Goal: Transaction & Acquisition: Book appointment/travel/reservation

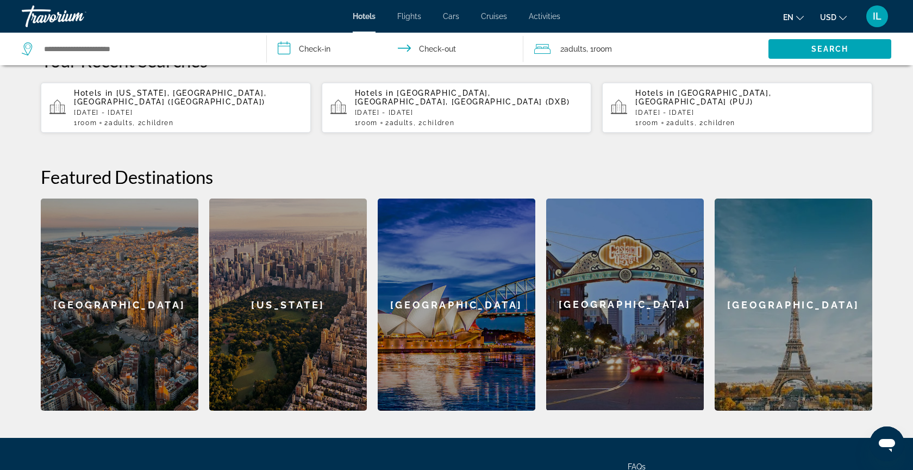
scroll to position [326, 0]
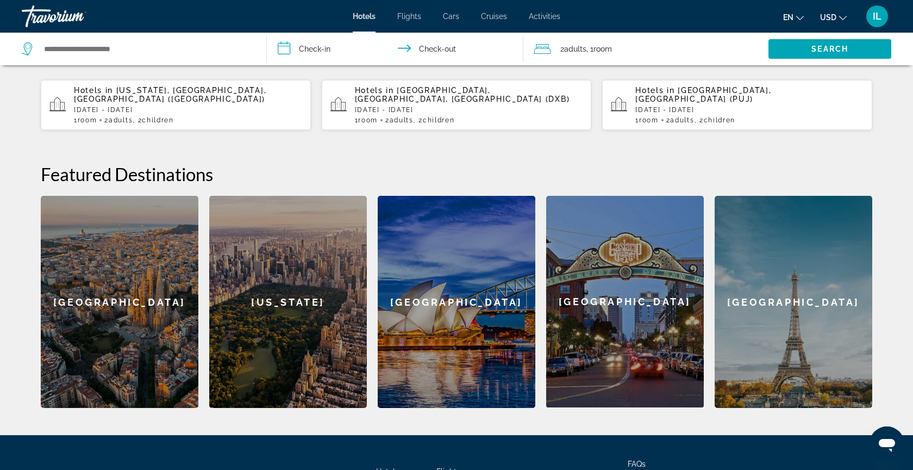
click at [744, 286] on div "Paris" at bounding box center [794, 302] width 158 height 212
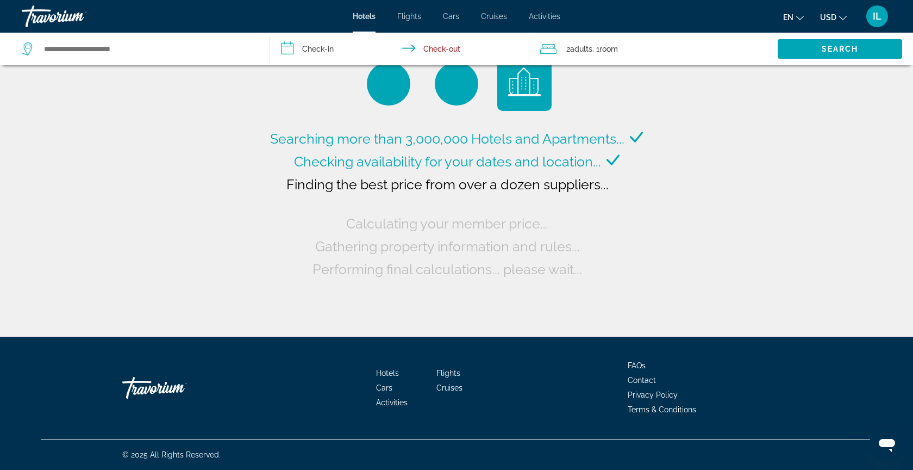
type input "**********"
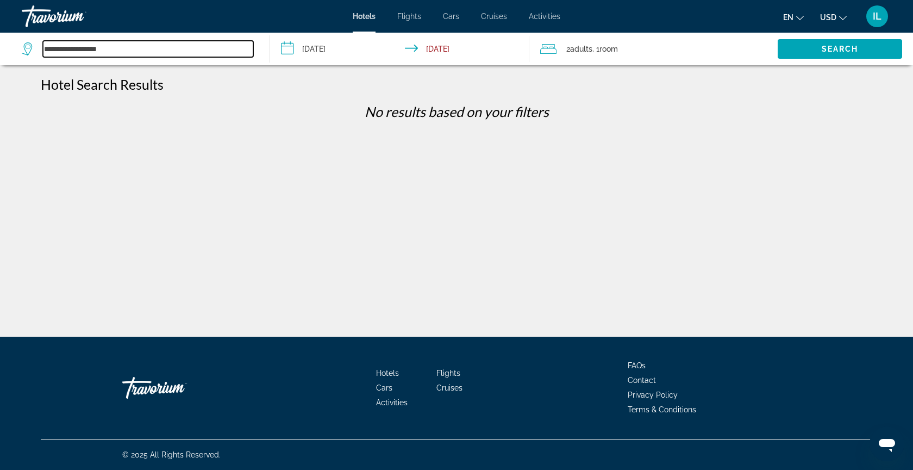
click at [74, 55] on input "**********" at bounding box center [148, 49] width 210 height 16
click at [305, 46] on input "**********" at bounding box center [402, 51] width 264 height 36
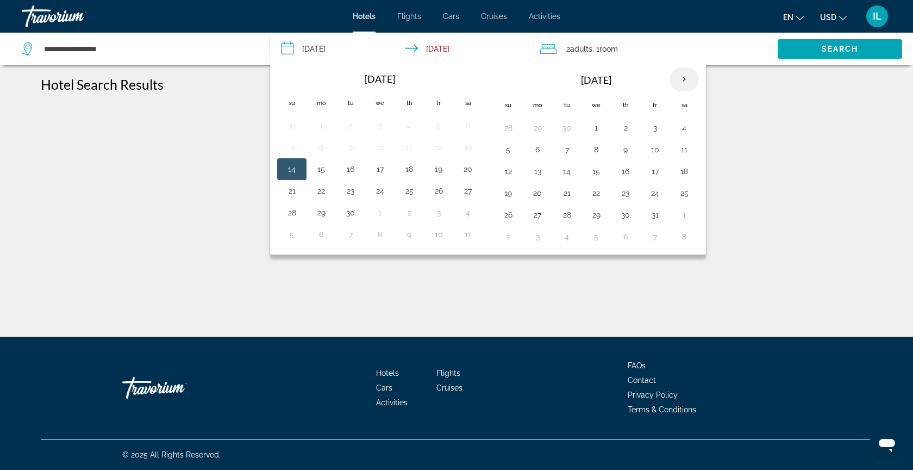
click at [682, 81] on th "Next month" at bounding box center [684, 79] width 29 height 24
click at [536, 152] on button "3" at bounding box center [537, 149] width 17 height 15
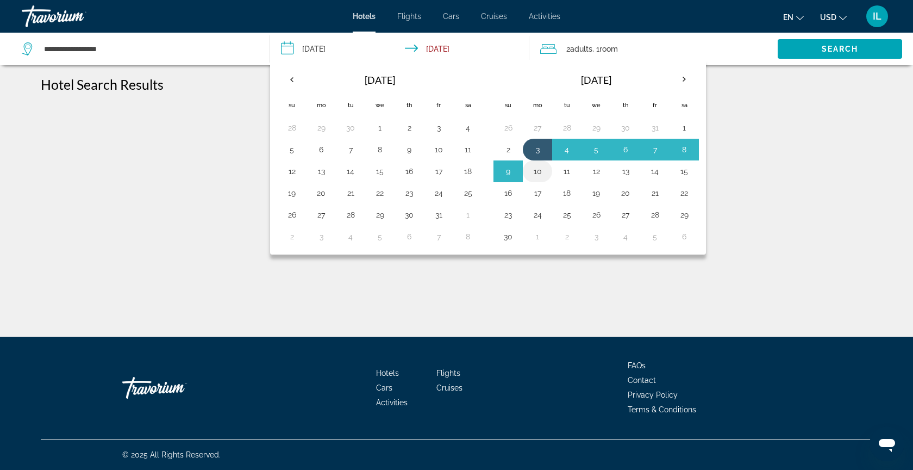
click at [540, 170] on button "10" at bounding box center [537, 171] width 17 height 15
type input "**********"
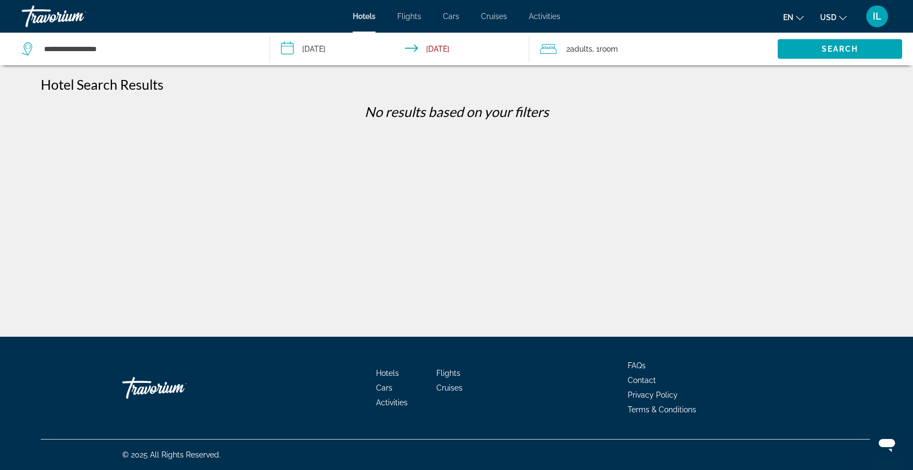
click at [617, 46] on span "Room" at bounding box center [608, 49] width 18 height 9
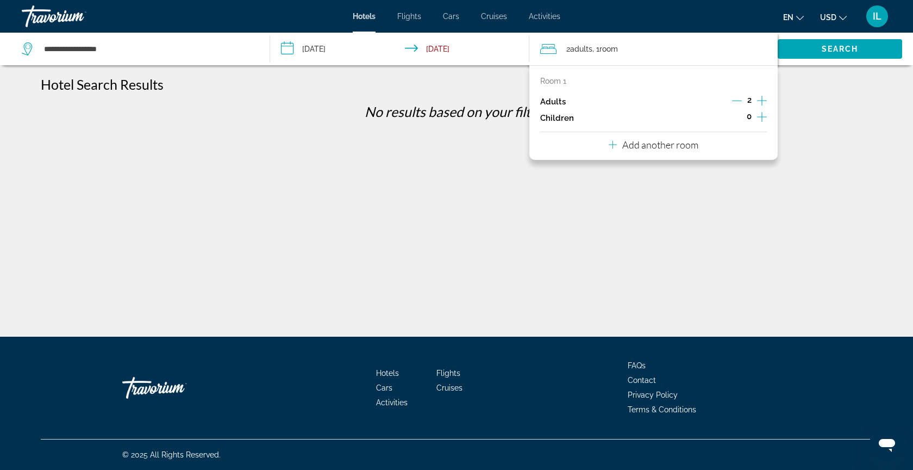
click at [765, 116] on icon "Increment children" at bounding box center [762, 116] width 10 height 13
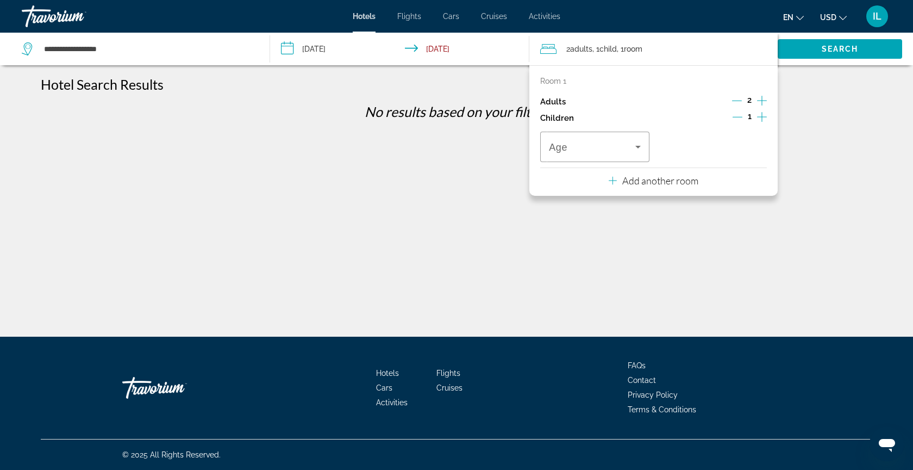
click at [765, 116] on icon "Increment children" at bounding box center [762, 116] width 10 height 13
click at [751, 148] on icon "Travelers: 2 adults, 2 children" at bounding box center [755, 146] width 13 height 13
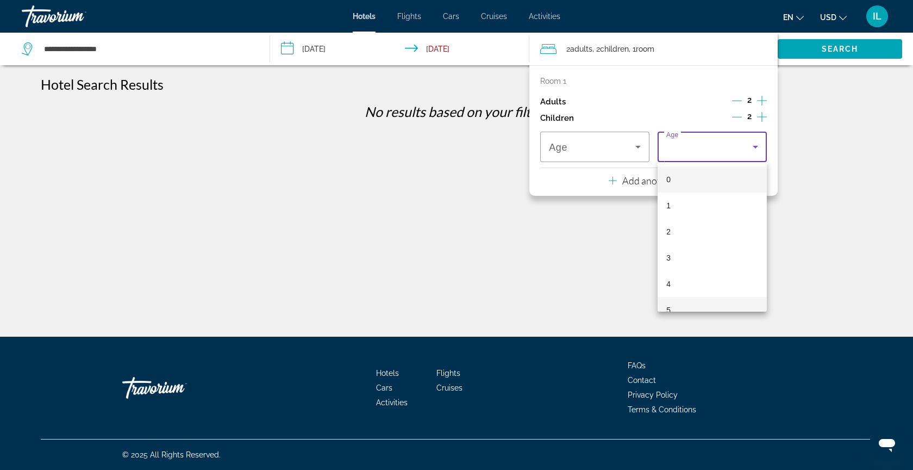
click at [701, 310] on mat-option "5" at bounding box center [712, 310] width 109 height 26
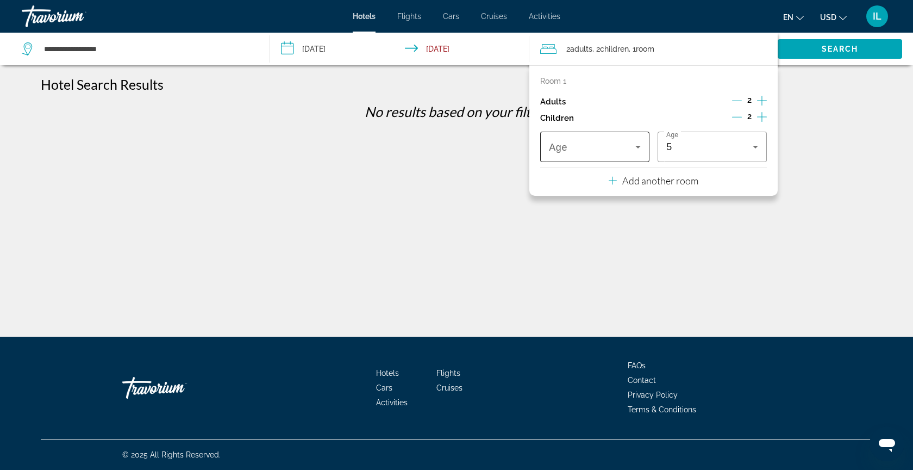
click at [609, 159] on div "Travelers: 2 adults, 2 children" at bounding box center [595, 147] width 92 height 30
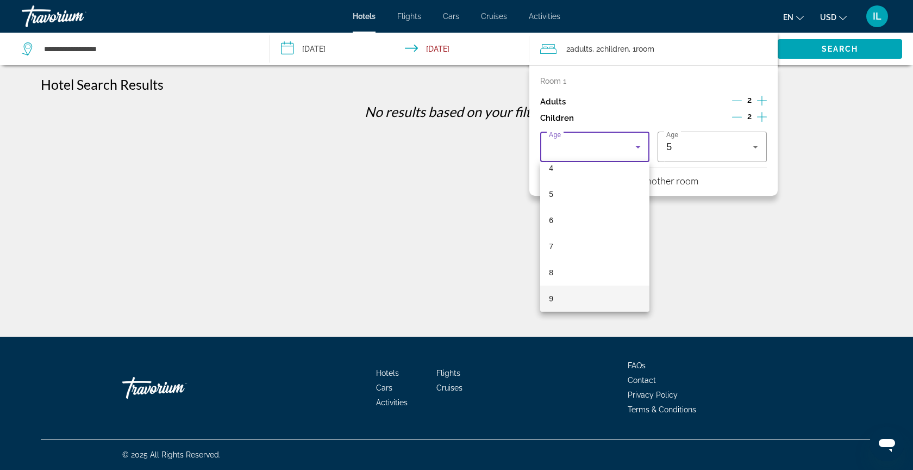
scroll to position [142, 0]
click at [598, 301] on mat-option "10" at bounding box center [594, 298] width 109 height 26
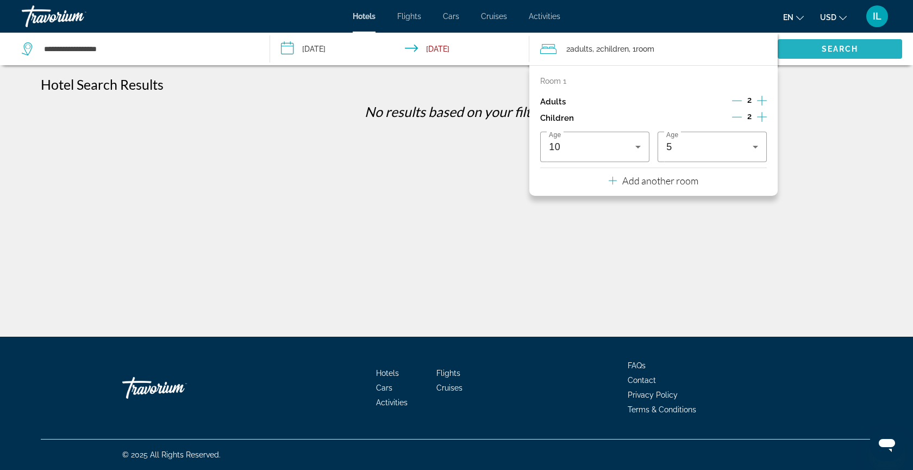
click at [844, 54] on span "Search widget" at bounding box center [840, 49] width 124 height 26
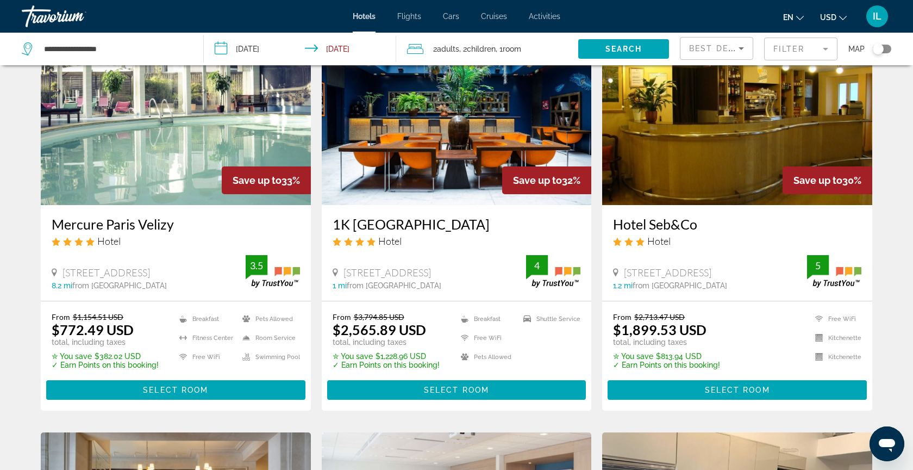
scroll to position [891, 0]
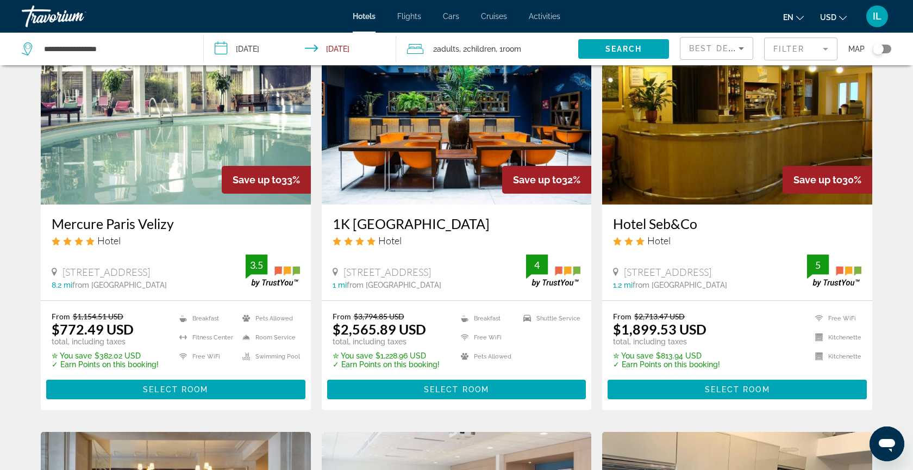
click at [132, 225] on h3 "Mercure Paris Velizy" at bounding box center [176, 223] width 248 height 16
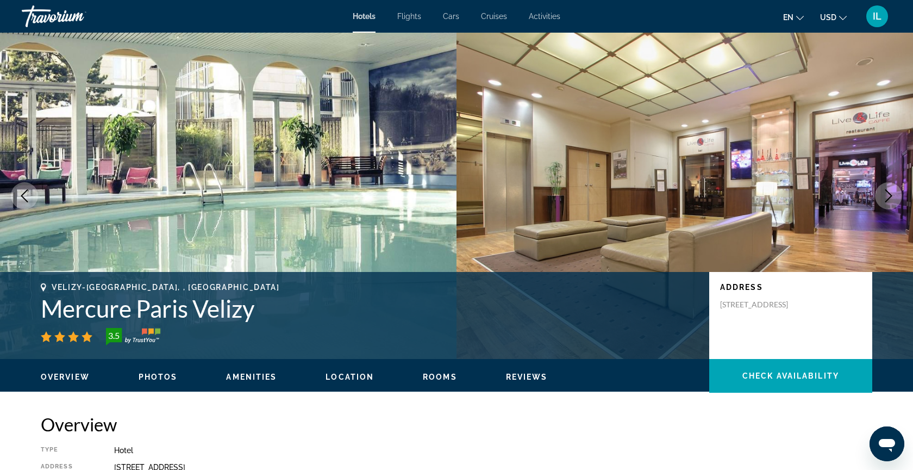
click at [891, 195] on icon "Next image" at bounding box center [888, 195] width 13 height 13
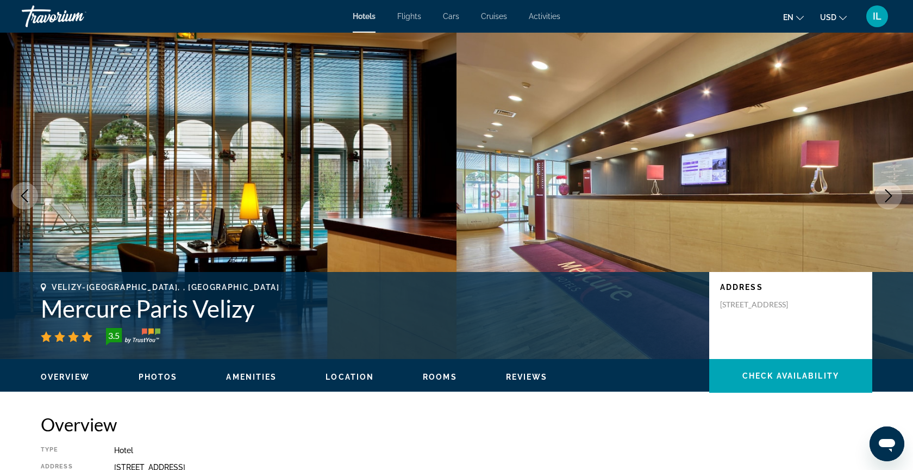
click at [891, 192] on icon "Next image" at bounding box center [888, 195] width 13 height 13
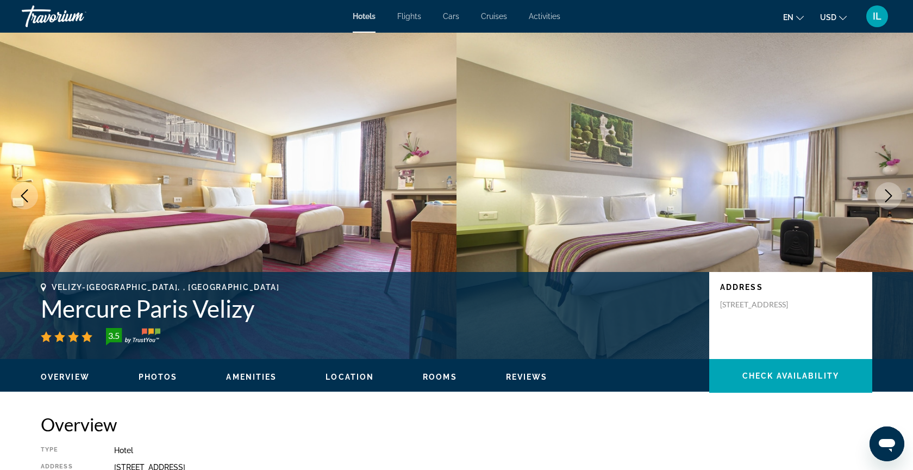
click at [891, 192] on icon "Next image" at bounding box center [888, 195] width 13 height 13
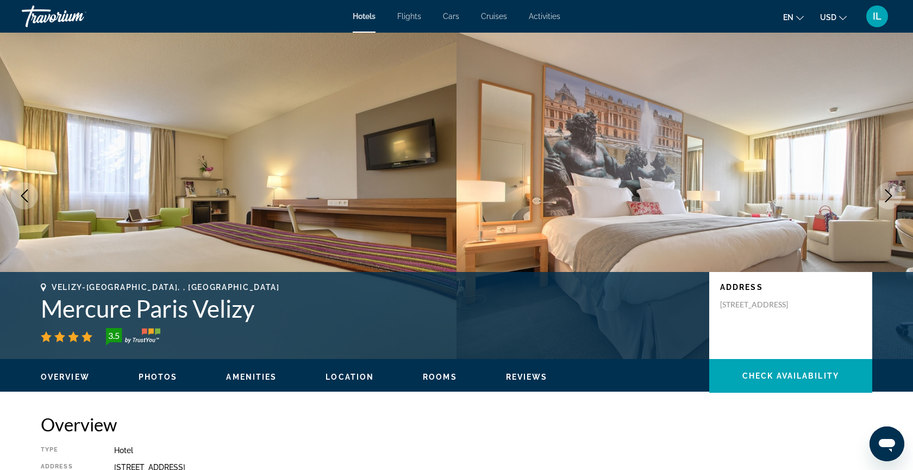
click at [891, 193] on icon "Next image" at bounding box center [888, 195] width 13 height 13
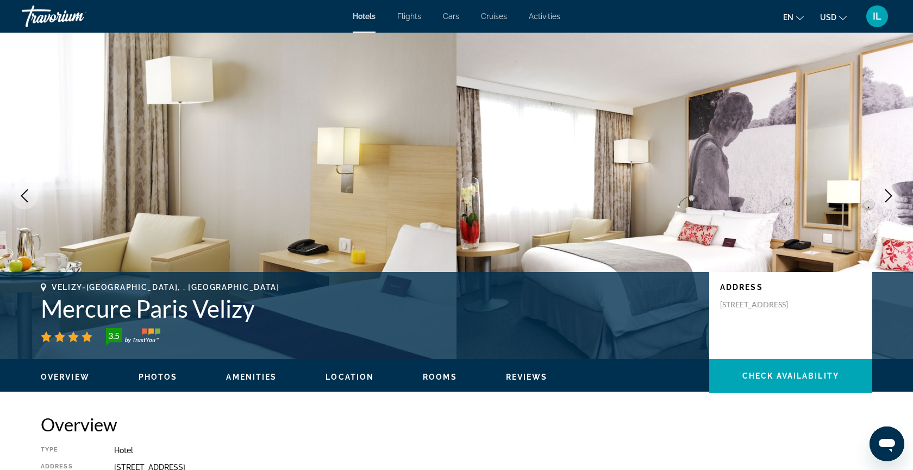
click at [891, 193] on icon "Next image" at bounding box center [888, 195] width 13 height 13
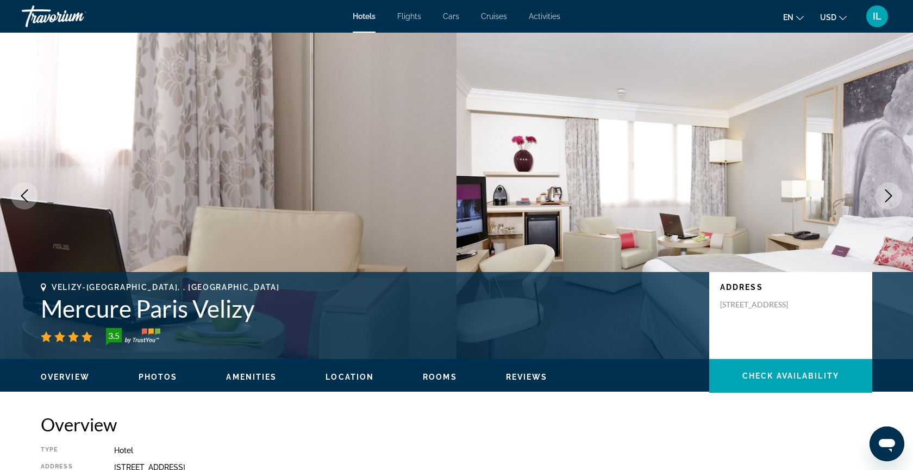
click at [891, 193] on icon "Next image" at bounding box center [888, 195] width 13 height 13
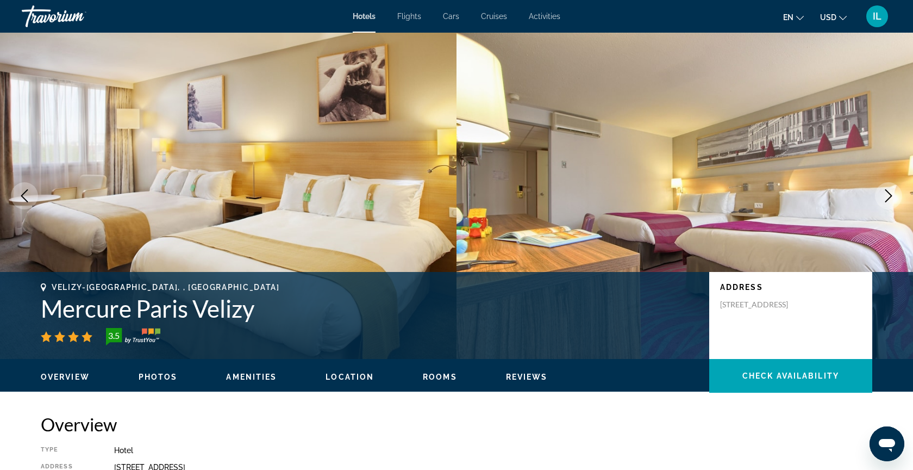
click at [891, 193] on icon "Next image" at bounding box center [888, 195] width 13 height 13
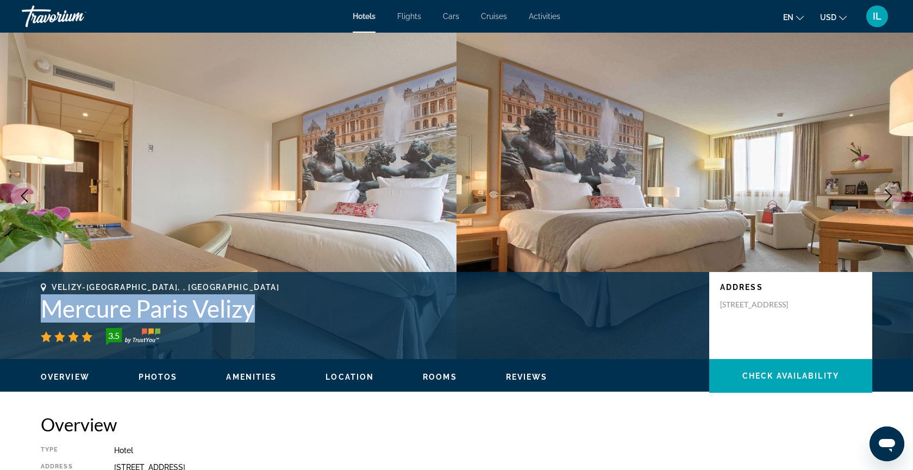
drag, startPoint x: 273, startPoint y: 305, endPoint x: 50, endPoint y: 297, distance: 223.0
click at [50, 297] on h1 "Mercure Paris Velizy" at bounding box center [370, 308] width 658 height 28
click at [78, 303] on h1 "Mercure Paris Velizy" at bounding box center [370, 308] width 658 height 28
drag, startPoint x: 260, startPoint y: 310, endPoint x: 48, endPoint y: 306, distance: 212.6
click at [48, 306] on h1 "Mercure Paris Velizy" at bounding box center [370, 308] width 658 height 28
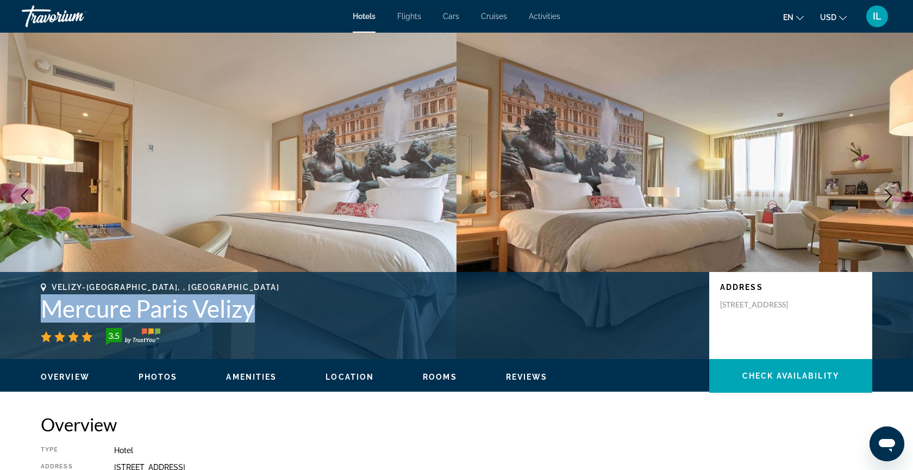
click at [48, 305] on h1 "Mercure Paris Velizy" at bounding box center [370, 308] width 658 height 28
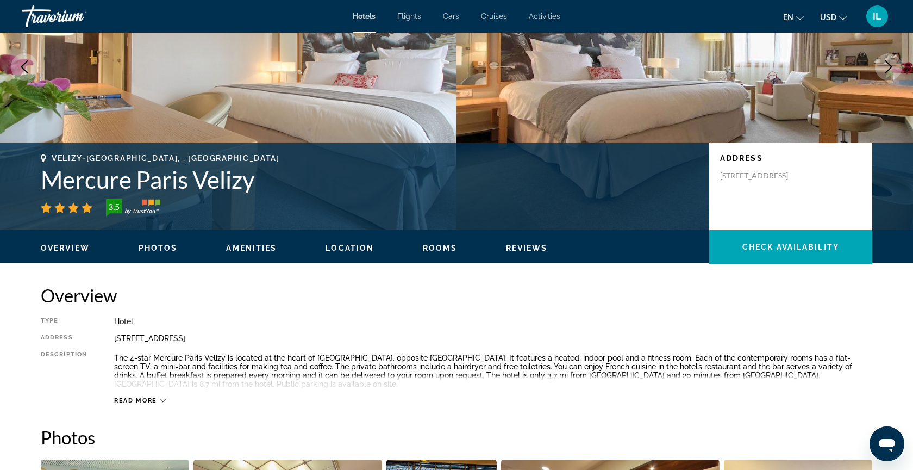
scroll to position [109, 0]
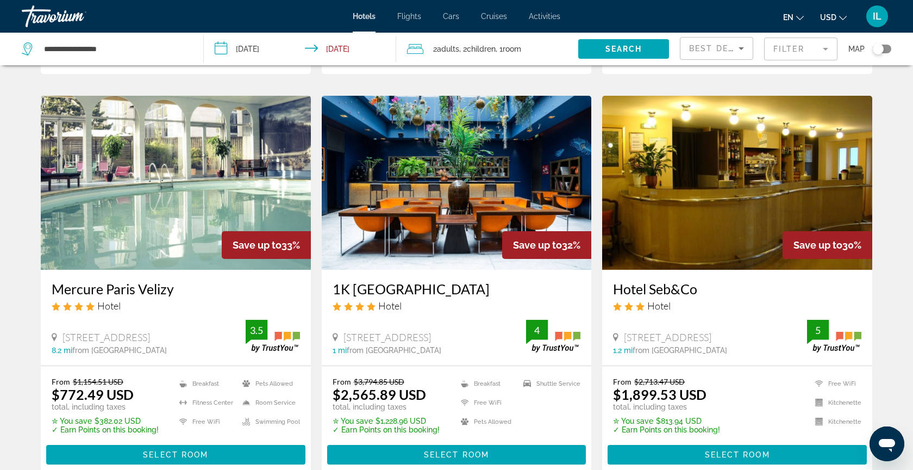
scroll to position [848, 0]
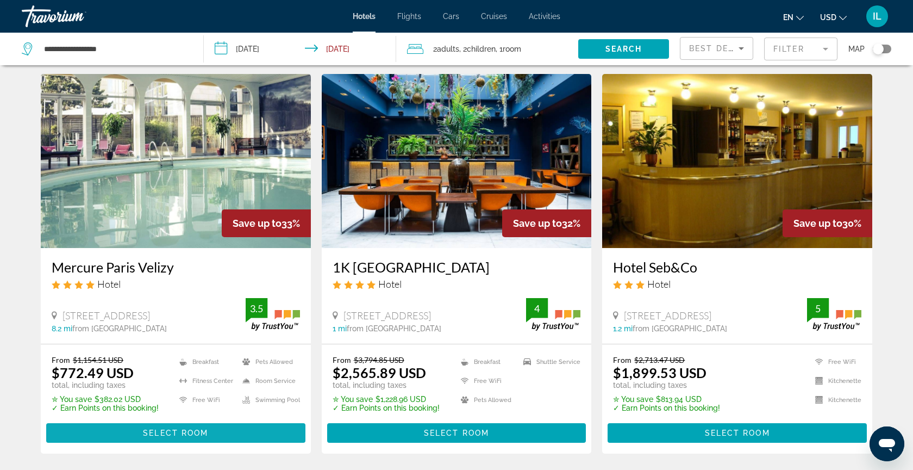
click at [169, 427] on span "Main content" at bounding box center [175, 433] width 259 height 26
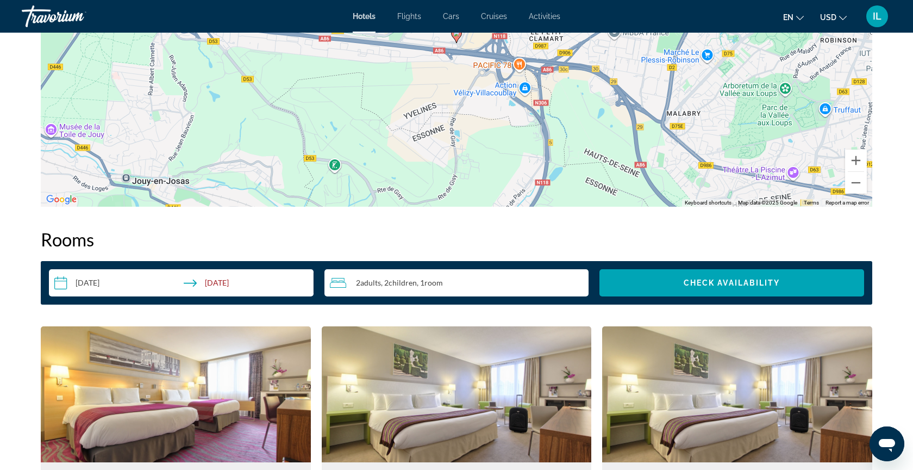
scroll to position [1174, 0]
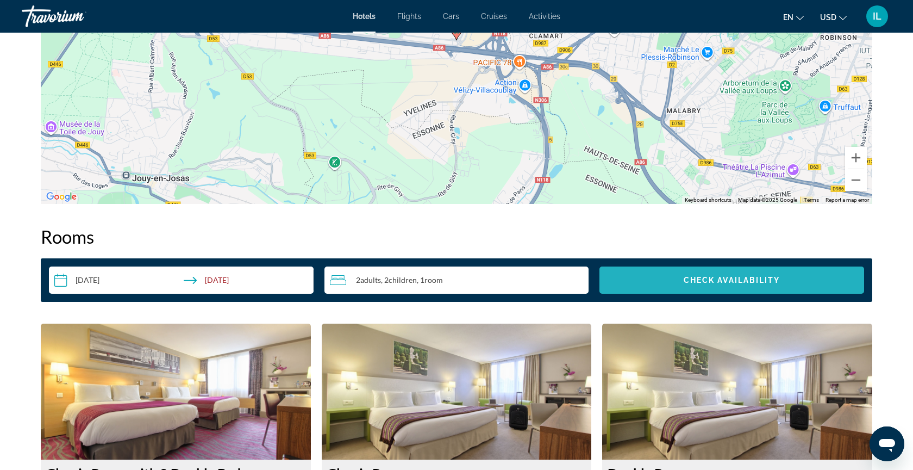
click at [738, 285] on span "Search widget" at bounding box center [731, 280] width 265 height 26
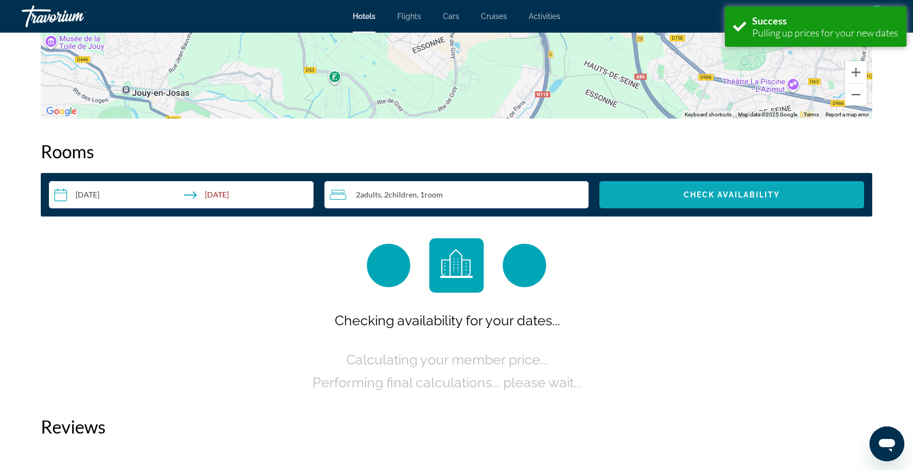
scroll to position [1334, 0]
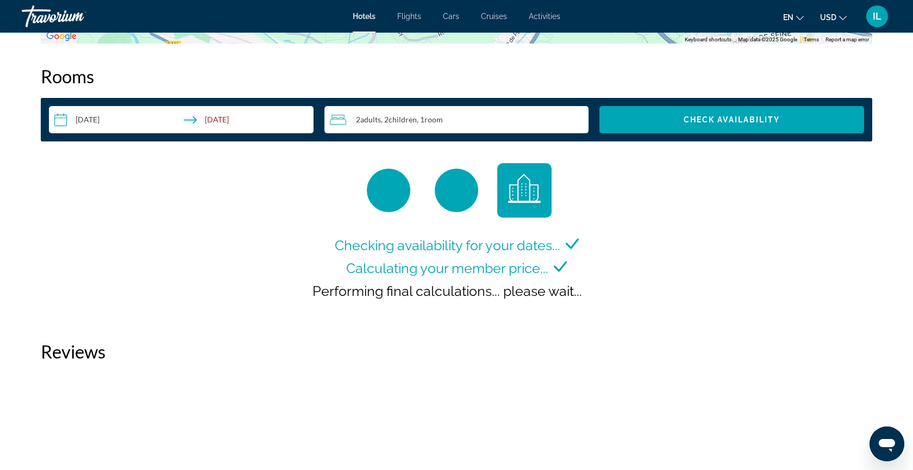
click at [516, 120] on div "2 Adult Adults , 2 Child Children , 1 Room rooms" at bounding box center [459, 119] width 259 height 13
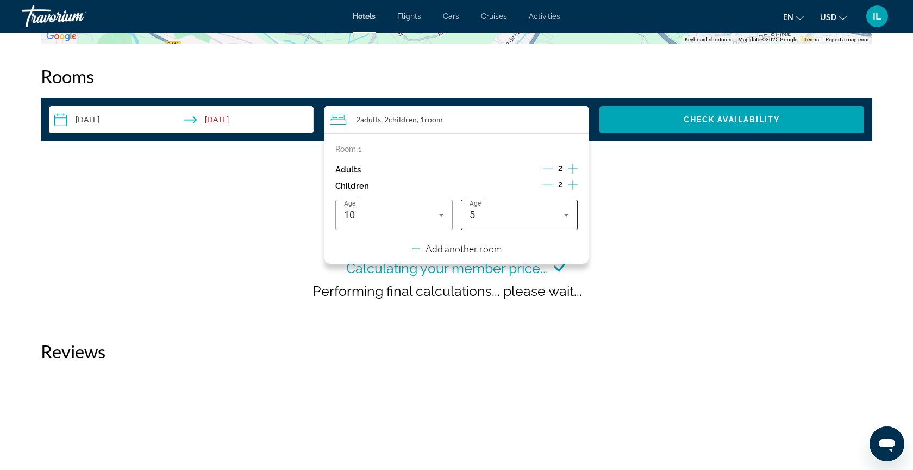
click at [551, 220] on div "5" at bounding box center [517, 214] width 95 height 13
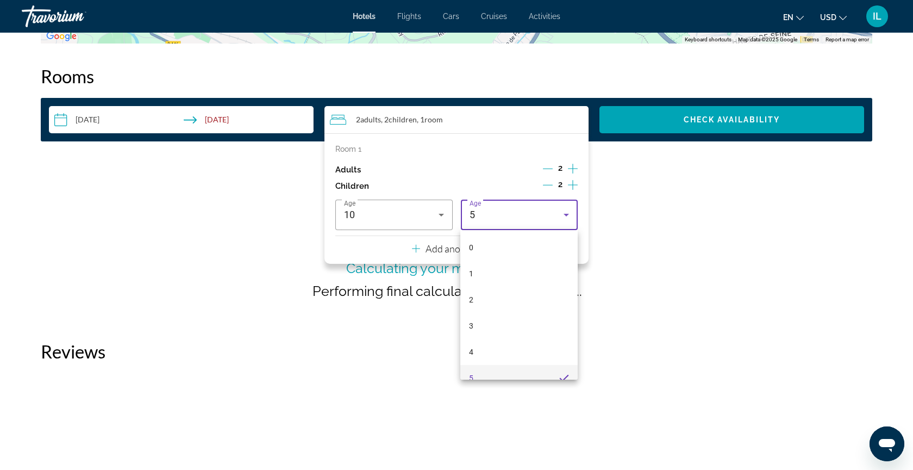
scroll to position [11, 0]
click at [654, 130] on div at bounding box center [456, 235] width 913 height 470
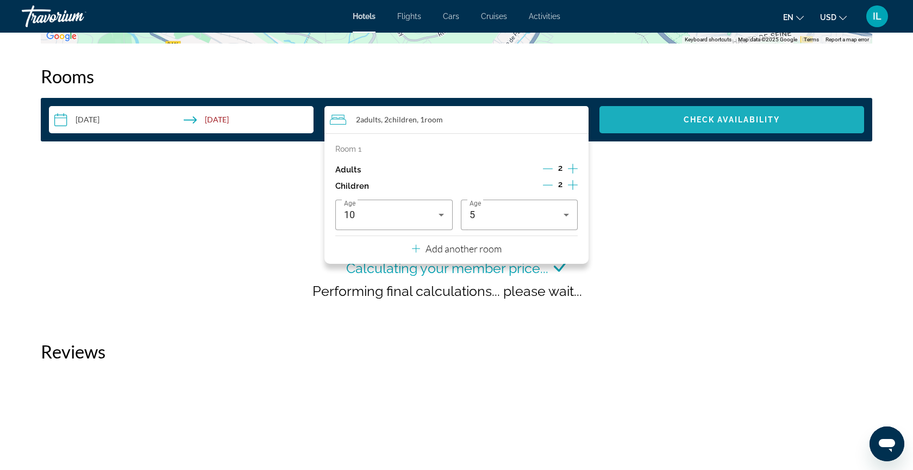
click at [654, 128] on span "Search widget" at bounding box center [731, 120] width 265 height 26
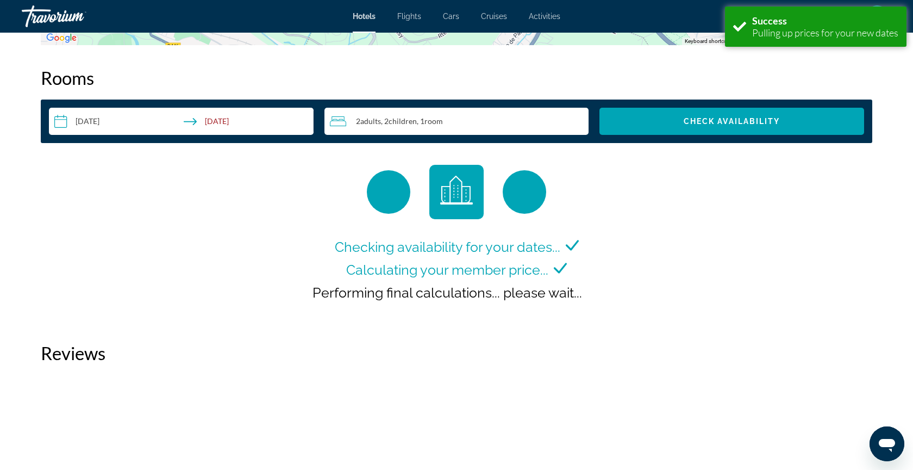
scroll to position [1334, 0]
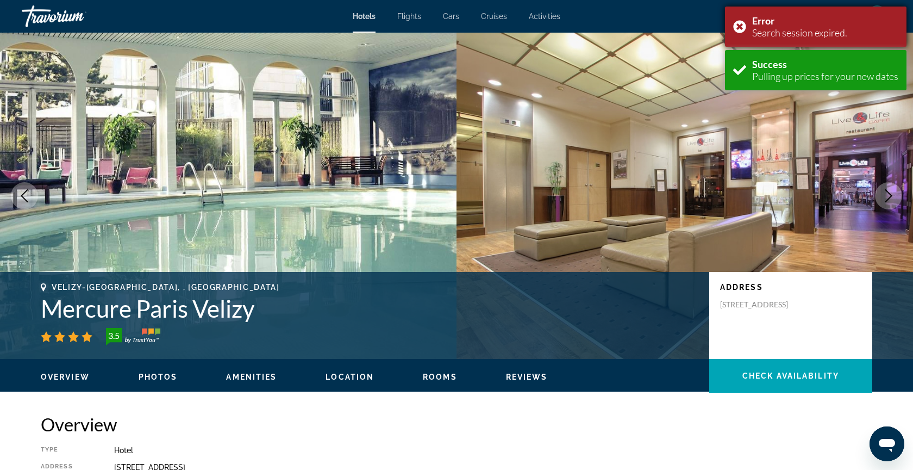
click at [734, 24] on div "Error Search session expired." at bounding box center [816, 27] width 182 height 40
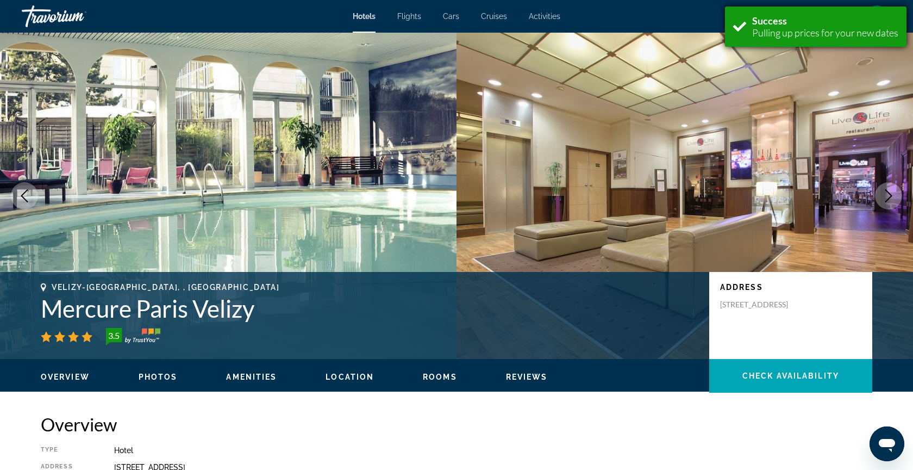
click at [790, 23] on div "Success" at bounding box center [825, 21] width 146 height 12
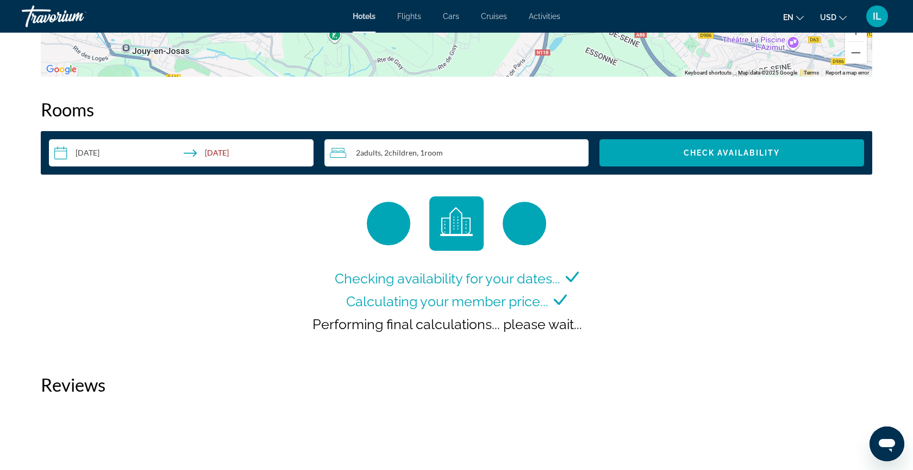
scroll to position [1304, 0]
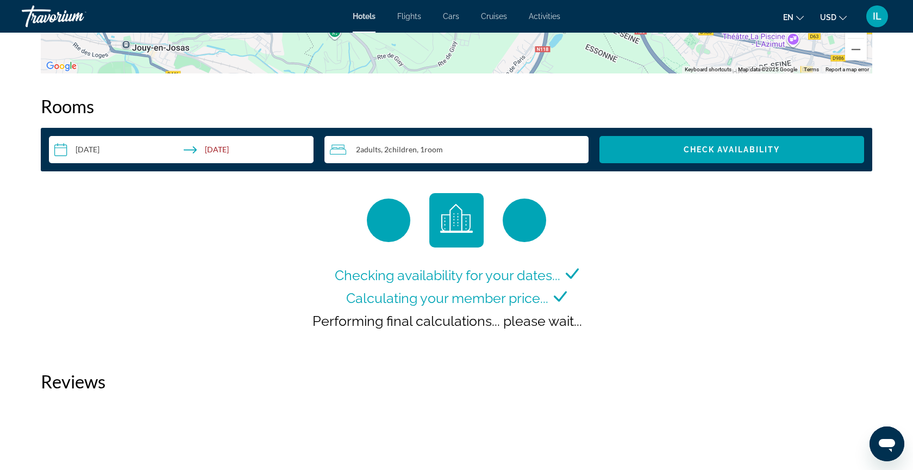
click at [217, 155] on input "**********" at bounding box center [183, 151] width 269 height 30
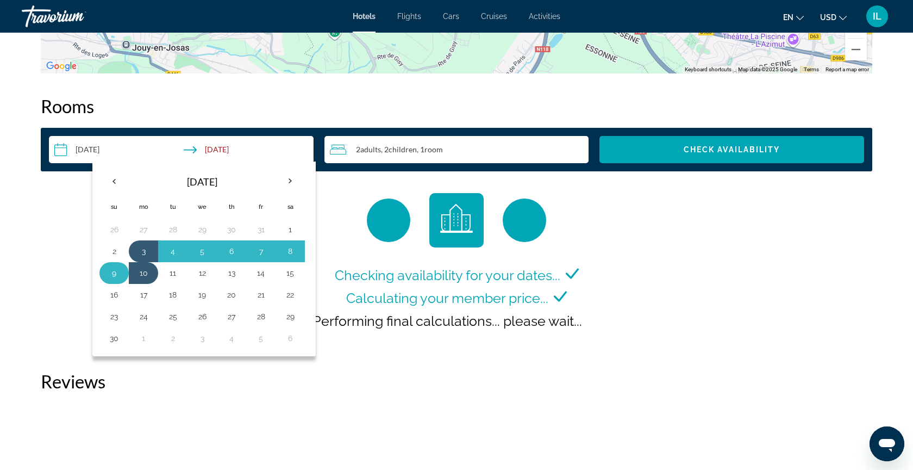
click at [118, 273] on button "9" at bounding box center [113, 272] width 17 height 15
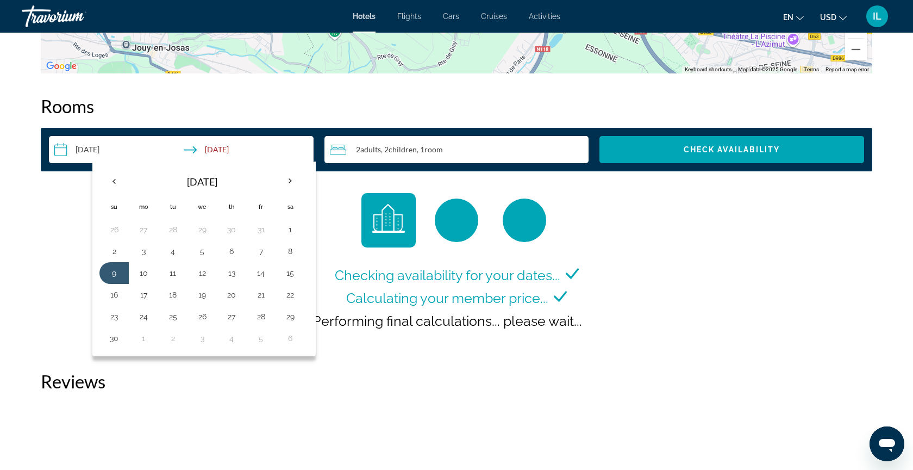
click at [140, 270] on button "10" at bounding box center [143, 272] width 17 height 15
type input "**********"
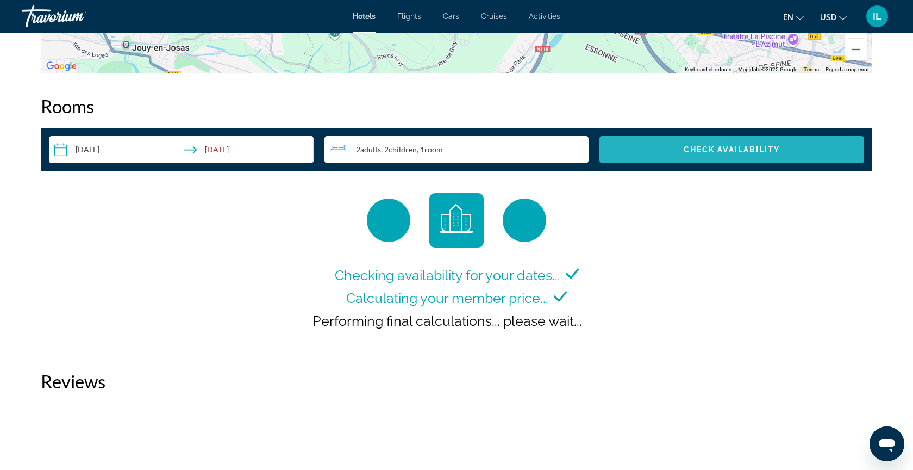
click at [655, 159] on span "Search widget" at bounding box center [731, 149] width 265 height 26
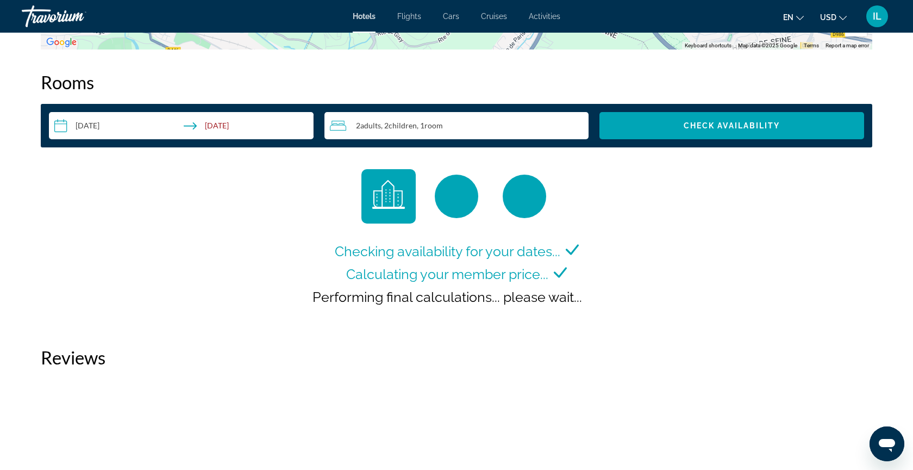
scroll to position [1334, 0]
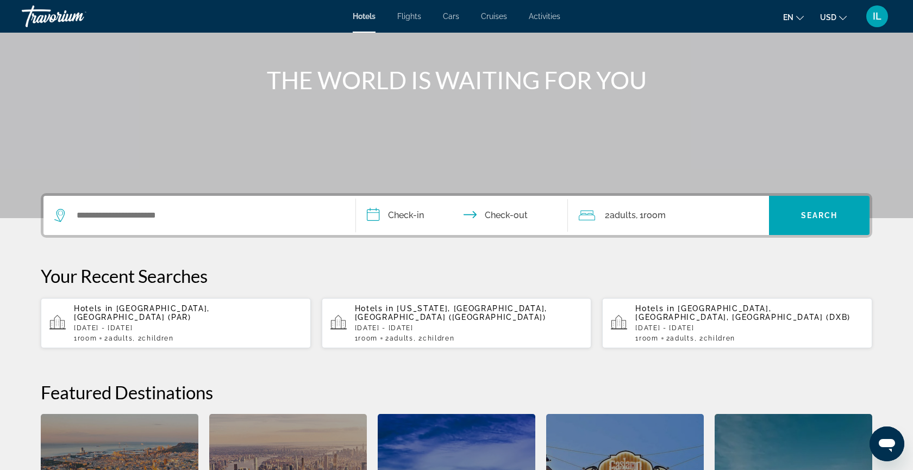
scroll to position [87, 0]
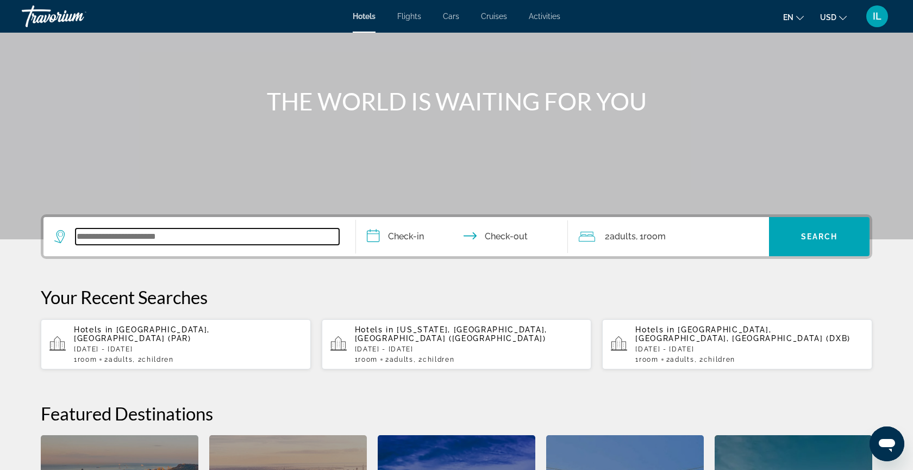
click at [103, 238] on input "Search widget" at bounding box center [208, 236] width 264 height 16
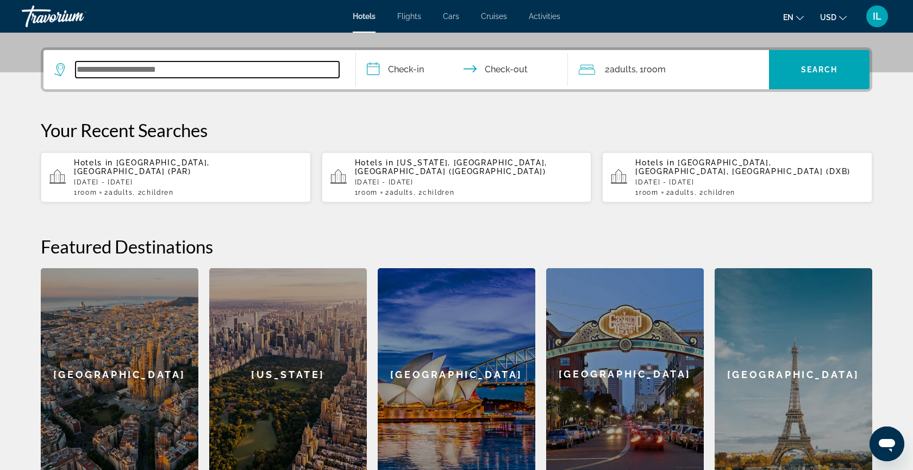
scroll to position [266, 0]
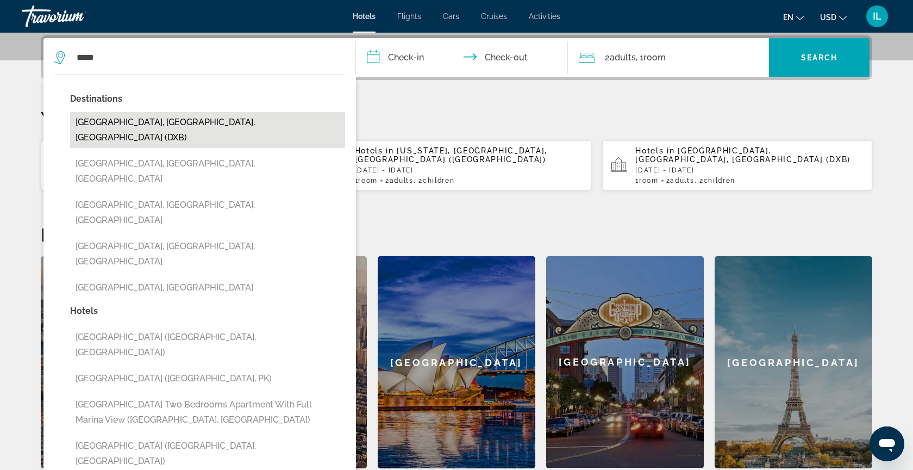
click at [160, 132] on button "[GEOGRAPHIC_DATA], [GEOGRAPHIC_DATA], [GEOGRAPHIC_DATA] (DXB)" at bounding box center [207, 130] width 275 height 36
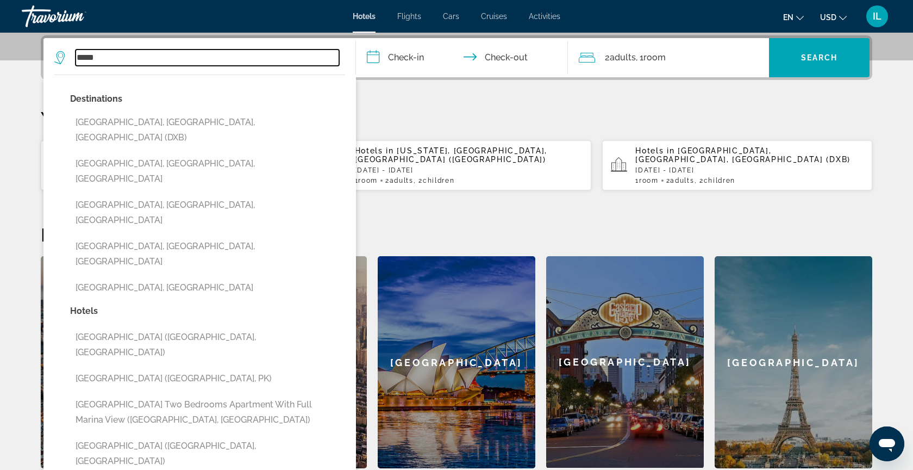
type input "**********"
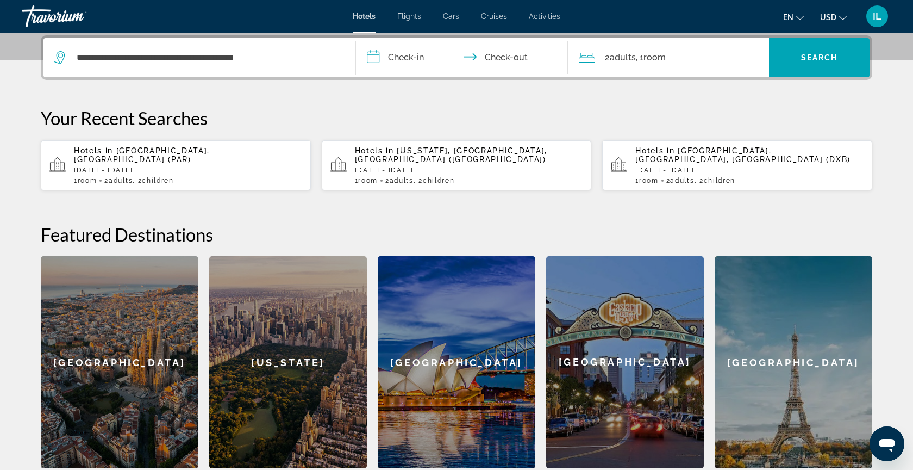
click at [633, 62] on span "Adults" at bounding box center [623, 57] width 26 height 10
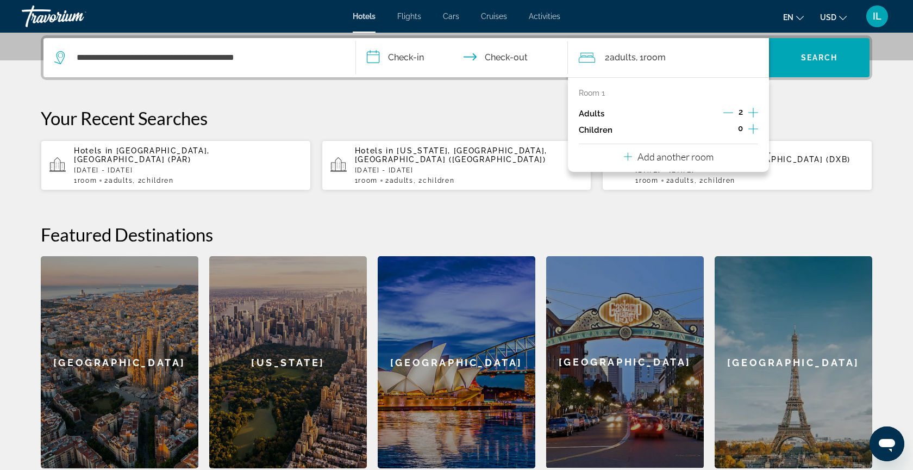
click at [755, 128] on icon "Increment children" at bounding box center [753, 128] width 10 height 13
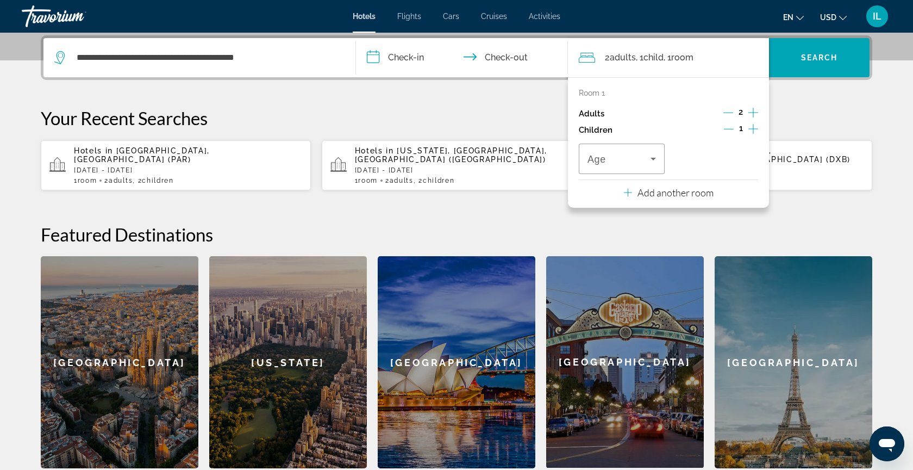
click at [755, 128] on icon "Increment children" at bounding box center [753, 128] width 10 height 13
click at [660, 159] on div "Age" at bounding box center [622, 158] width 86 height 30
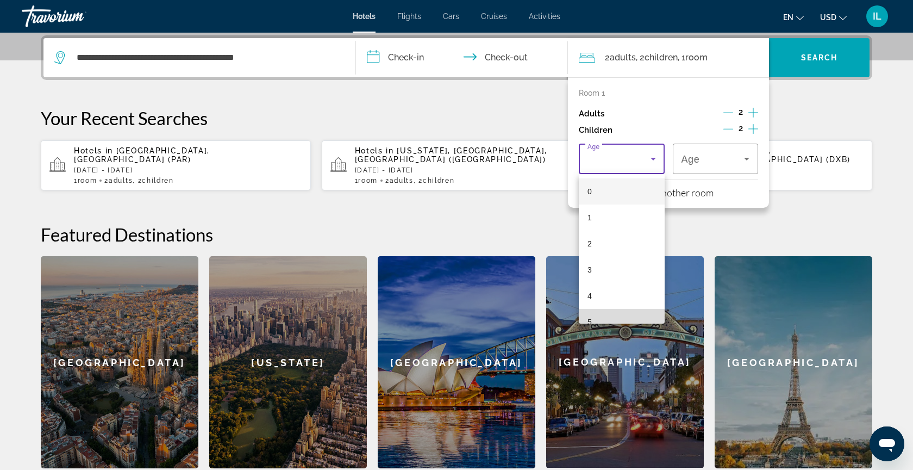
click at [618, 309] on mat-option "5" at bounding box center [622, 322] width 86 height 26
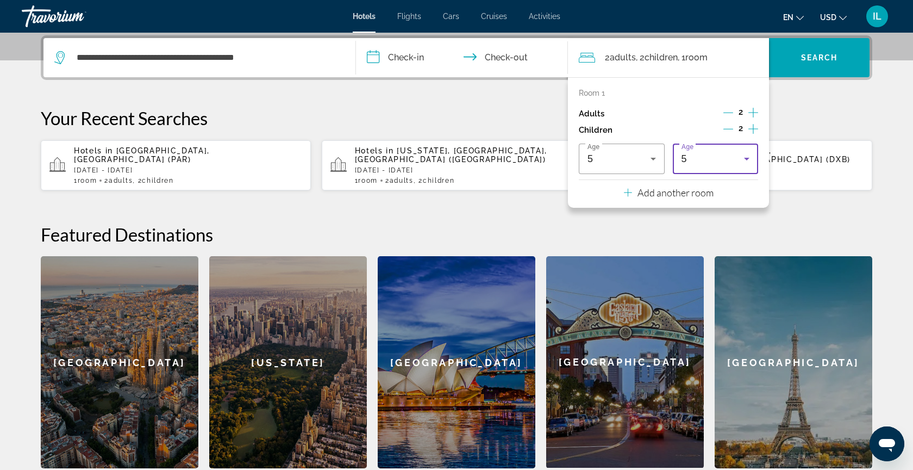
click at [699, 164] on div "5" at bounding box center [713, 158] width 63 height 13
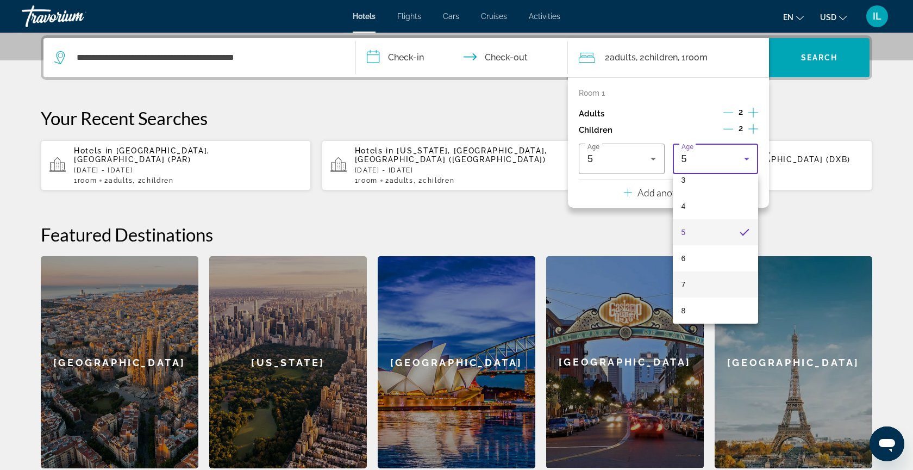
scroll to position [142, 0]
click at [706, 311] on mat-option "10" at bounding box center [716, 310] width 86 height 26
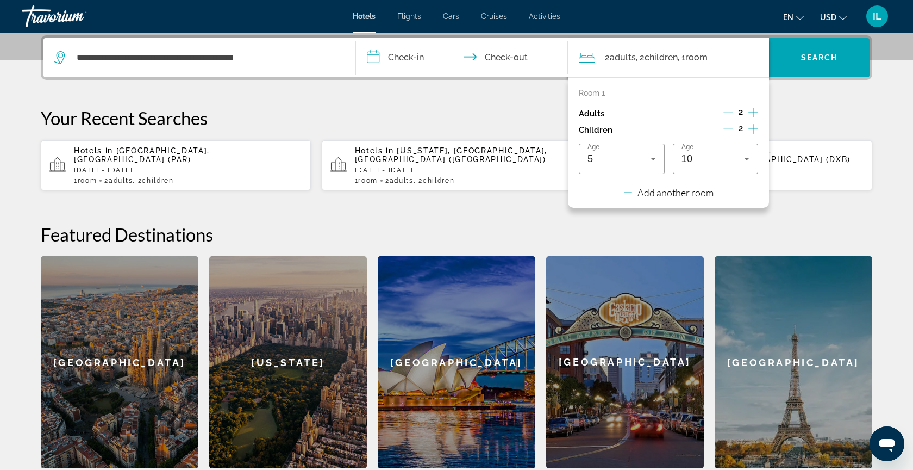
click at [414, 55] on input "**********" at bounding box center [464, 59] width 216 height 42
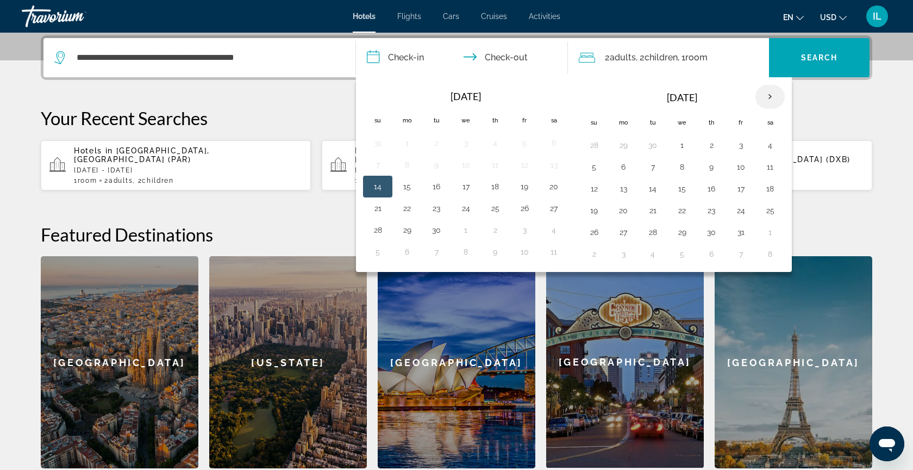
click at [770, 99] on th "Next month" at bounding box center [769, 97] width 29 height 24
click at [622, 171] on button "3" at bounding box center [623, 166] width 17 height 15
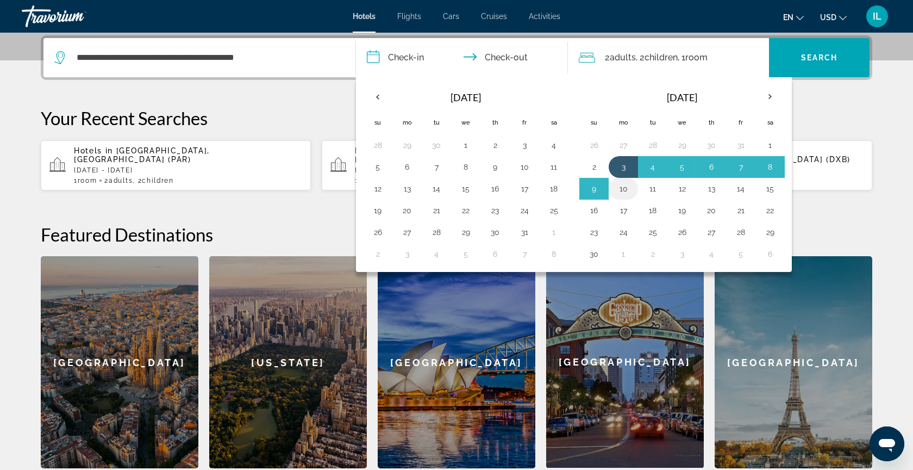
click at [623, 191] on button "10" at bounding box center [623, 188] width 17 height 15
type input "**********"
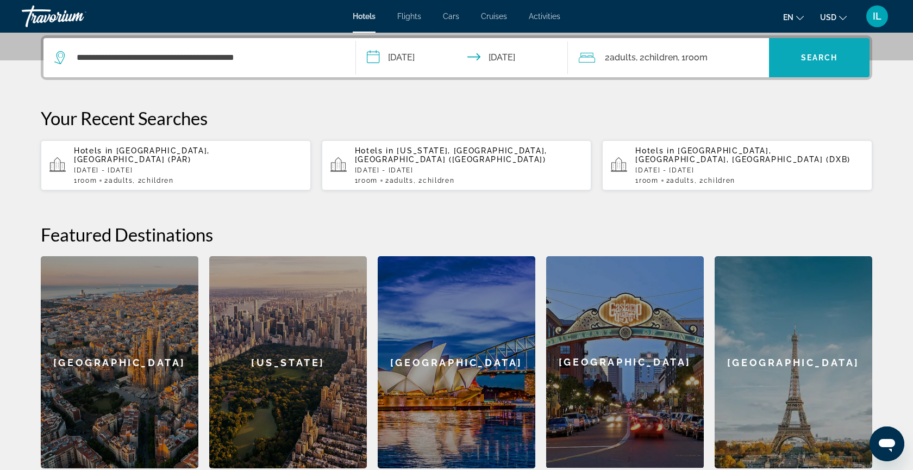
click at [831, 49] on span "Search widget" at bounding box center [819, 58] width 101 height 26
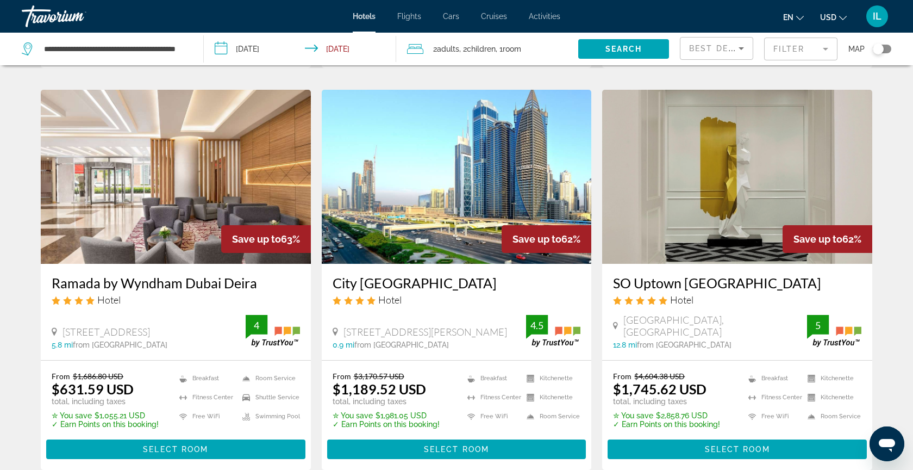
scroll to position [1348, 0]
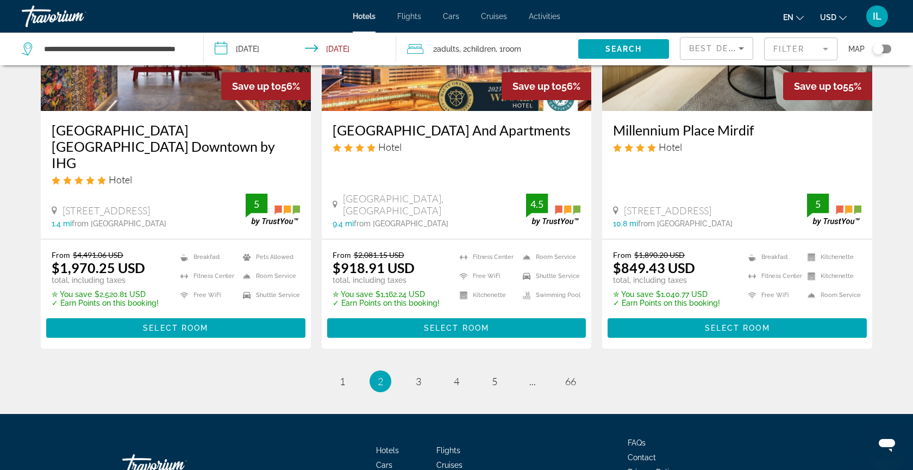
scroll to position [1435, 0]
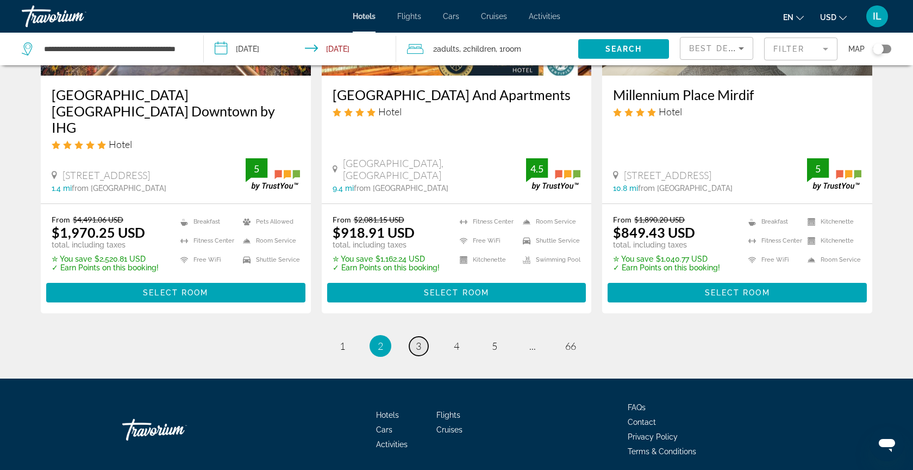
click at [417, 336] on link "page 3" at bounding box center [418, 345] width 19 height 19
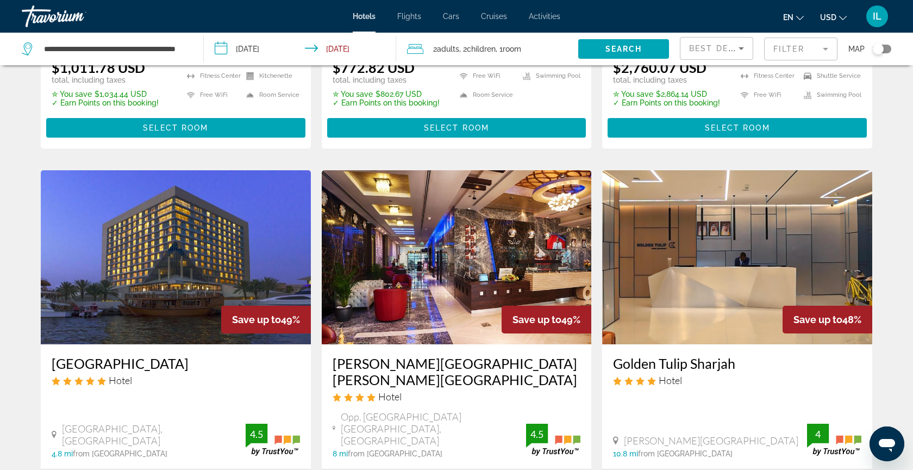
scroll to position [1196, 0]
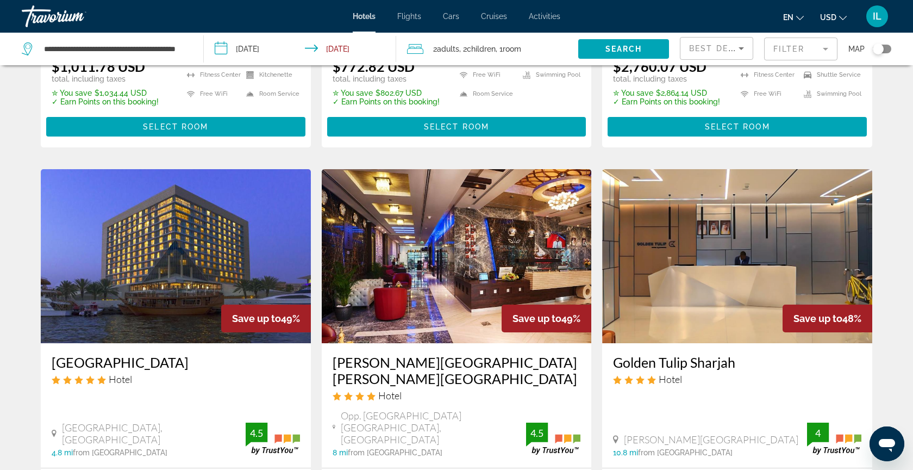
click at [675, 354] on h3 "Golden Tulip Sharjah" at bounding box center [737, 362] width 248 height 16
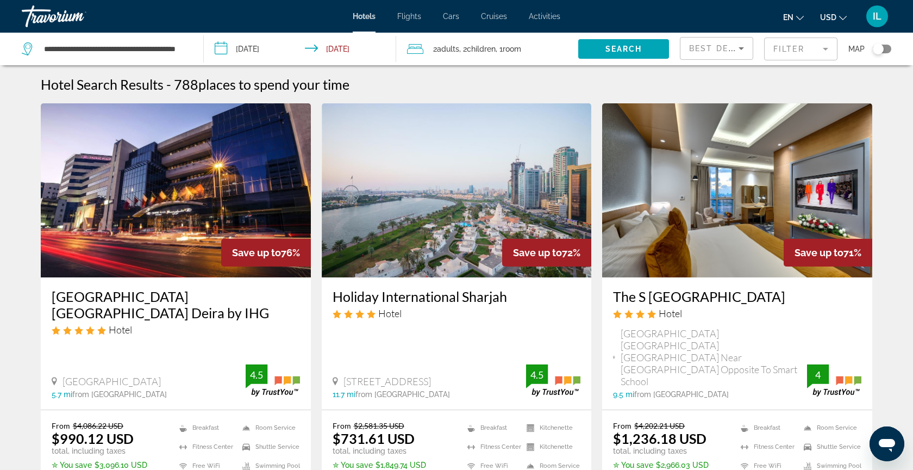
click at [66, 21] on div "Travorium" at bounding box center [76, 16] width 109 height 28
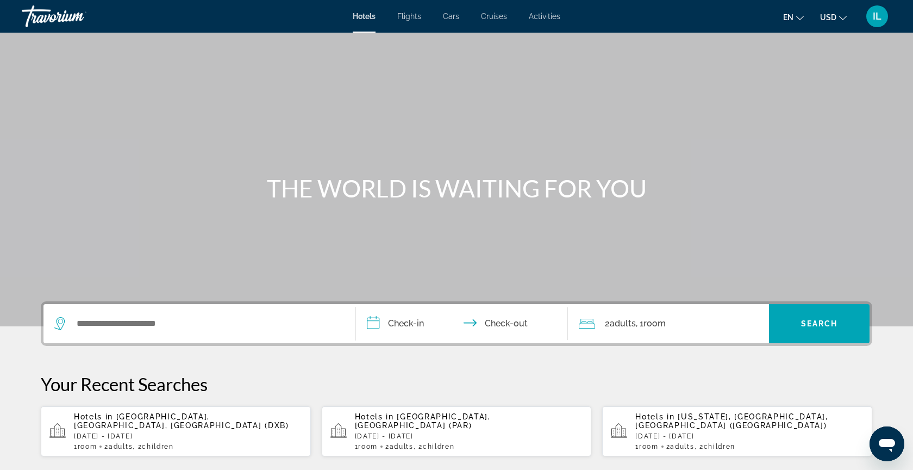
click at [66, 20] on div "Travorium" at bounding box center [76, 16] width 109 height 28
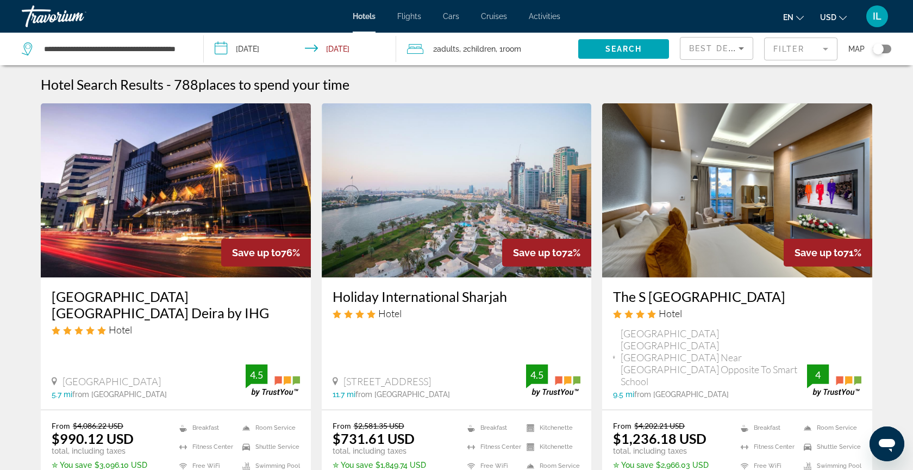
click at [354, 32] on div at bounding box center [364, 32] width 23 height 1
click at [356, 22] on div "Hotels Flights Cars Cruises Activities Hotels Flights Cars Cruises Activities e…" at bounding box center [456, 16] width 913 height 28
click at [373, 19] on span "Hotels" at bounding box center [364, 16] width 23 height 9
click at [42, 11] on div "Travorium" at bounding box center [76, 16] width 109 height 28
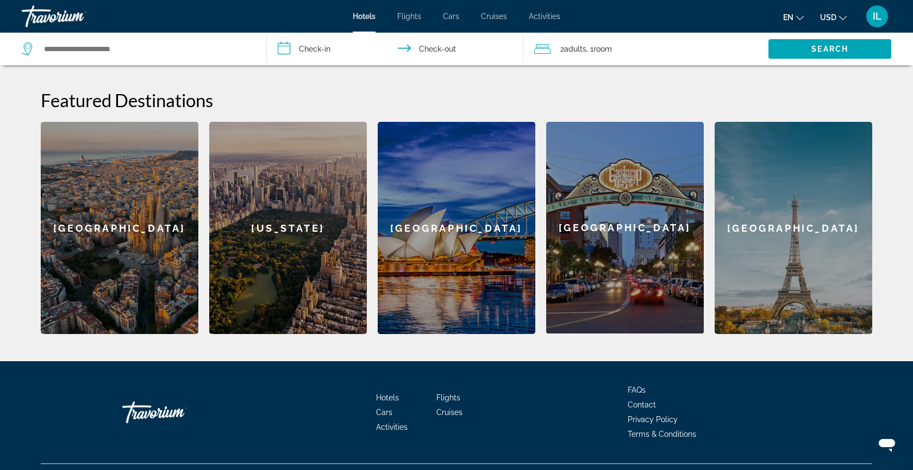
scroll to position [424, 0]
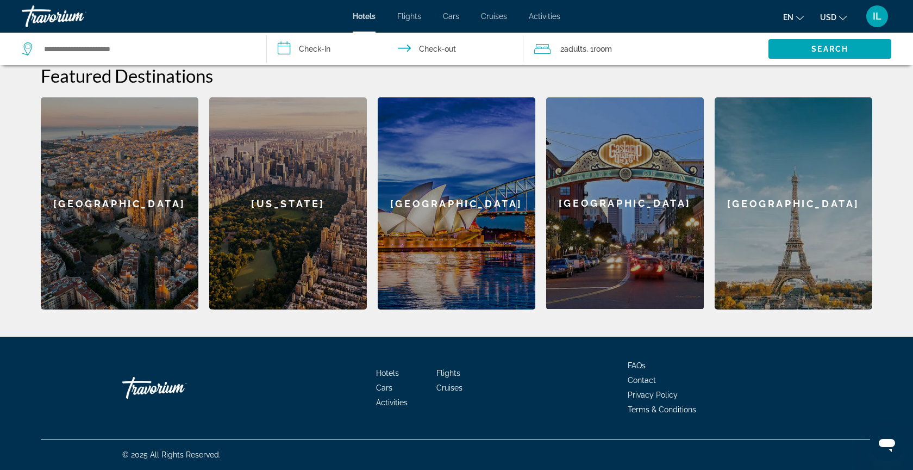
click at [98, 203] on div "Barcelona" at bounding box center [120, 203] width 158 height 212
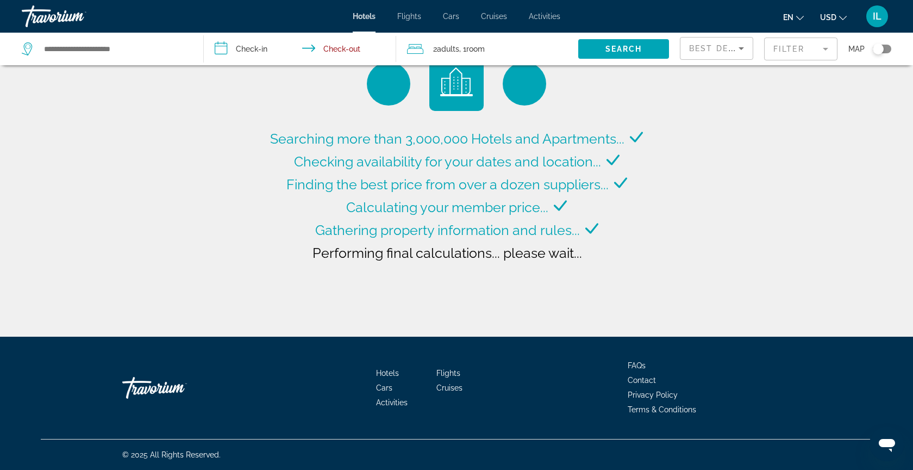
type input "**********"
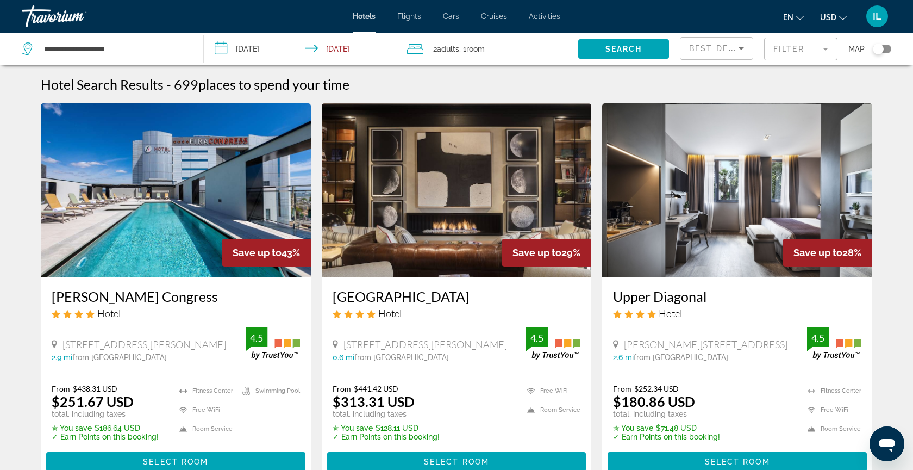
click at [168, 303] on h3 "Alexandre Fira Congress" at bounding box center [176, 296] width 248 height 16
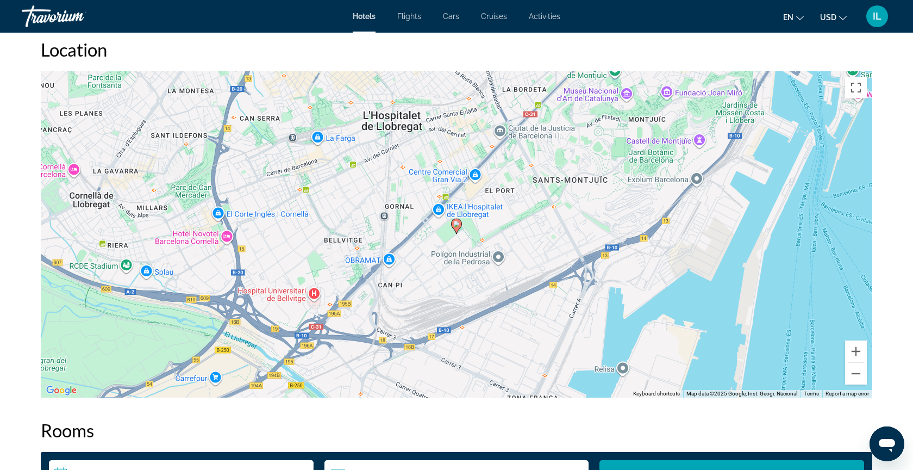
scroll to position [1044, 0]
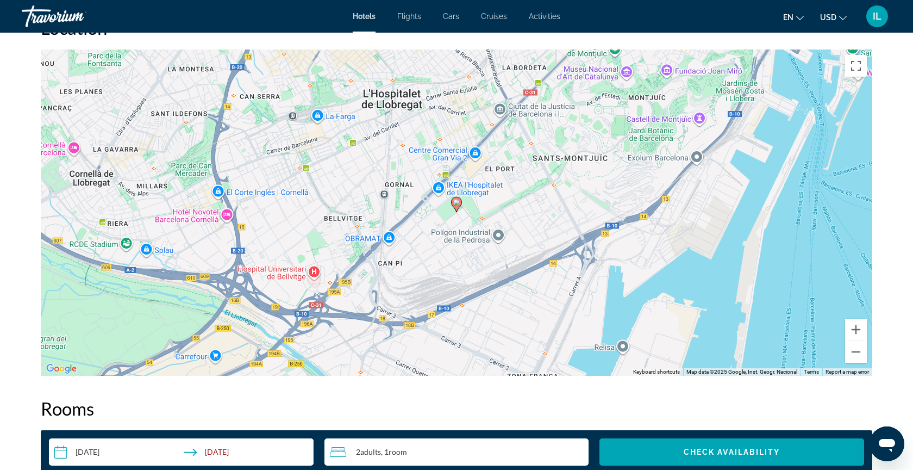
click at [856, 365] on div "To activate drag with keyboard, press Alt + Enter. Once in keyboard drag state,…" at bounding box center [457, 212] width 832 height 326
click at [857, 358] on button "Zoom out" at bounding box center [856, 352] width 22 height 22
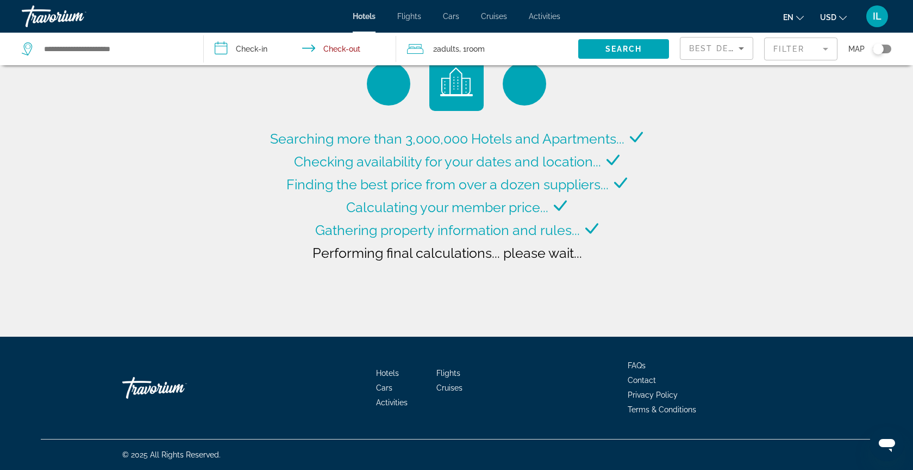
type input "**********"
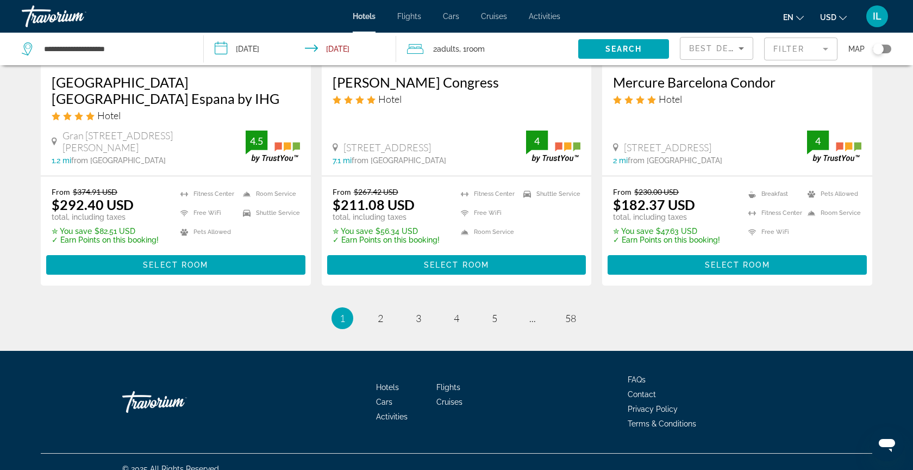
scroll to position [1432, 0]
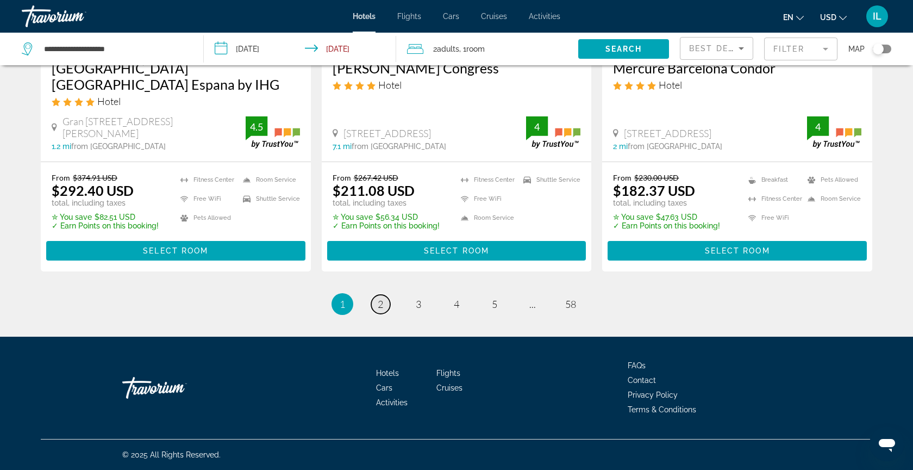
click at [378, 308] on span "2" at bounding box center [380, 304] width 5 height 12
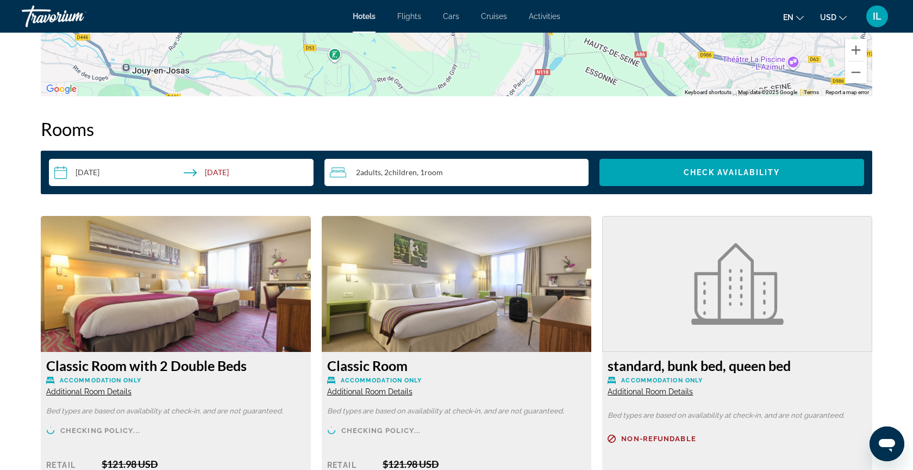
scroll to position [1283, 0]
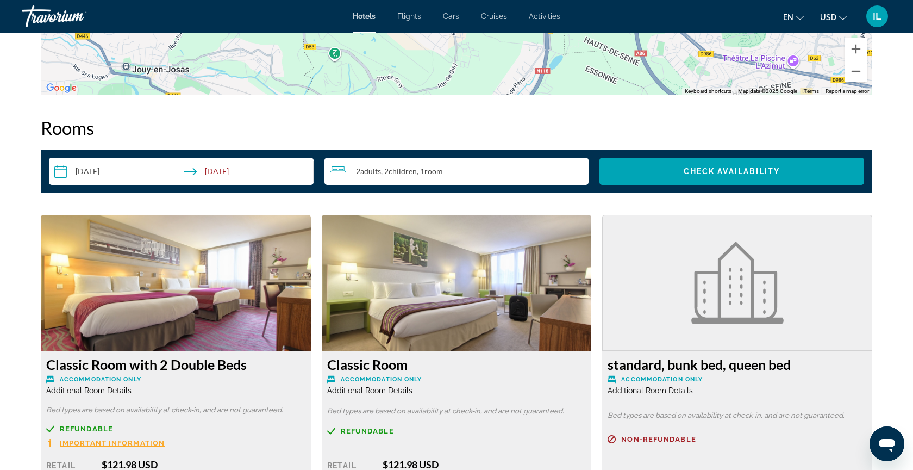
click at [90, 174] on input "**********" at bounding box center [183, 173] width 269 height 30
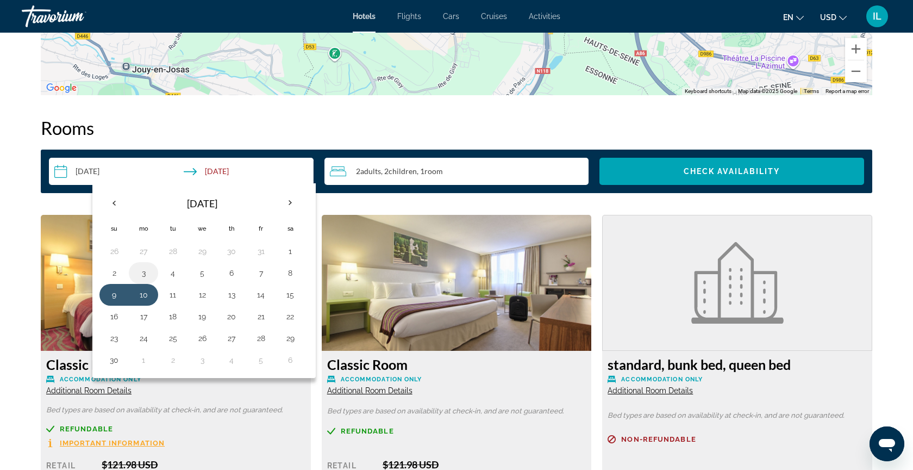
click at [145, 273] on button "3" at bounding box center [143, 272] width 17 height 15
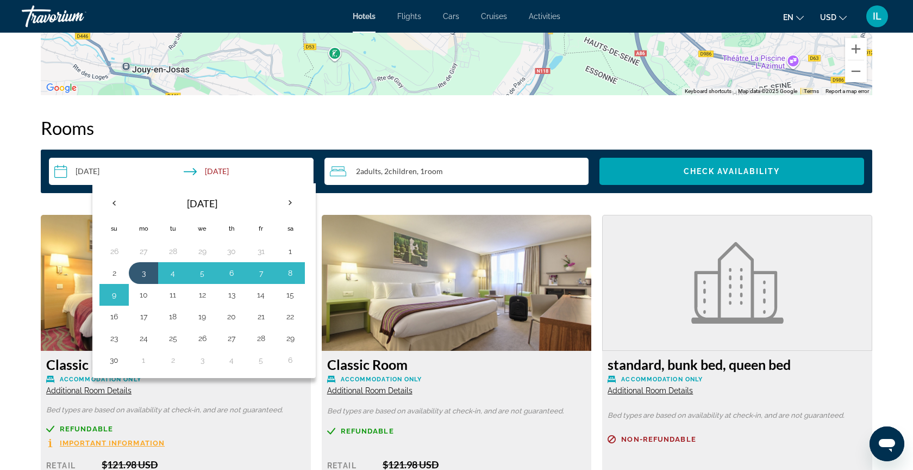
drag, startPoint x: 146, startPoint y: 291, endPoint x: 143, endPoint y: 285, distance: 5.9
click at [146, 290] on button "10" at bounding box center [143, 294] width 17 height 15
type input "**********"
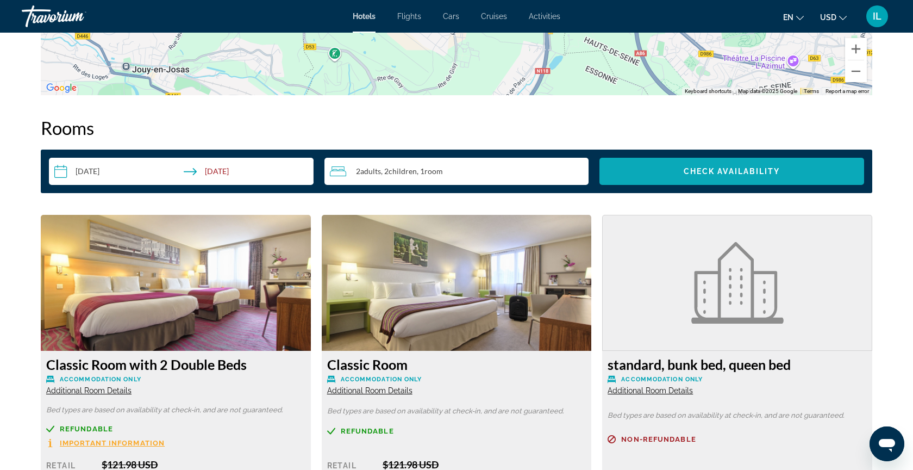
click at [636, 171] on span "Search widget" at bounding box center [731, 171] width 265 height 26
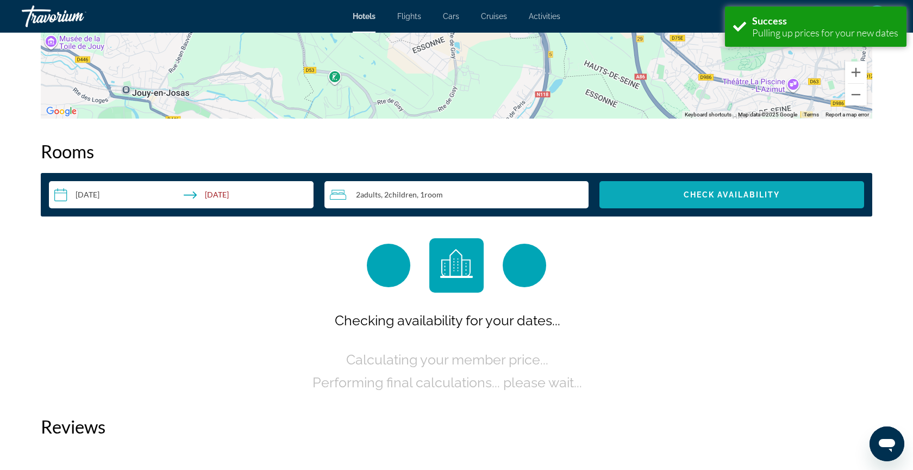
scroll to position [1334, 0]
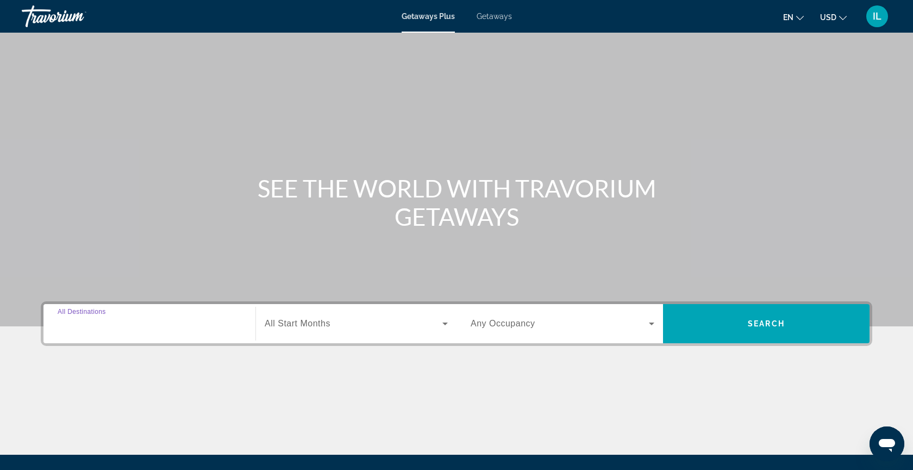
click at [131, 329] on input "Destination All Destinations" at bounding box center [150, 323] width 184 height 13
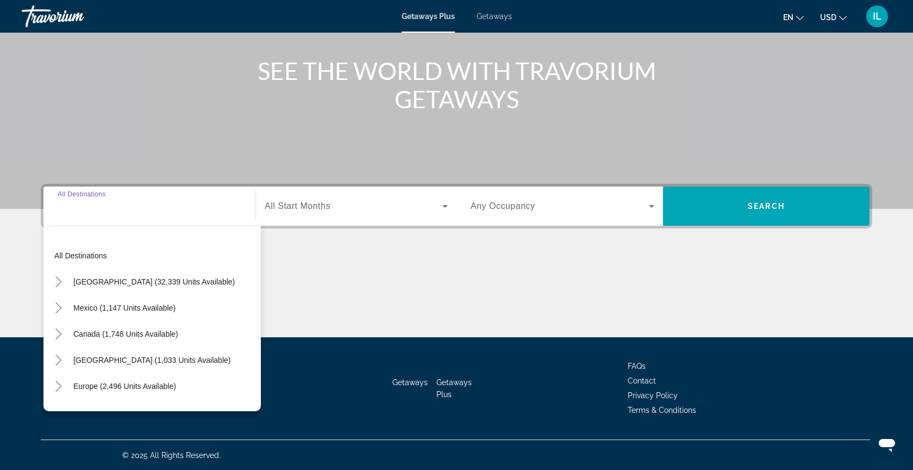
scroll to position [118, 0]
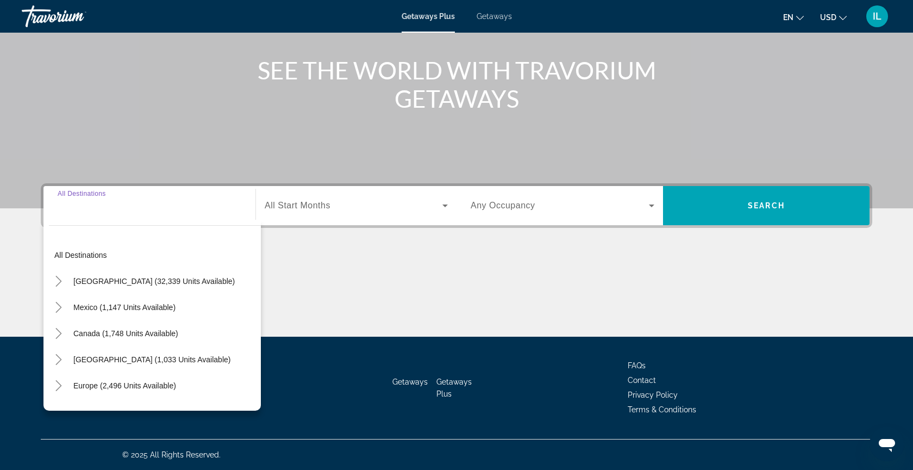
click at [133, 308] on span "Mexico (1,147 units available)" at bounding box center [124, 307] width 102 height 9
type input "**********"
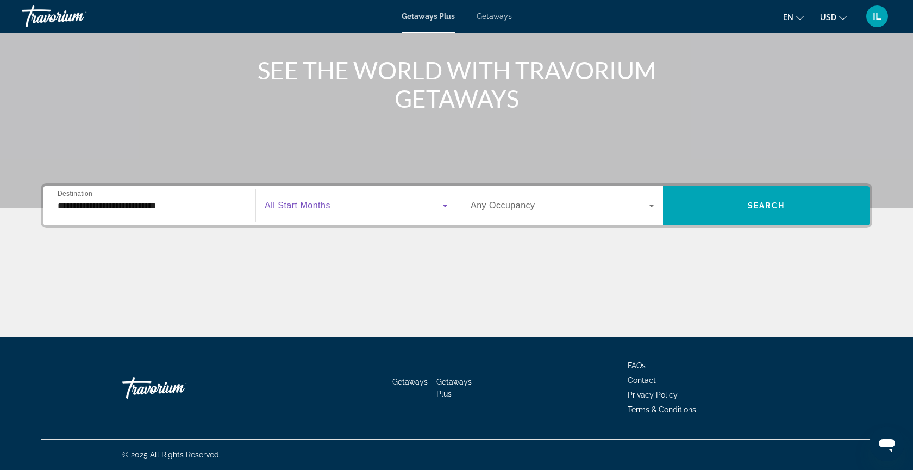
click at [446, 205] on icon "Search widget" at bounding box center [445, 205] width 13 height 13
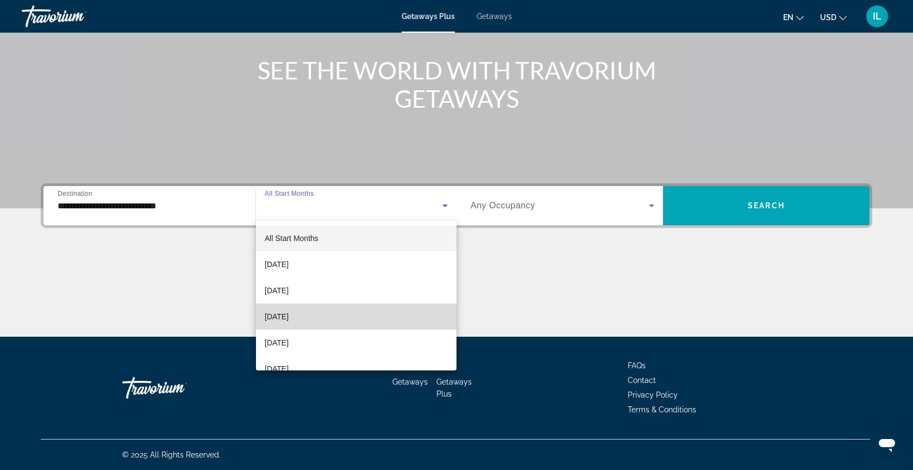
click at [363, 316] on mat-option "[DATE]" at bounding box center [356, 316] width 201 height 26
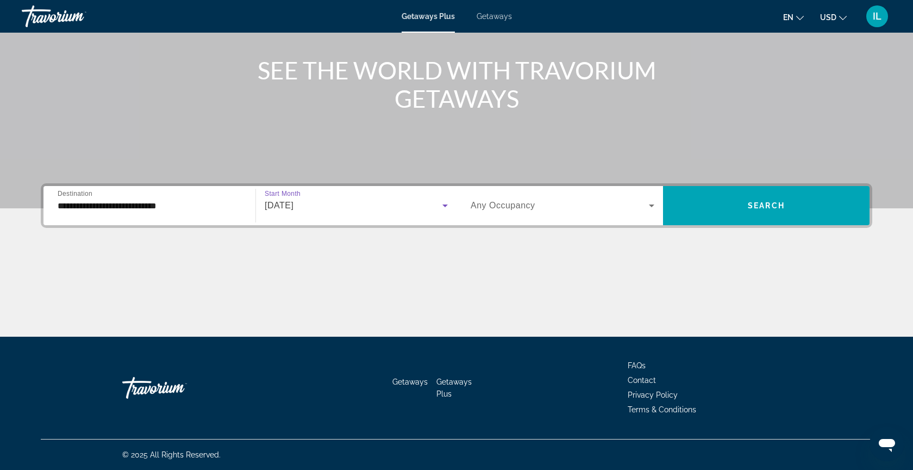
click at [590, 208] on span "Search widget" at bounding box center [560, 205] width 178 height 13
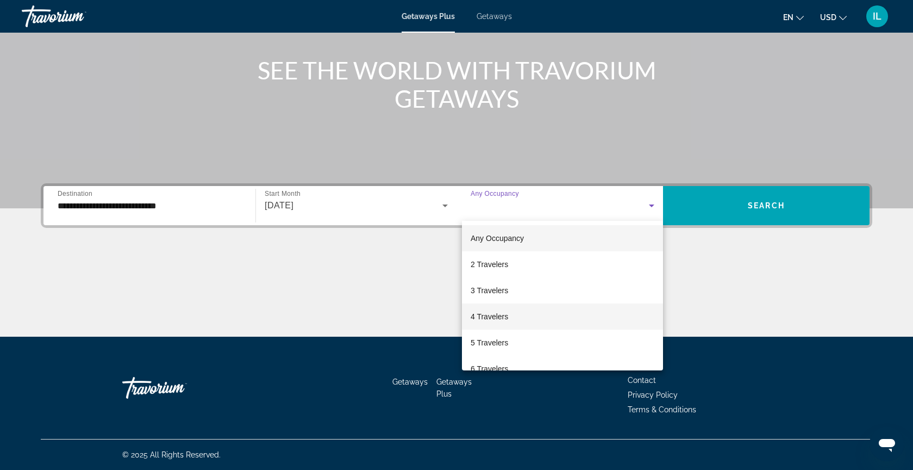
click at [491, 319] on span "4 Travelers" at bounding box center [490, 316] width 38 height 13
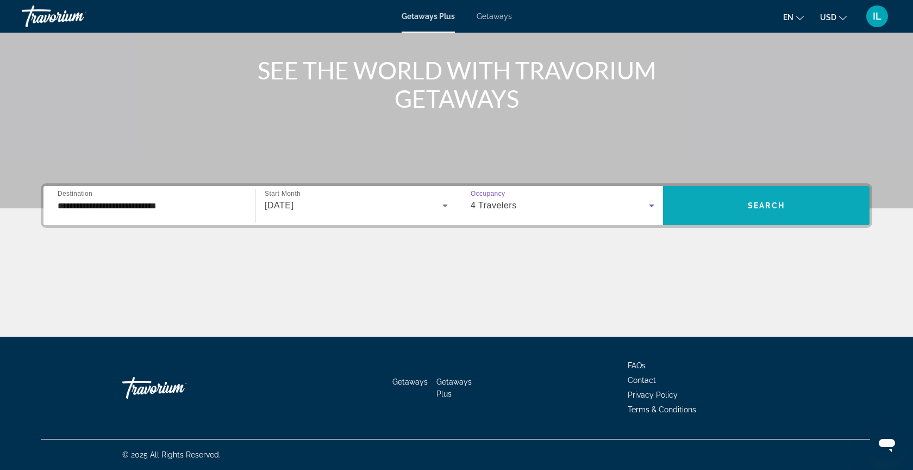
click at [717, 215] on span "Search widget" at bounding box center [766, 205] width 207 height 26
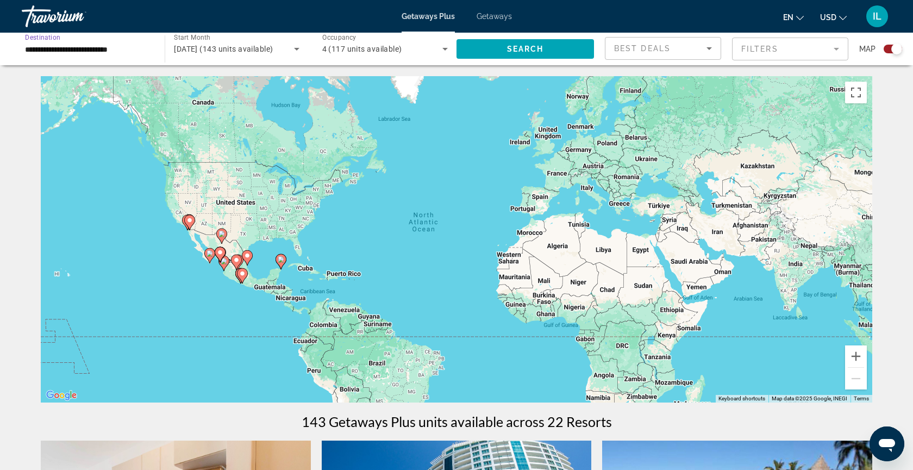
click at [113, 50] on input "**********" at bounding box center [88, 49] width 126 height 13
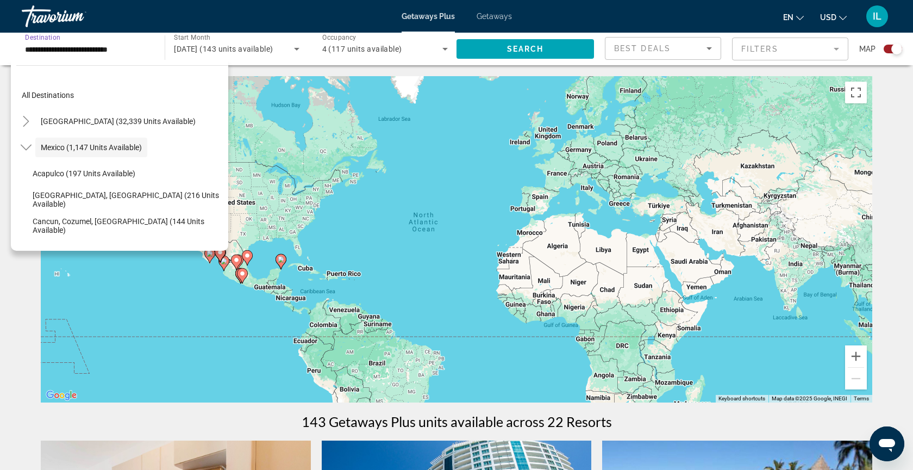
click at [652, 48] on span "Best Deals" at bounding box center [642, 48] width 57 height 9
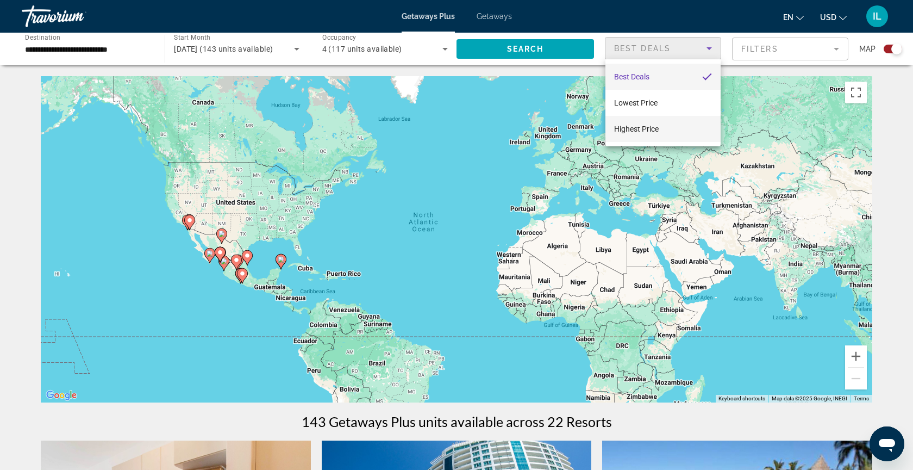
click at [632, 136] on mat-option "Highest Price" at bounding box center [662, 129] width 115 height 26
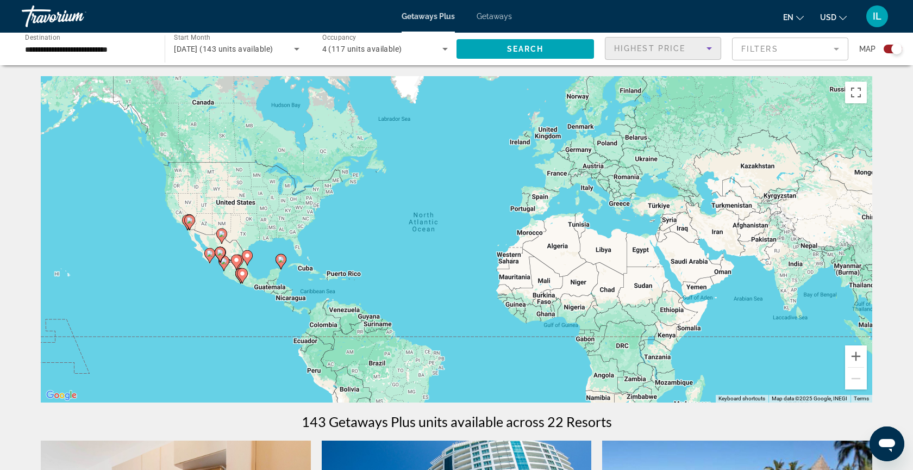
click at [779, 49] on mat-form-field "Filters" at bounding box center [790, 49] width 116 height 23
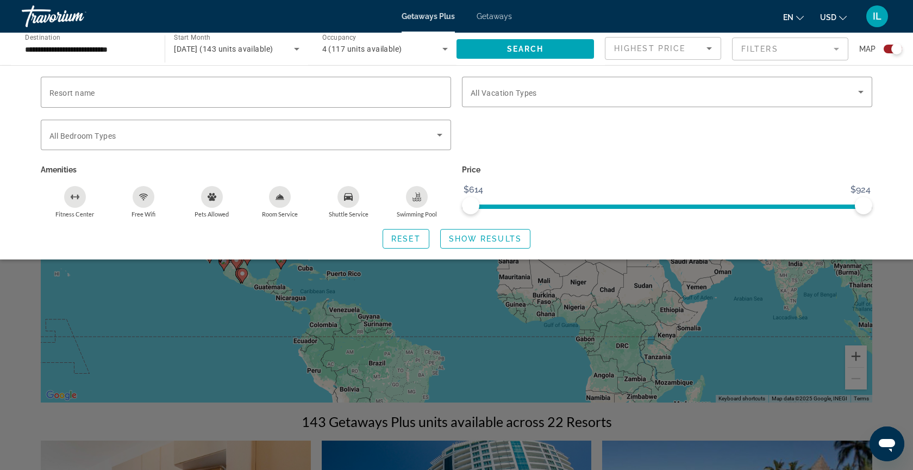
click at [420, 197] on icon "Swimming Pool" at bounding box center [417, 196] width 9 height 9
click at [148, 198] on div "Free Wifi" at bounding box center [144, 197] width 22 height 22
click at [82, 202] on div "Fitness Center" at bounding box center [75, 197] width 22 height 22
click at [477, 241] on span "Show Results" at bounding box center [485, 238] width 73 height 9
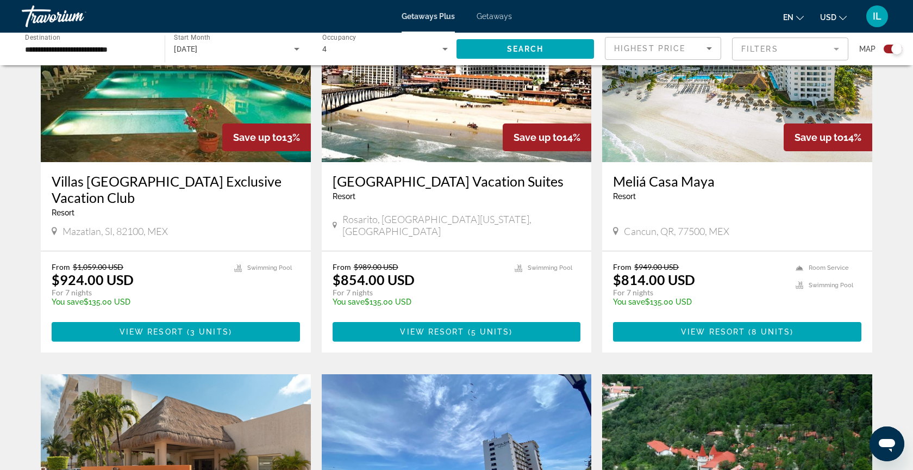
scroll to position [457, 0]
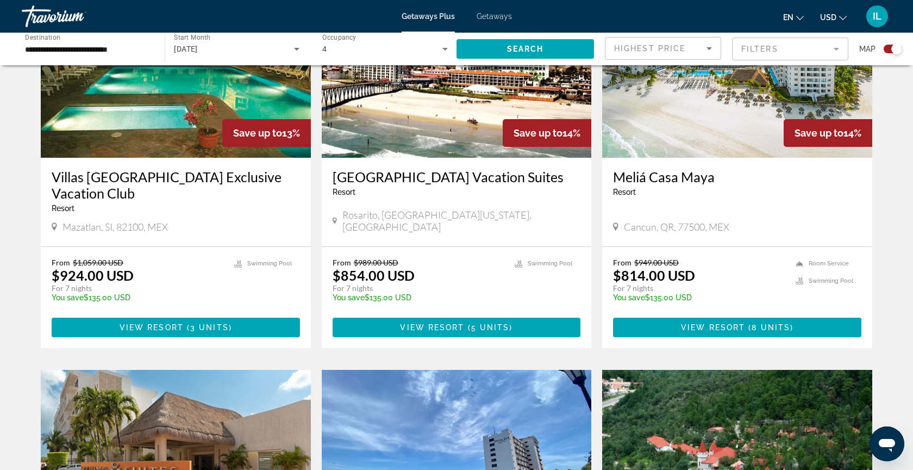
click at [743, 182] on h3 "Meliá Casa Maya" at bounding box center [737, 176] width 248 height 16
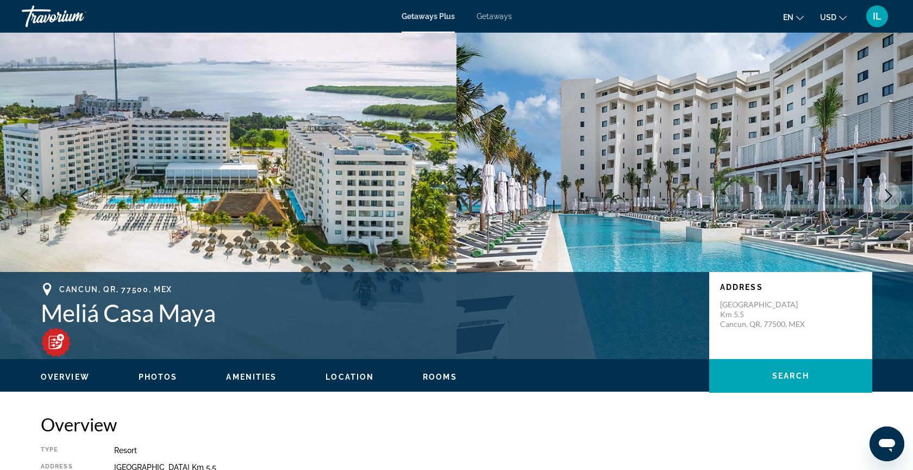
click at [889, 198] on icon "Next image" at bounding box center [888, 195] width 7 height 13
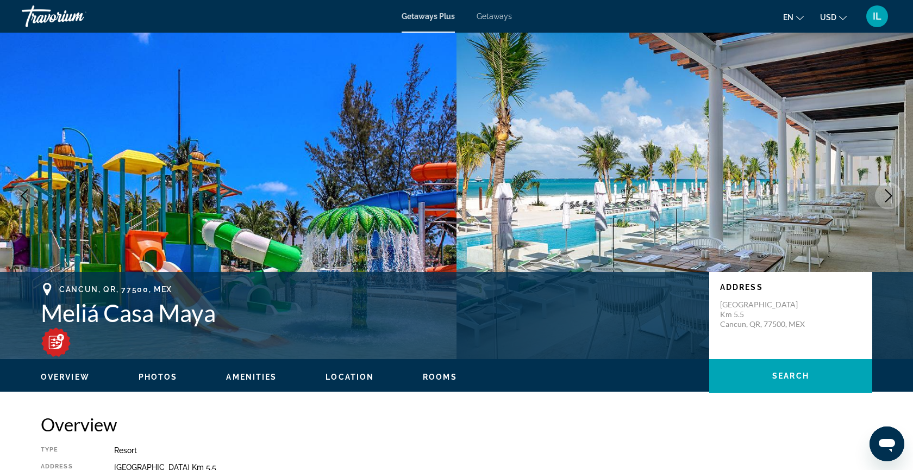
click at [889, 200] on icon "Next image" at bounding box center [888, 195] width 13 height 13
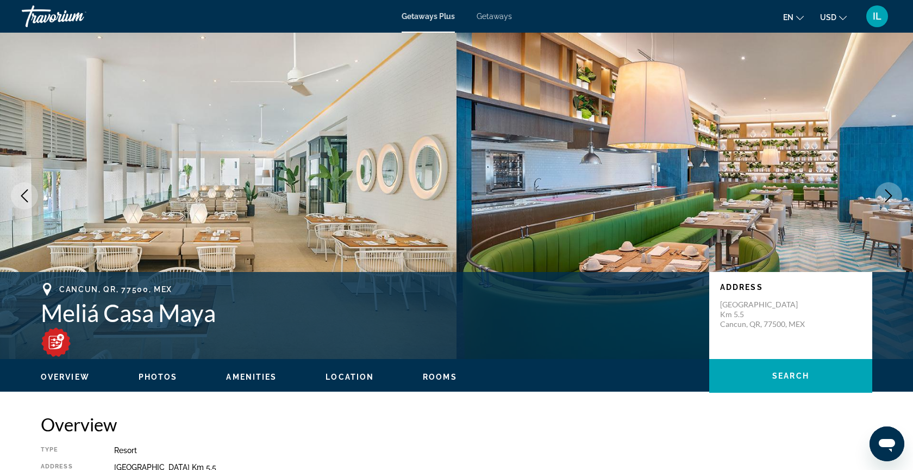
click at [889, 201] on icon "Next image" at bounding box center [888, 195] width 13 height 13
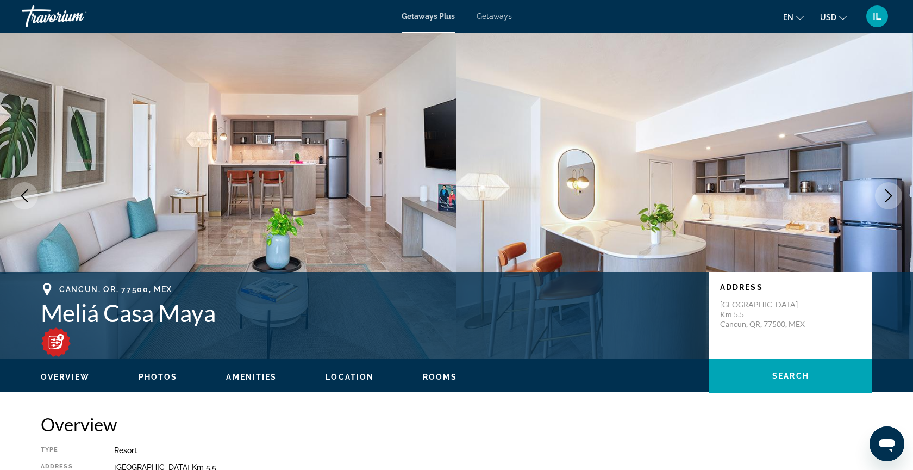
click at [889, 201] on icon "Next image" at bounding box center [888, 195] width 13 height 13
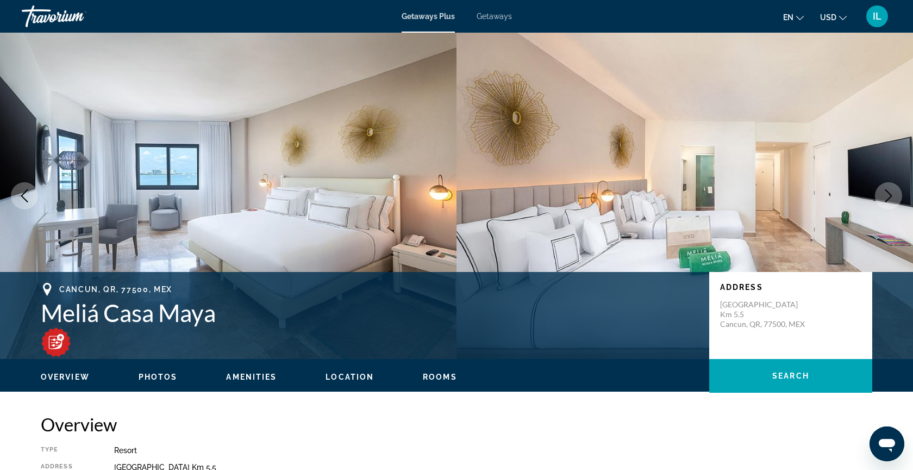
click at [30, 188] on button "Previous image" at bounding box center [24, 195] width 27 height 27
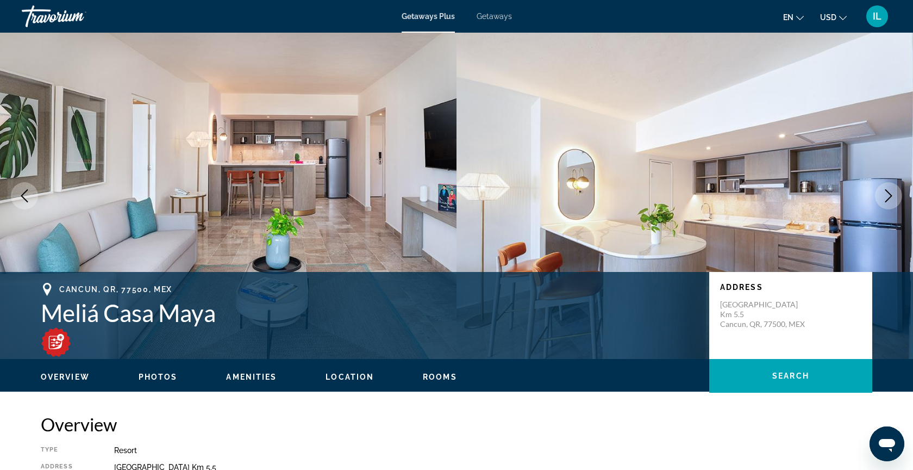
click at [888, 199] on icon "Next image" at bounding box center [888, 195] width 7 height 13
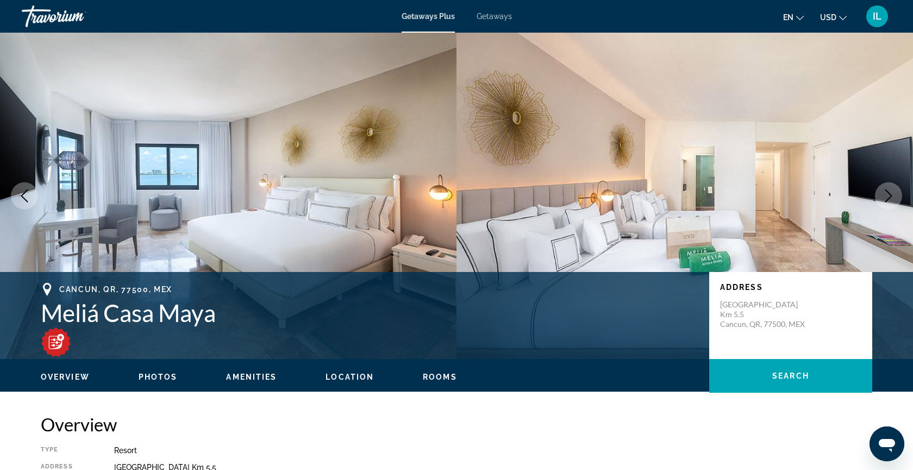
click at [888, 200] on icon "Next image" at bounding box center [888, 195] width 13 height 13
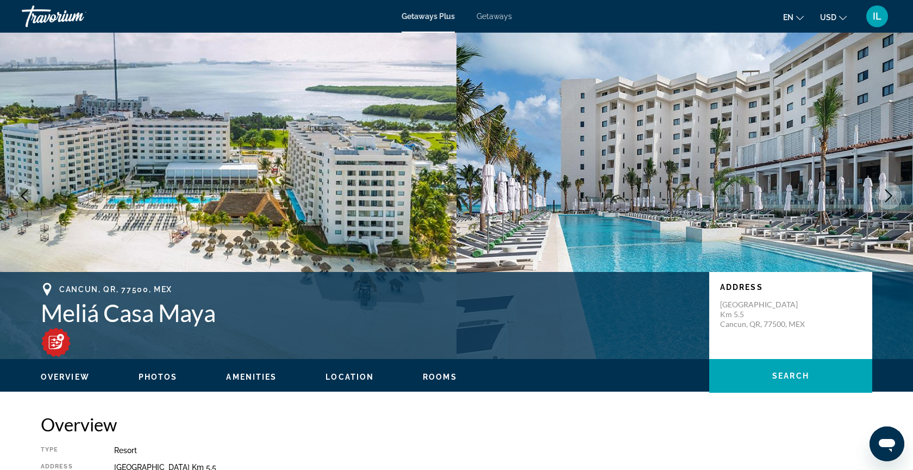
click at [888, 200] on icon "Next image" at bounding box center [888, 195] width 13 height 13
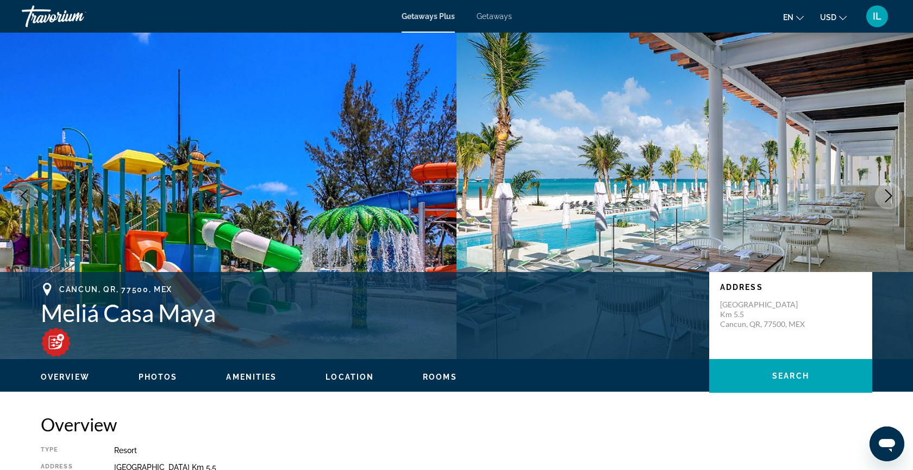
click at [888, 200] on icon "Next image" at bounding box center [888, 195] width 13 height 13
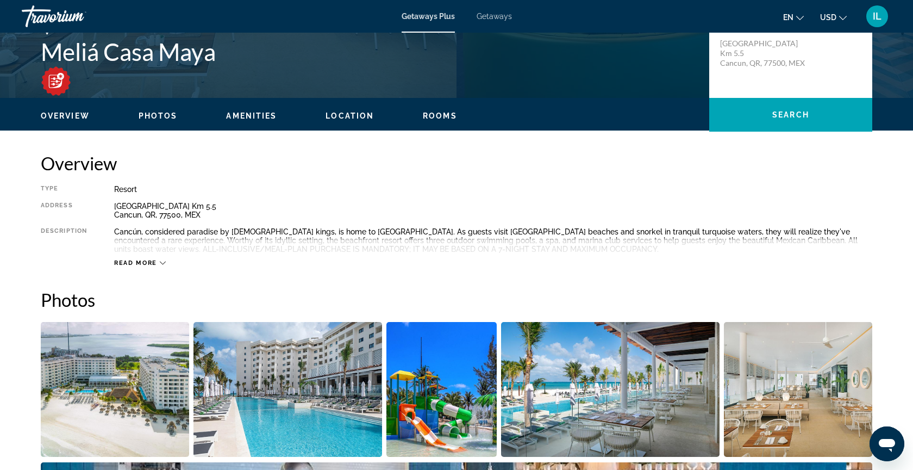
scroll to position [283, 0]
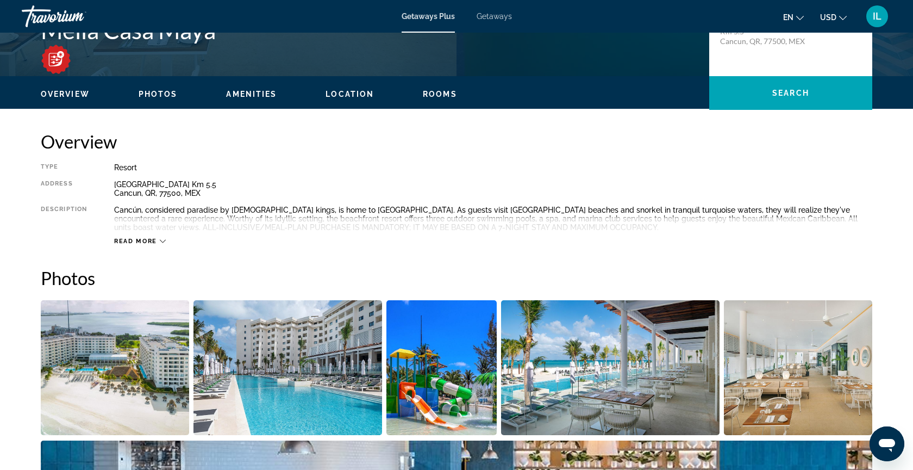
click at [150, 239] on span "Read more" at bounding box center [135, 241] width 43 height 7
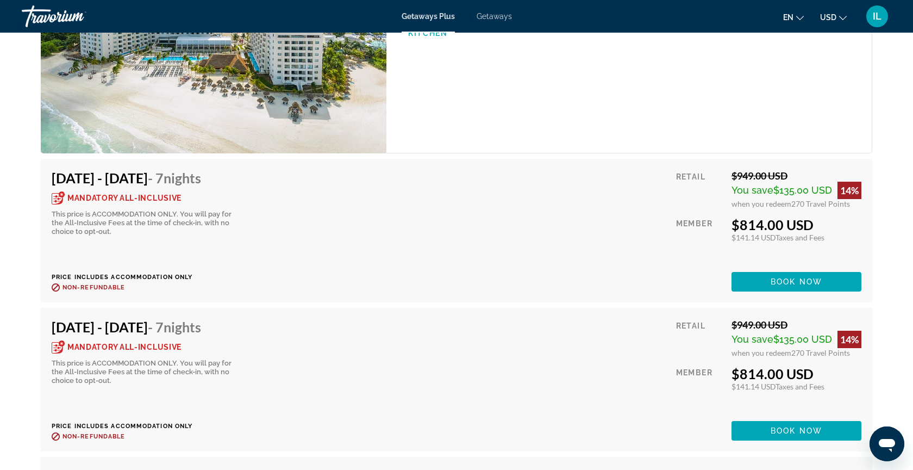
scroll to position [1878, 0]
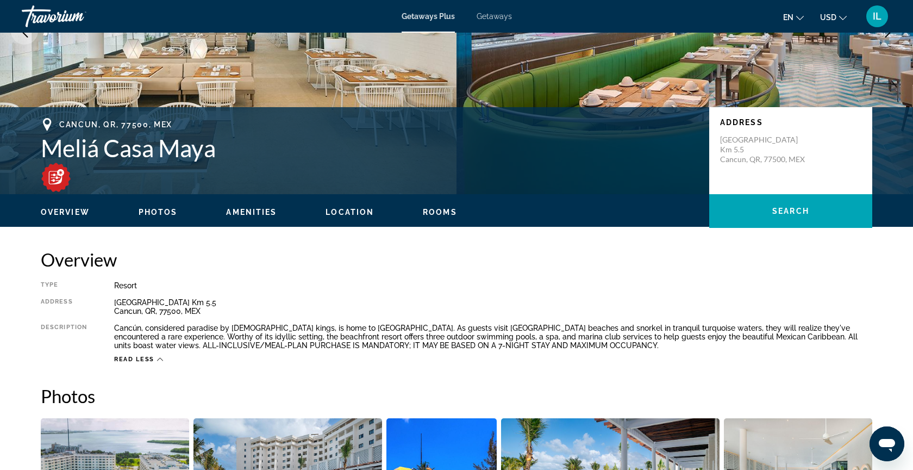
scroll to position [117, 0]
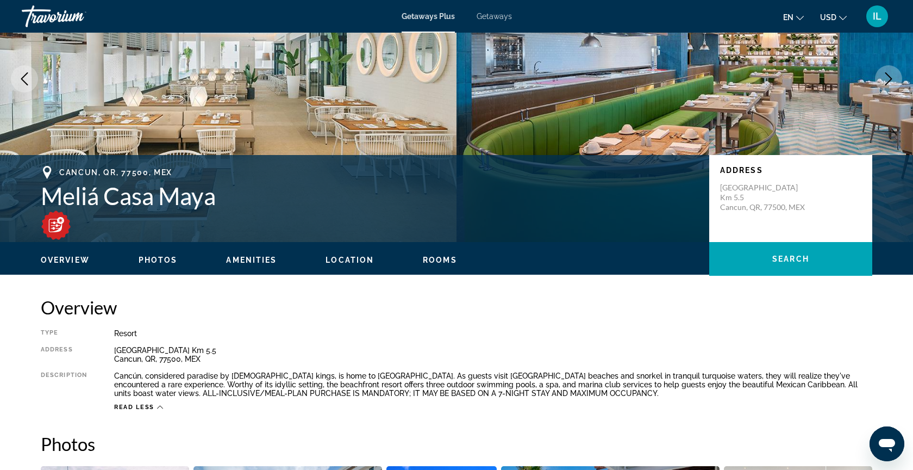
click at [562, 320] on div "Overview Type Resort All-Inclusive Mandatory All-Inclusive Address Boulevard Ku…" at bounding box center [457, 353] width 832 height 115
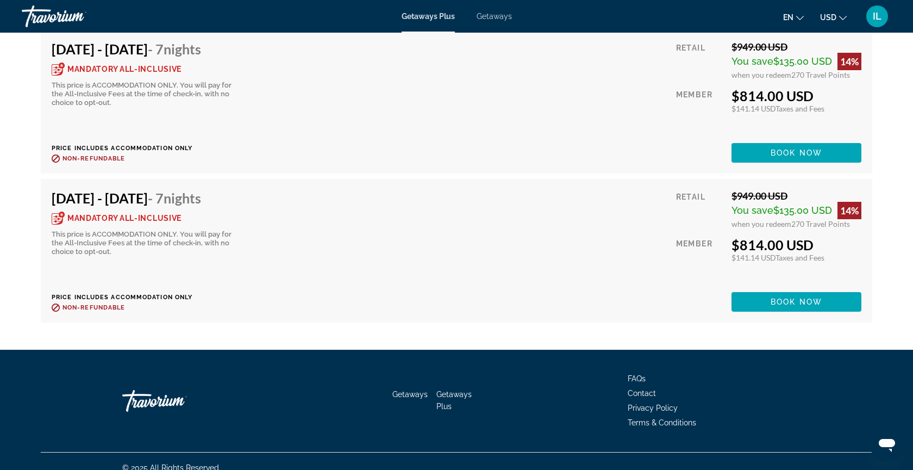
scroll to position [2160, 0]
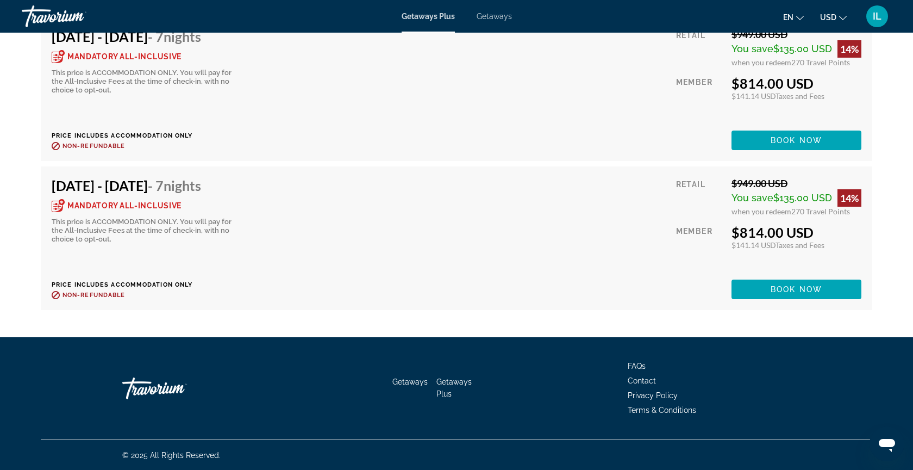
click at [892, 442] on icon "Open messaging window" at bounding box center [887, 445] width 16 height 13
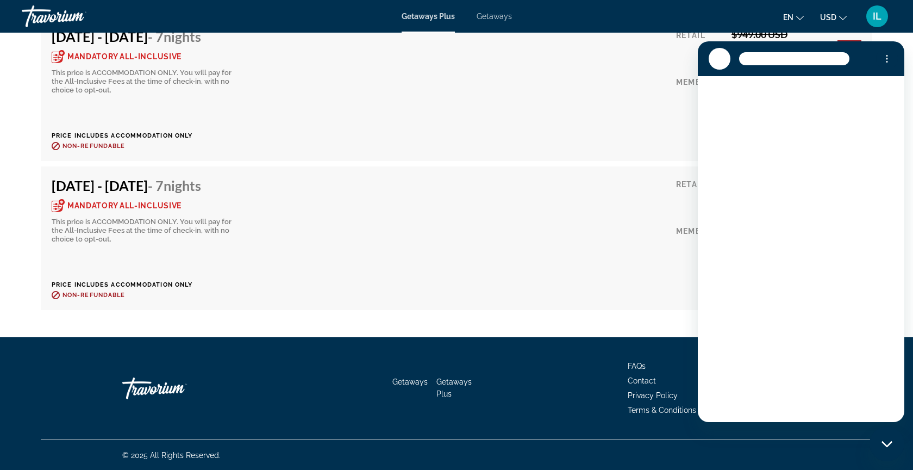
scroll to position [0, 0]
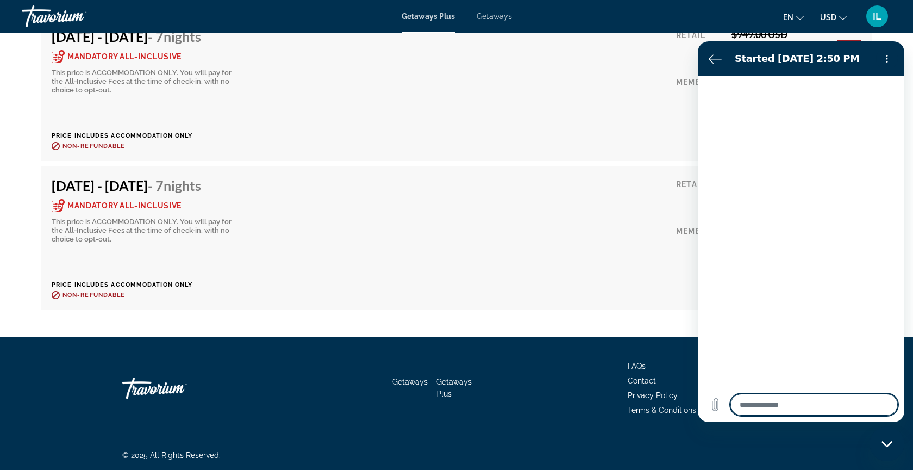
type textarea "*"
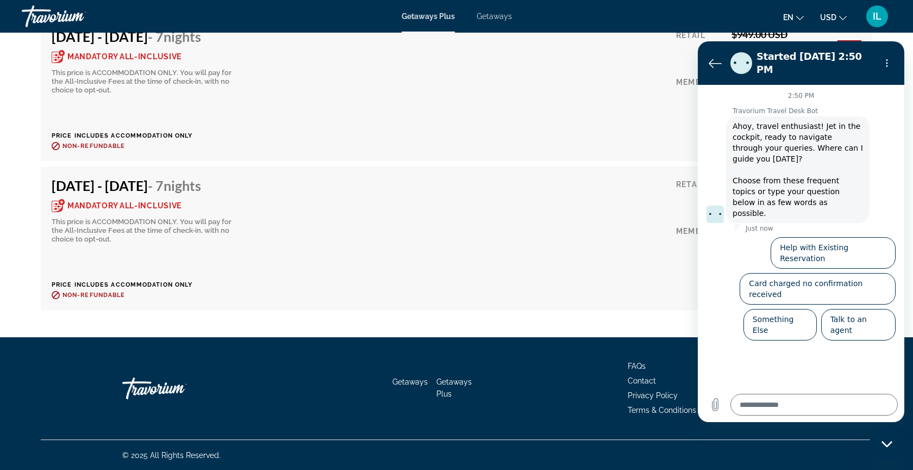
click at [615, 168] on div "Nov 15, 2025 - Nov 22, 2025 - 7 Nights Mandatory All-Inclusive This price is AC…" at bounding box center [457, 237] width 832 height 143
click at [890, 66] on button "Options menu" at bounding box center [887, 63] width 22 height 22
click at [585, 149] on div "Nov 8, 2025 - Nov 15, 2025 - 7 Nights Mandatory All-Inclusive This price is ACC…" at bounding box center [457, 89] width 810 height 122
click at [563, 147] on div "Nov 8, 2025 - Nov 15, 2025 - 7 Nights Mandatory All-Inclusive This price is ACC…" at bounding box center [457, 89] width 810 height 122
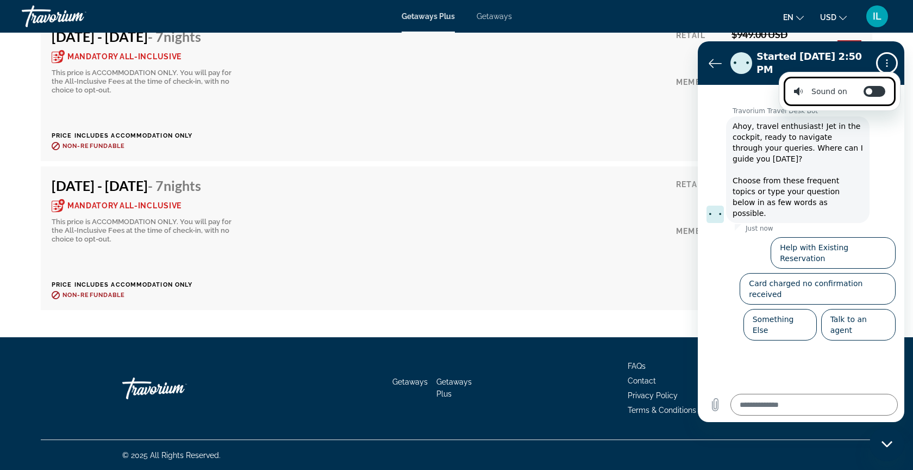
click at [563, 145] on div "Nov 8, 2025 - Nov 15, 2025 - 7 Nights Mandatory All-Inclusive This price is ACC…" at bounding box center [457, 89] width 810 height 122
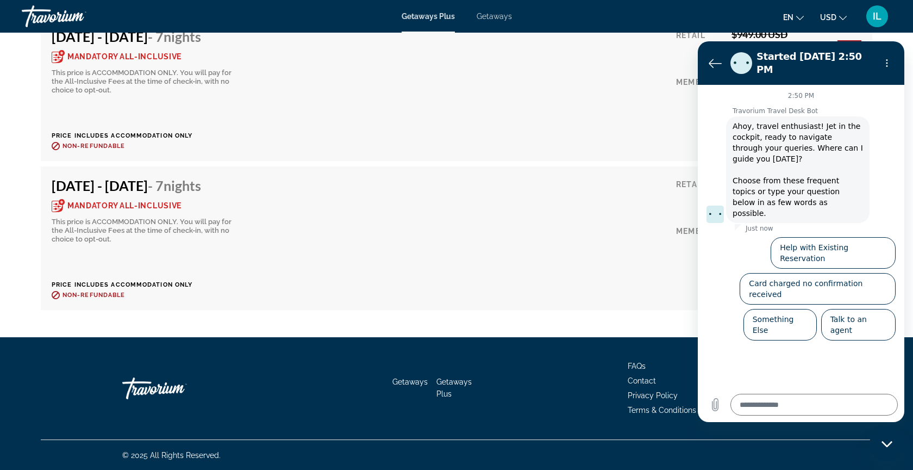
click at [562, 143] on div "Nov 8, 2025 - Nov 15, 2025 - 7 Nights Mandatory All-Inclusive This price is ACC…" at bounding box center [457, 89] width 810 height 122
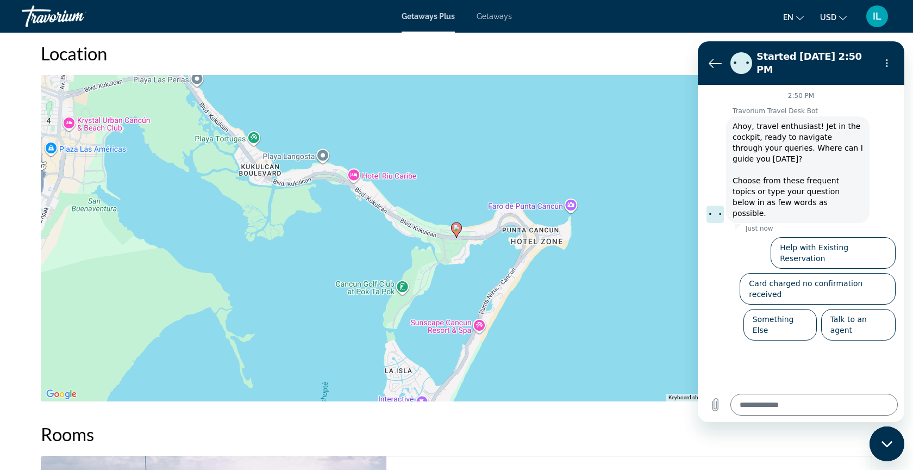
scroll to position [1356, 0]
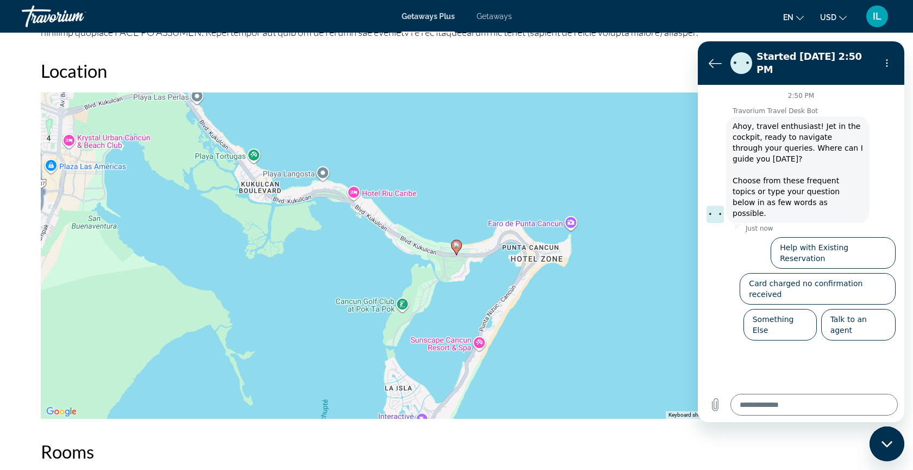
click at [560, 329] on div "To activate drag with keyboard, press Alt + Enter. Once in keyboard drag state,…" at bounding box center [457, 255] width 832 height 326
click at [889, 447] on div "Close messaging window" at bounding box center [887, 443] width 33 height 33
type textarea "*"
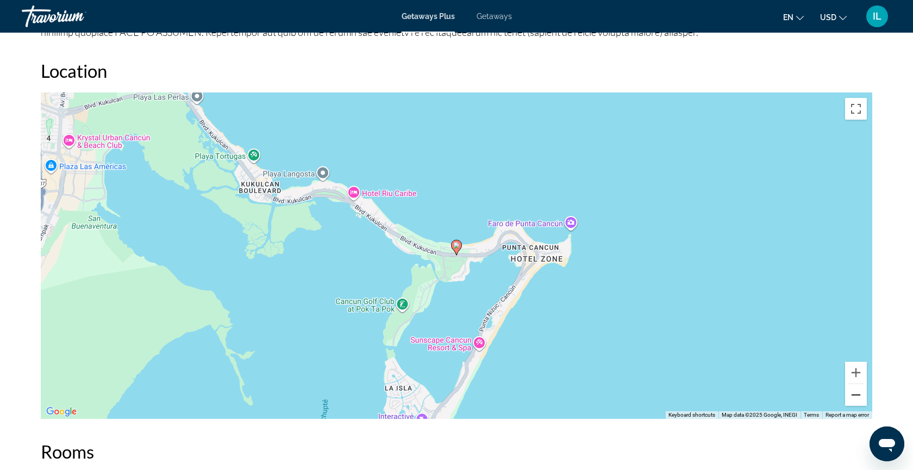
click at [861, 397] on button "Zoom out" at bounding box center [856, 395] width 22 height 22
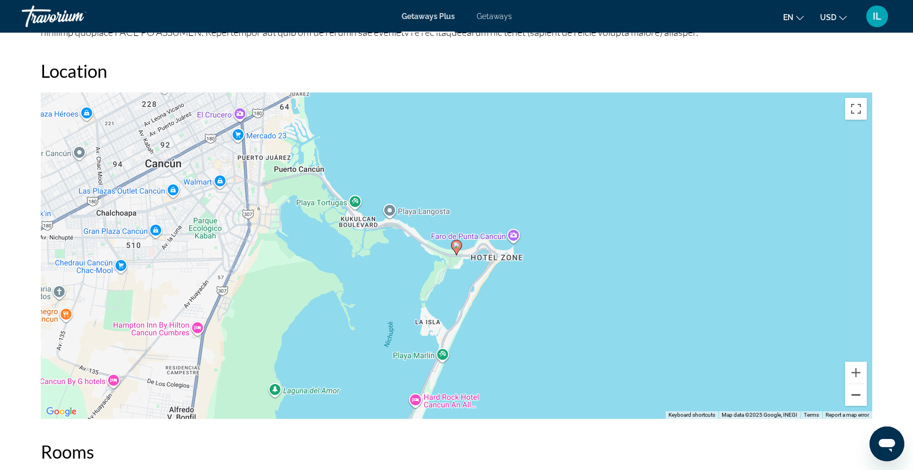
click at [861, 397] on button "Zoom out" at bounding box center [856, 395] width 22 height 22
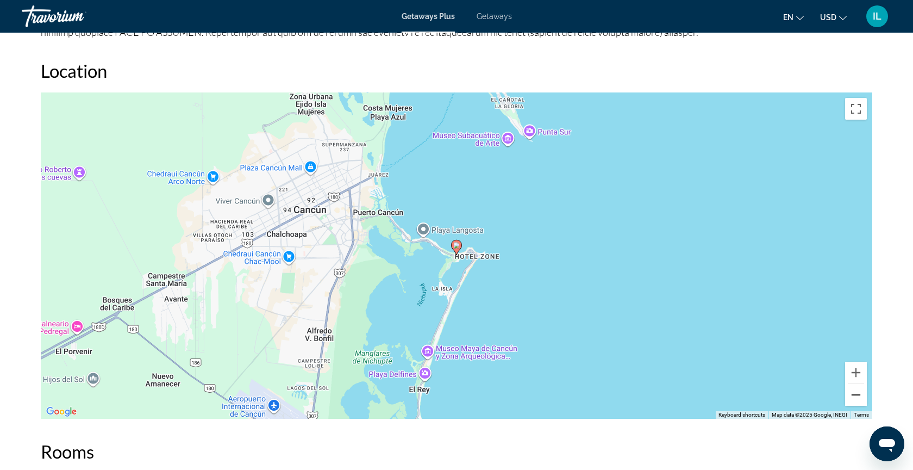
click at [862, 398] on button "Zoom out" at bounding box center [856, 395] width 22 height 22
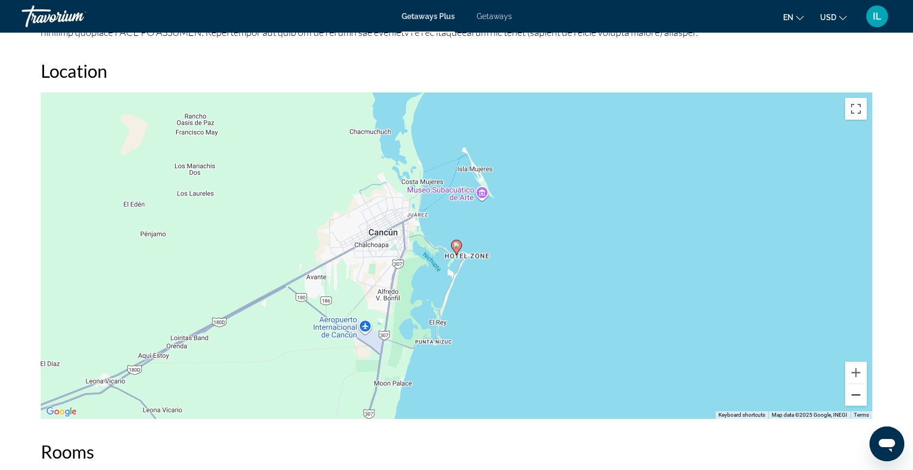
click at [863, 399] on button "Zoom out" at bounding box center [856, 395] width 22 height 22
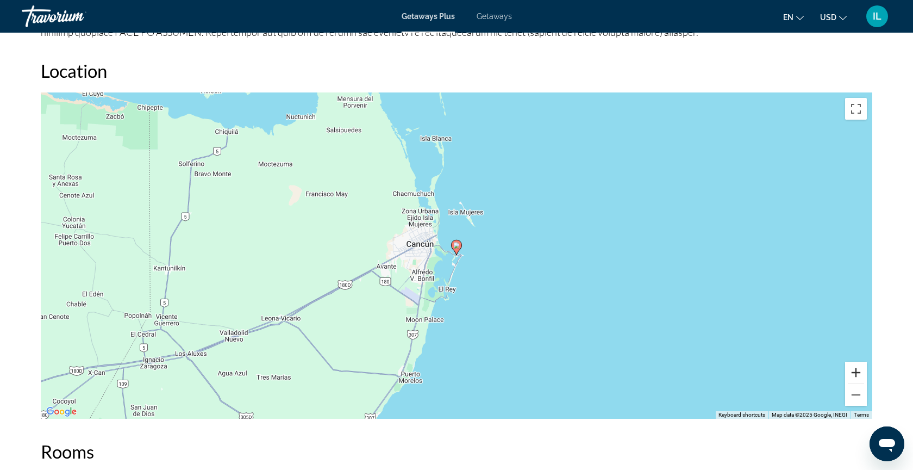
click at [852, 378] on button "Zoom in" at bounding box center [856, 372] width 22 height 22
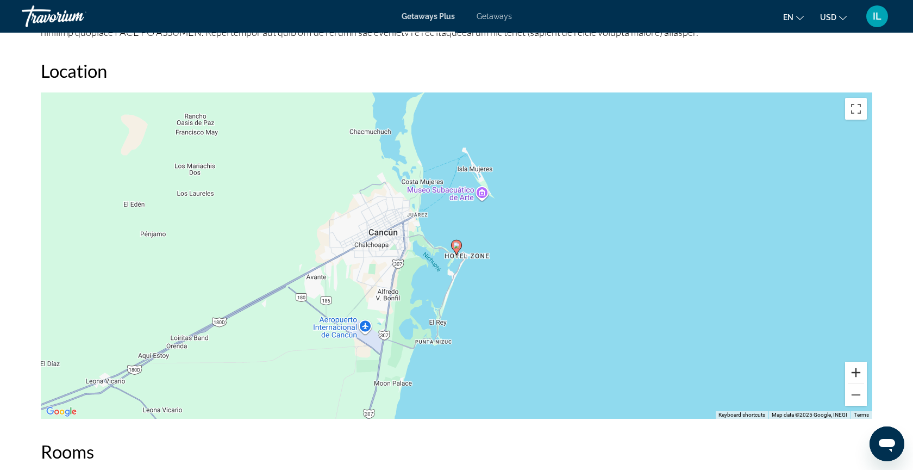
click at [852, 378] on button "Zoom in" at bounding box center [856, 372] width 22 height 22
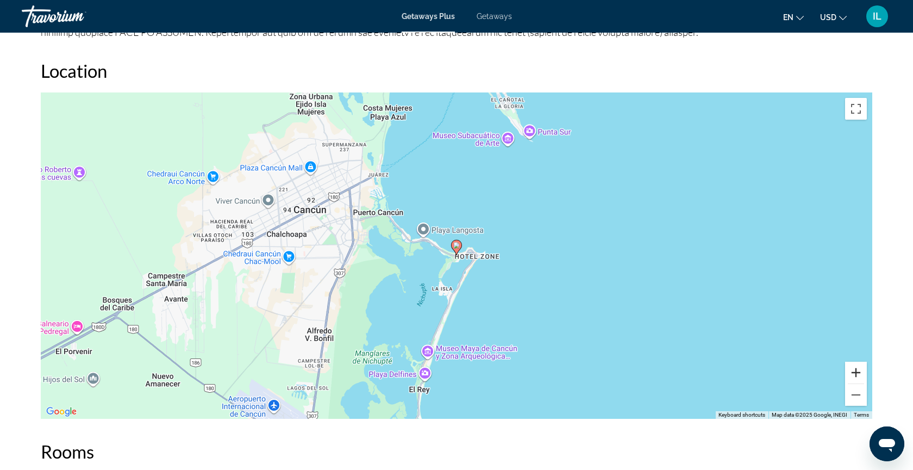
click at [852, 378] on button "Zoom in" at bounding box center [856, 372] width 22 height 22
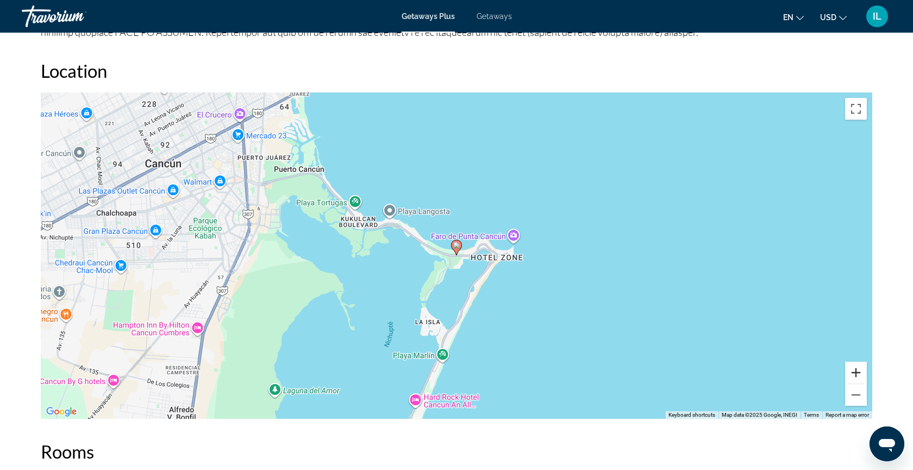
click at [852, 379] on button "Zoom in" at bounding box center [856, 372] width 22 height 22
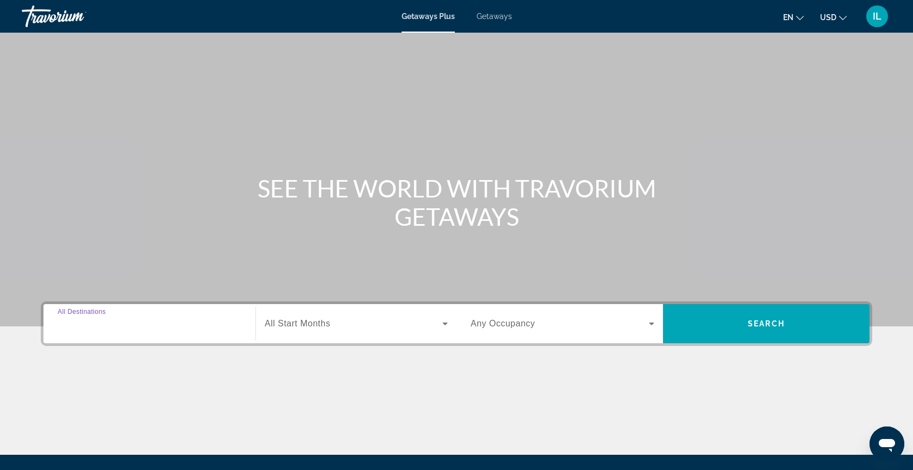
click at [190, 322] on input "Destination All Destinations" at bounding box center [150, 323] width 184 height 13
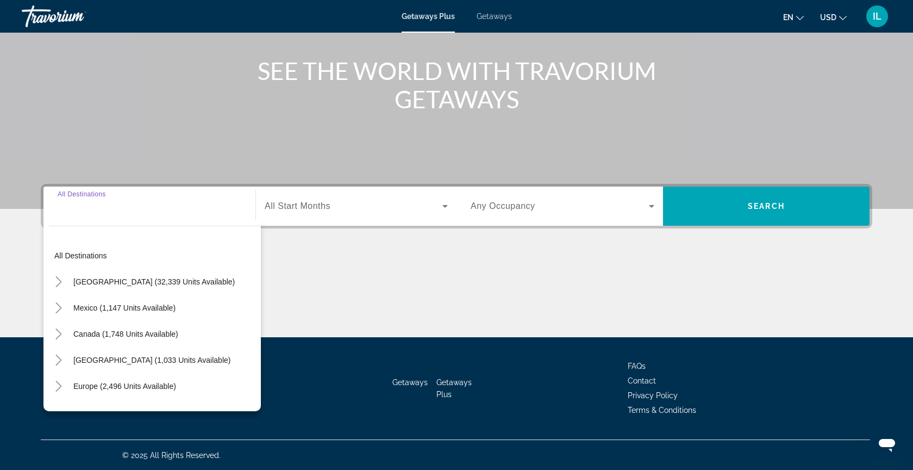
scroll to position [118, 0]
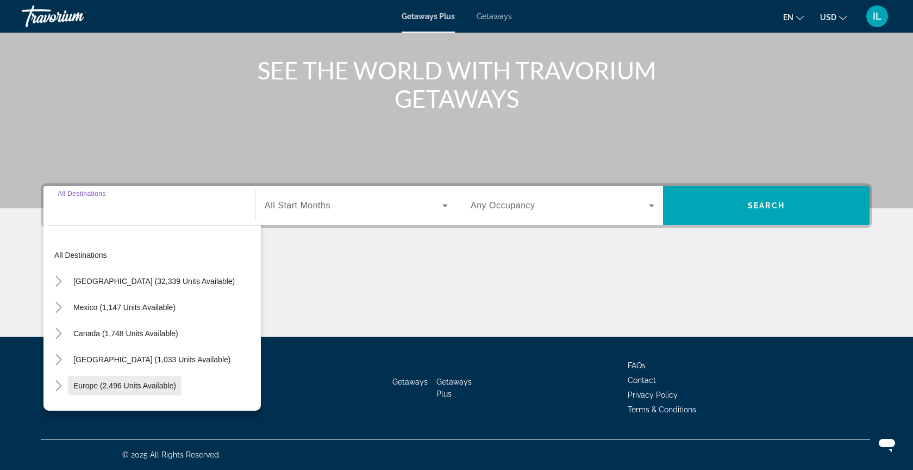
click at [164, 390] on span "Search widget" at bounding box center [125, 385] width 114 height 26
type input "**********"
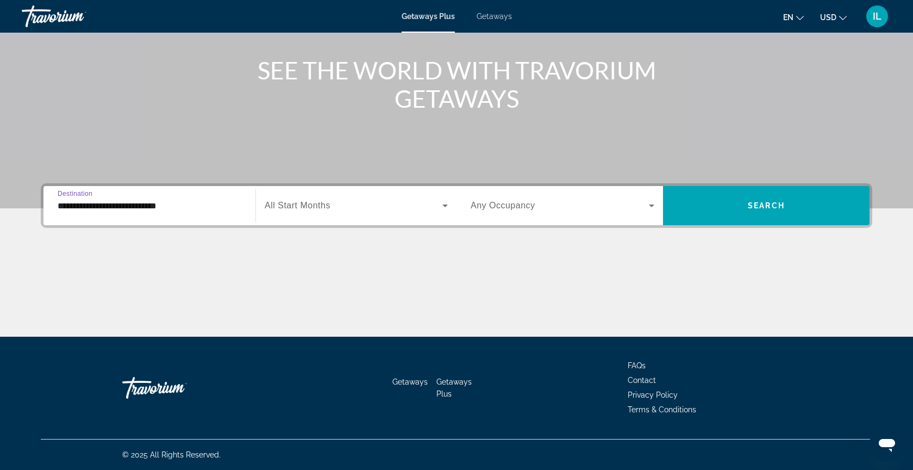
click at [437, 207] on span "Search widget" at bounding box center [354, 205] width 178 height 13
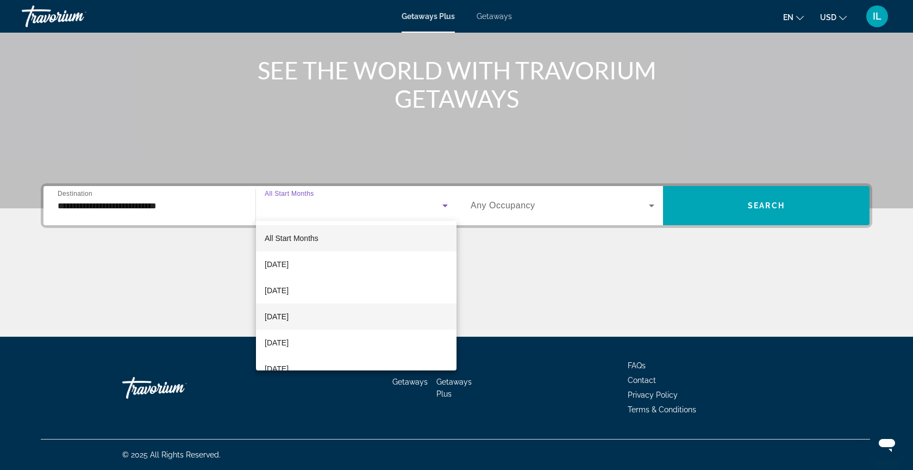
click at [353, 312] on mat-option "[DATE]" at bounding box center [356, 316] width 201 height 26
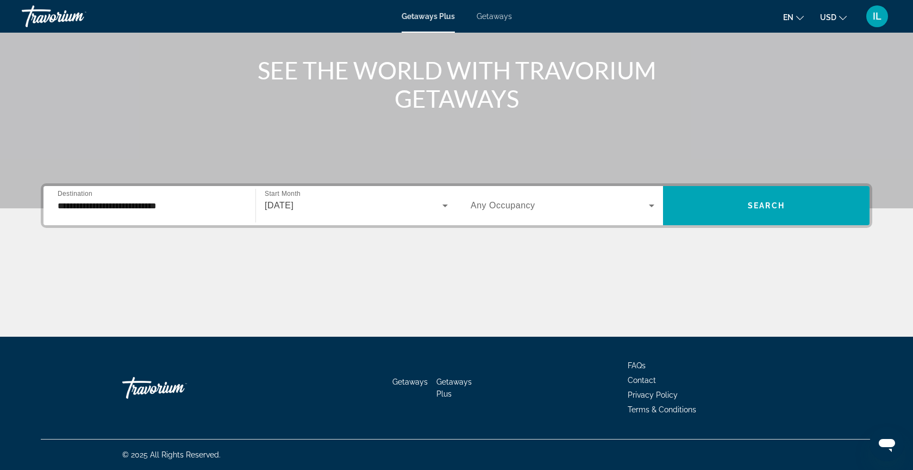
click at [569, 188] on div "Occupancy Any Occupancy" at bounding box center [562, 205] width 201 height 39
click at [571, 201] on span "Search widget" at bounding box center [560, 205] width 178 height 13
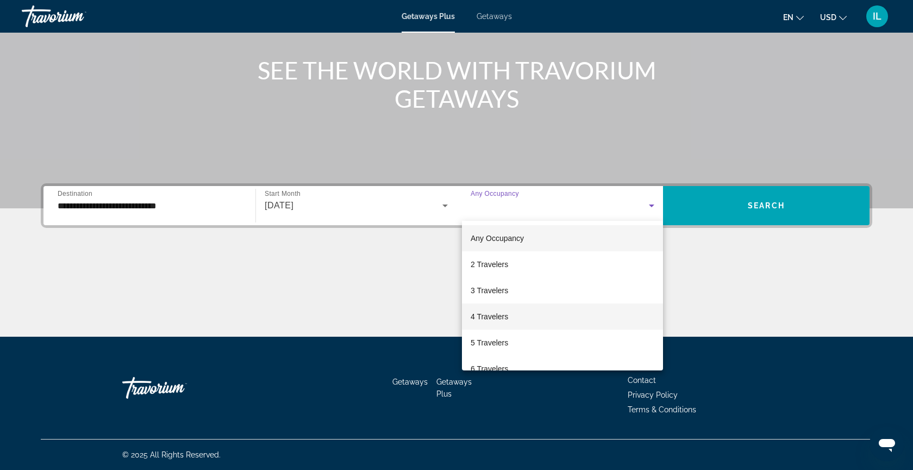
click at [494, 320] on span "4 Travelers" at bounding box center [490, 316] width 38 height 13
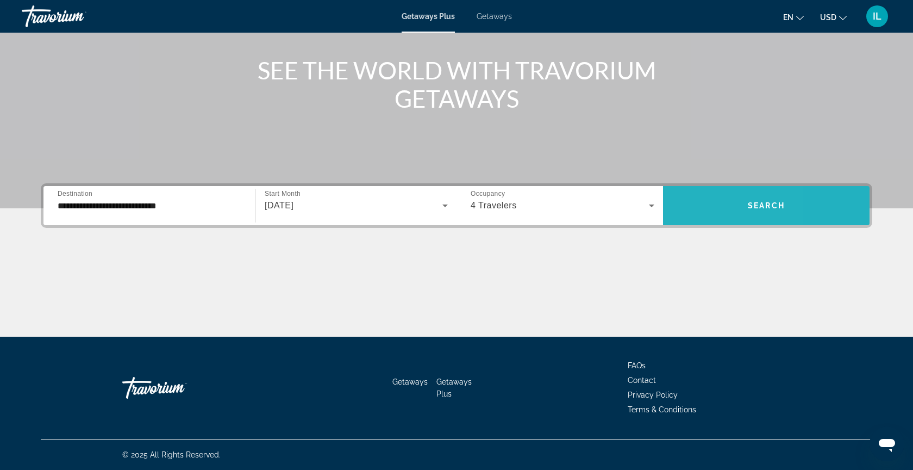
click at [698, 204] on span "Search widget" at bounding box center [766, 205] width 207 height 26
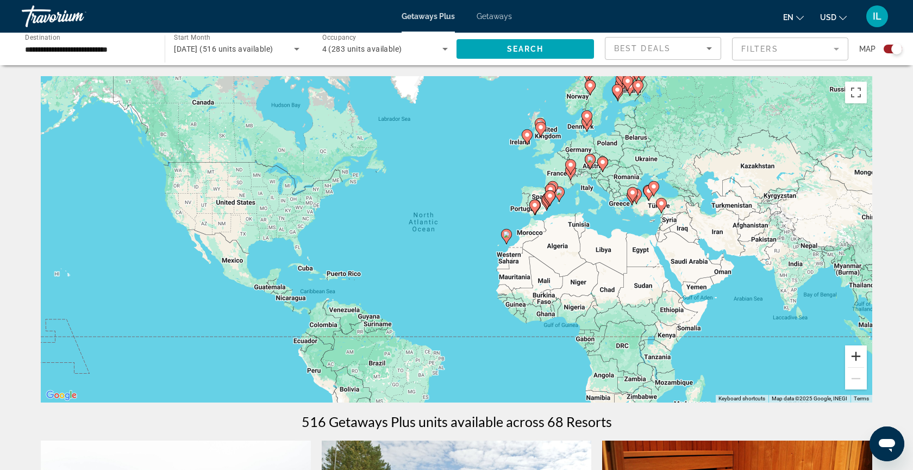
click at [859, 358] on button "Zoom in" at bounding box center [856, 356] width 22 height 22
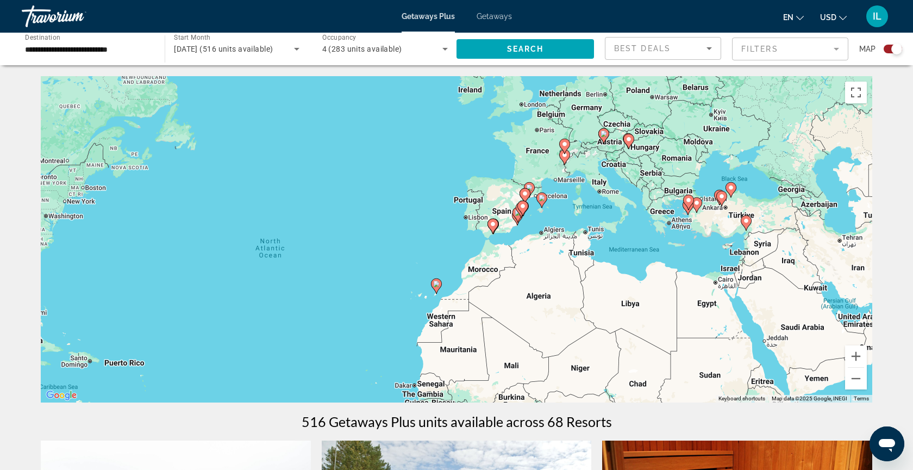
drag, startPoint x: 783, startPoint y: 243, endPoint x: 648, endPoint y: 293, distance: 144.1
click at [655, 289] on div "To activate drag with keyboard, press Alt + Enter. Once in keyboard drag state,…" at bounding box center [457, 239] width 832 height 326
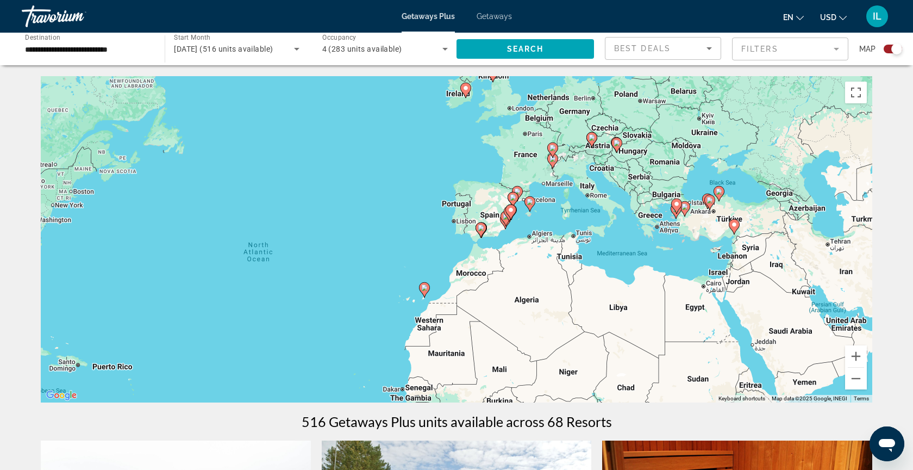
click at [425, 292] on icon "Main content" at bounding box center [425, 290] width 10 height 14
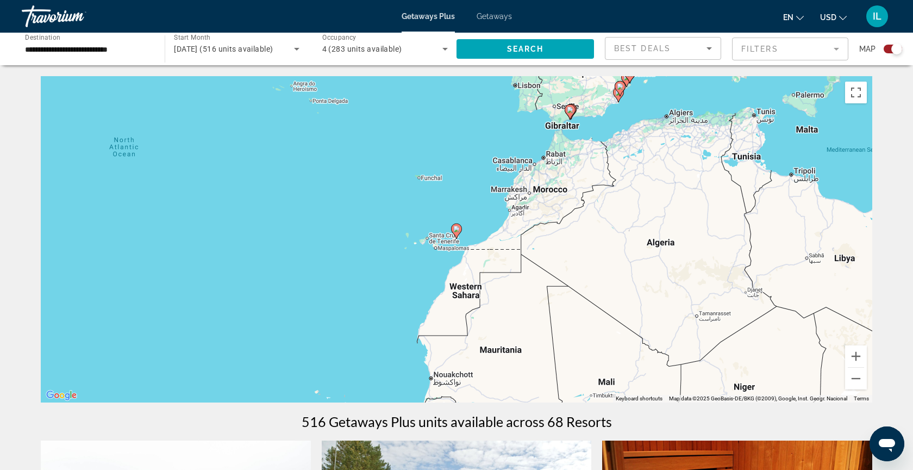
click at [459, 230] on image "Main content" at bounding box center [456, 229] width 7 height 7
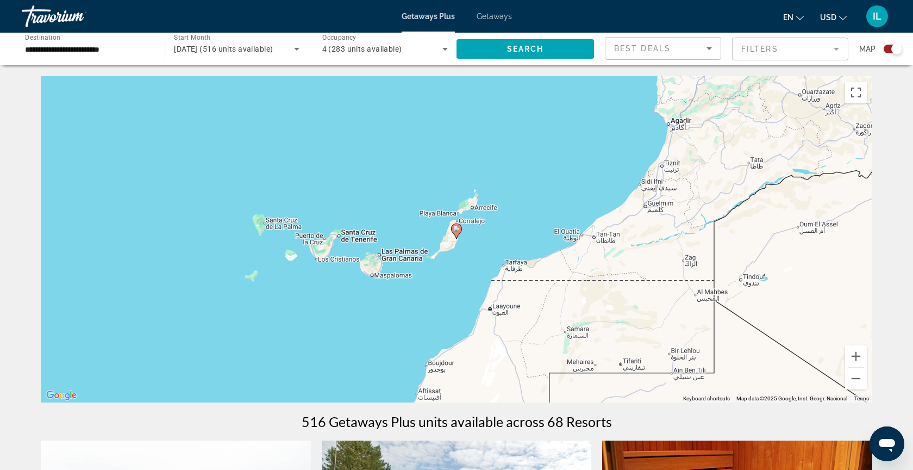
click at [459, 230] on image "Main content" at bounding box center [456, 229] width 7 height 7
type input "**********"
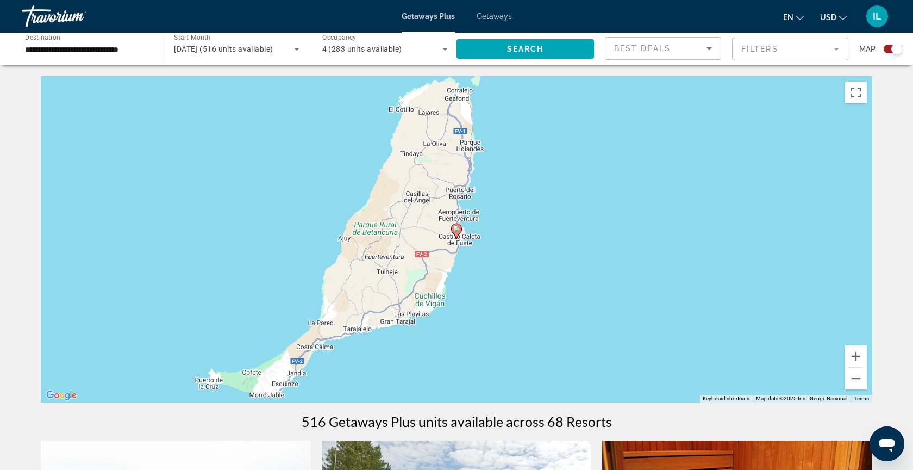
click at [457, 230] on image "Main content" at bounding box center [456, 229] width 7 height 7
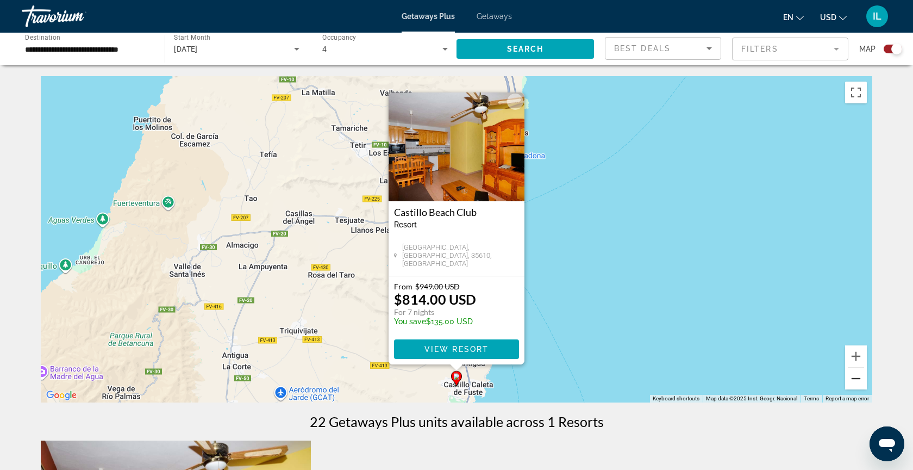
click at [857, 376] on button "Zoom out" at bounding box center [856, 378] width 22 height 22
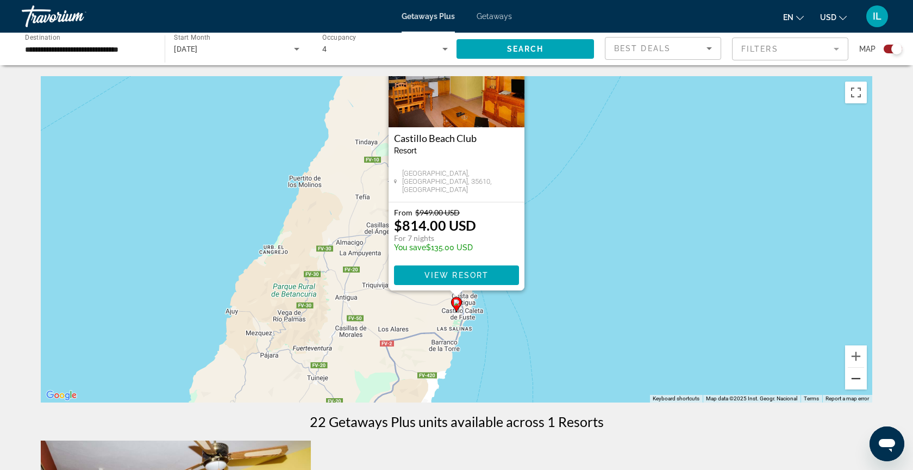
click at [857, 376] on button "Zoom out" at bounding box center [856, 378] width 22 height 22
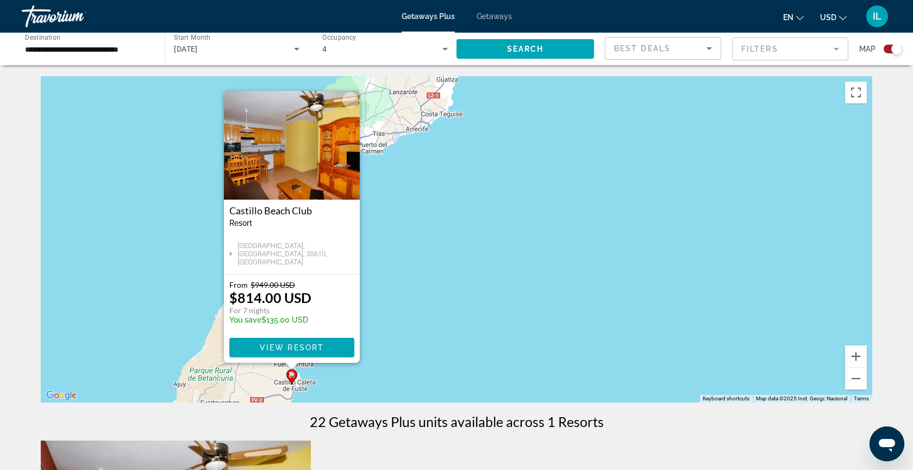
drag, startPoint x: 737, startPoint y: 290, endPoint x: 577, endPoint y: 393, distance: 190.3
click at [577, 393] on div "To activate drag with keyboard, press Alt + Enter. Once in keyboard drag state,…" at bounding box center [457, 239] width 832 height 326
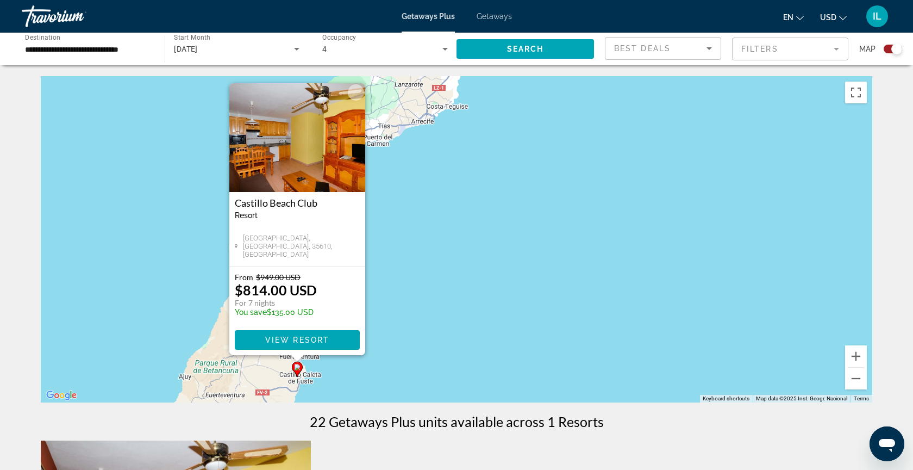
click at [355, 96] on button "Close" at bounding box center [356, 92] width 16 height 16
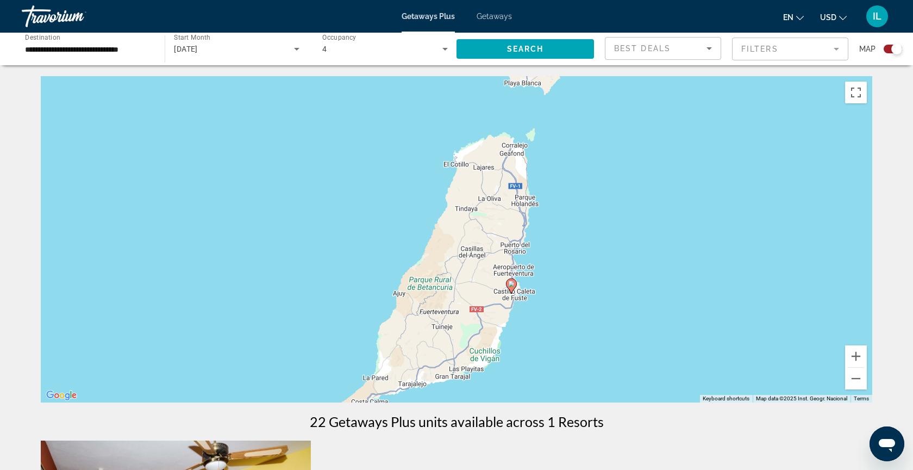
drag, startPoint x: 410, startPoint y: 253, endPoint x: 626, endPoint y: 171, distance: 230.8
click at [626, 171] on div "To activate drag with keyboard, press Alt + Enter. Once in keyboard drag state,…" at bounding box center [457, 239] width 832 height 326
click at [859, 377] on button "Zoom out" at bounding box center [856, 378] width 22 height 22
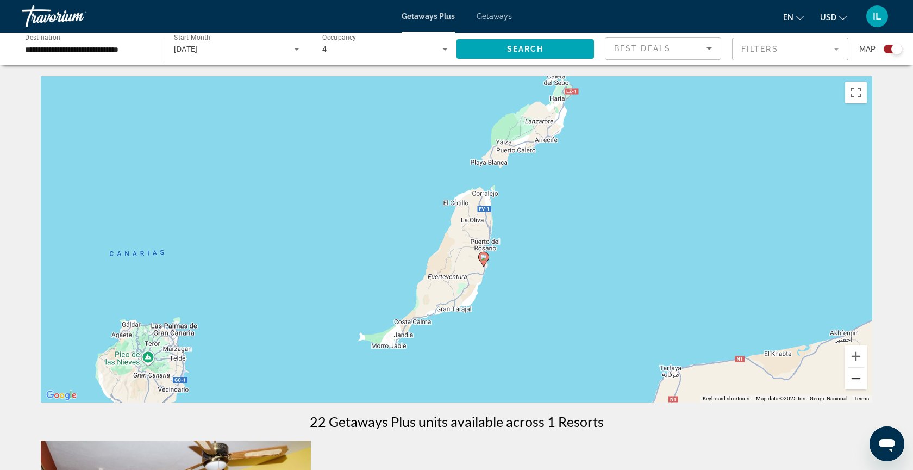
click at [859, 377] on button "Zoom out" at bounding box center [856, 378] width 22 height 22
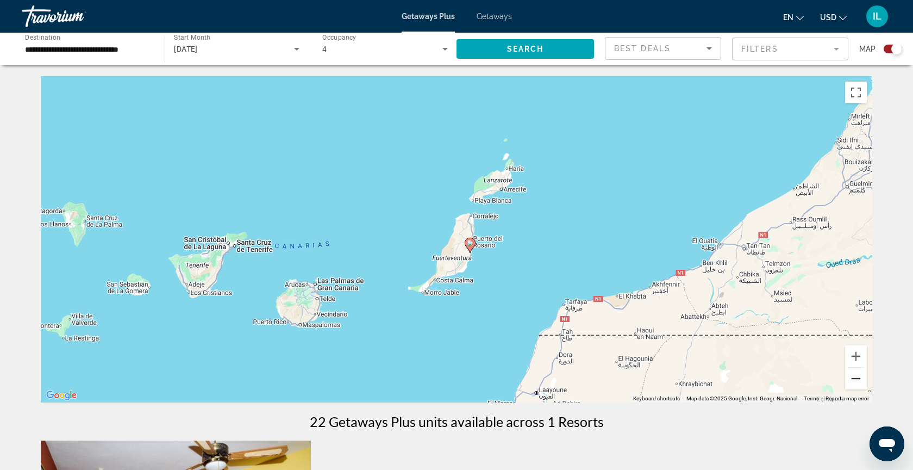
click at [859, 377] on button "Zoom out" at bounding box center [856, 378] width 22 height 22
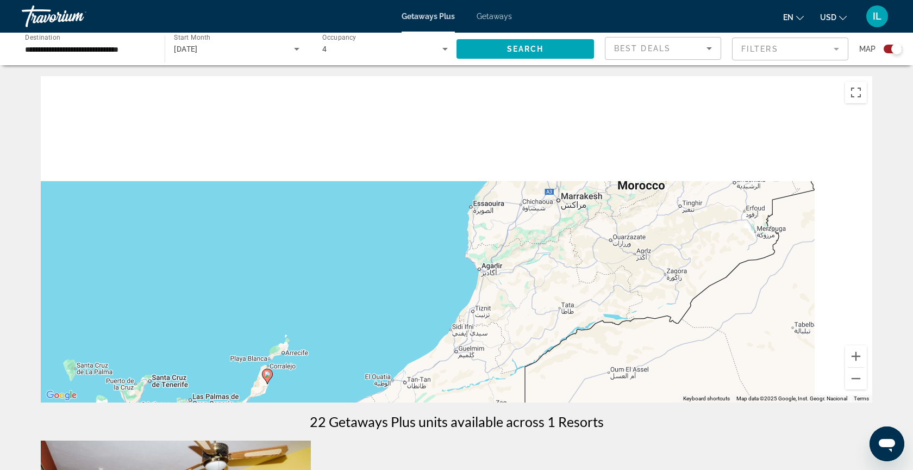
drag, startPoint x: 683, startPoint y: 144, endPoint x: 361, endPoint y: 416, distance: 421.2
click at [361, 416] on div "← Move left → Move right ↑ Move up ↓ Move down + Zoom in - Zoom out Home Jump l…" at bounding box center [456, 459] width 875 height 767
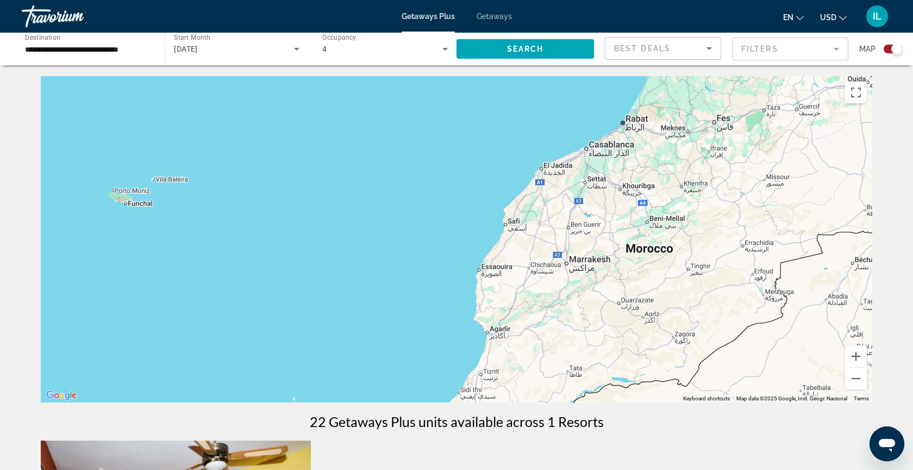
drag, startPoint x: 556, startPoint y: 252, endPoint x: 714, endPoint y: 149, distance: 187.8
click at [713, 154] on div "Main content" at bounding box center [457, 239] width 832 height 326
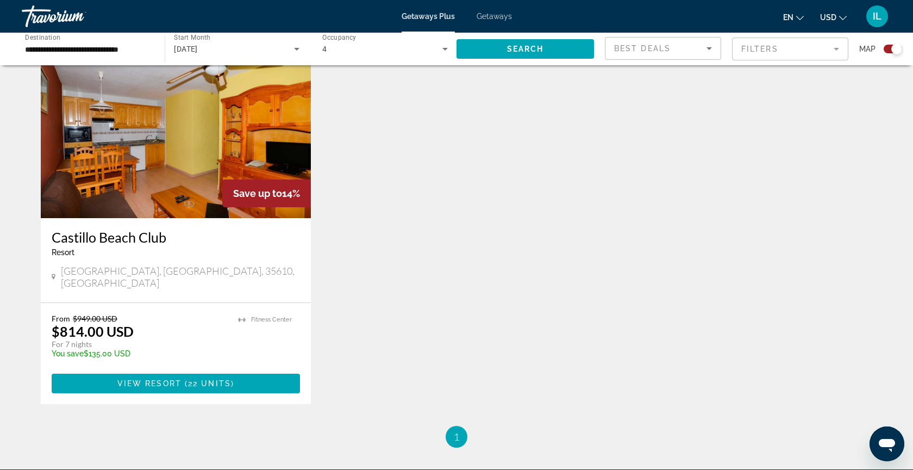
scroll to position [435, 0]
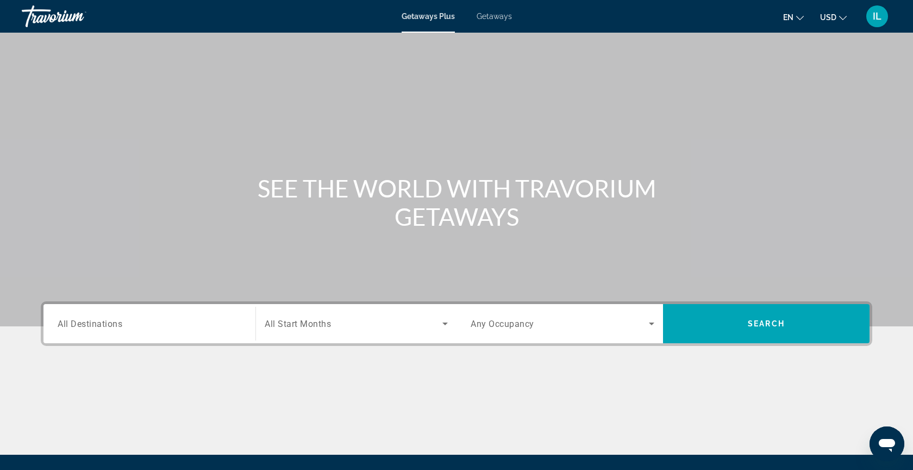
click at [165, 310] on div "Search widget" at bounding box center [150, 323] width 184 height 31
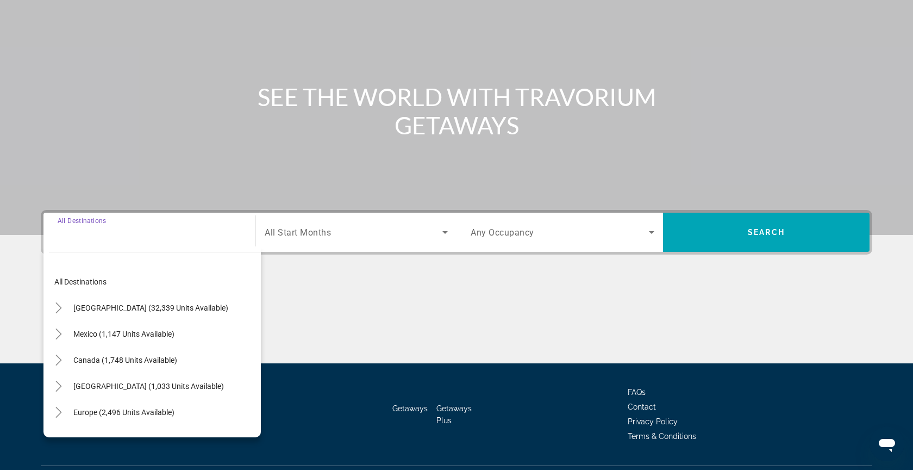
scroll to position [118, 0]
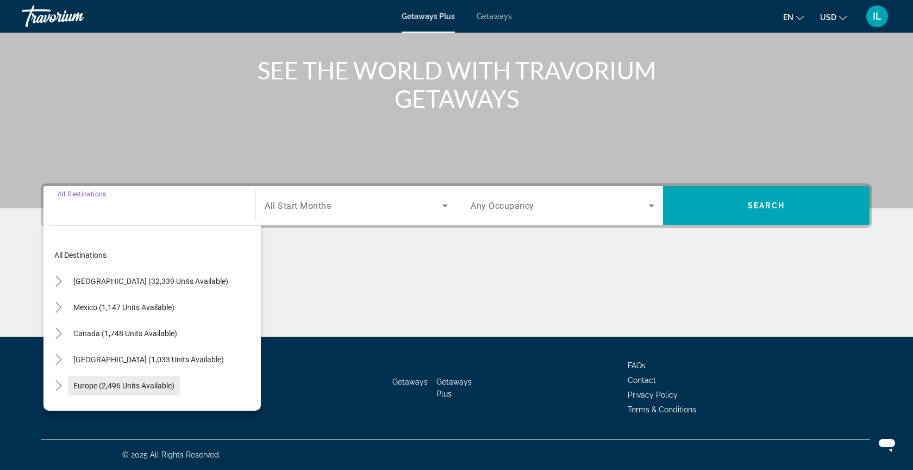
click at [151, 384] on span "Europe (2,496 units available)" at bounding box center [123, 385] width 101 height 9
type input "**********"
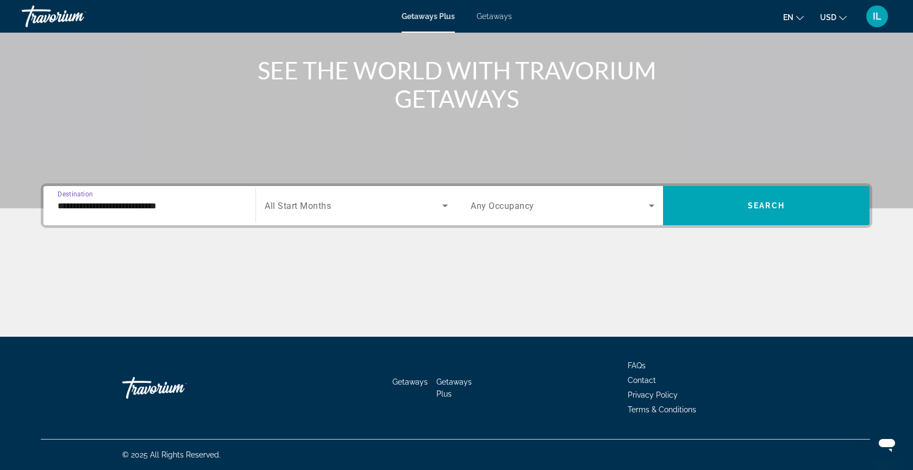
click at [440, 203] on icon "Search widget" at bounding box center [445, 205] width 13 height 13
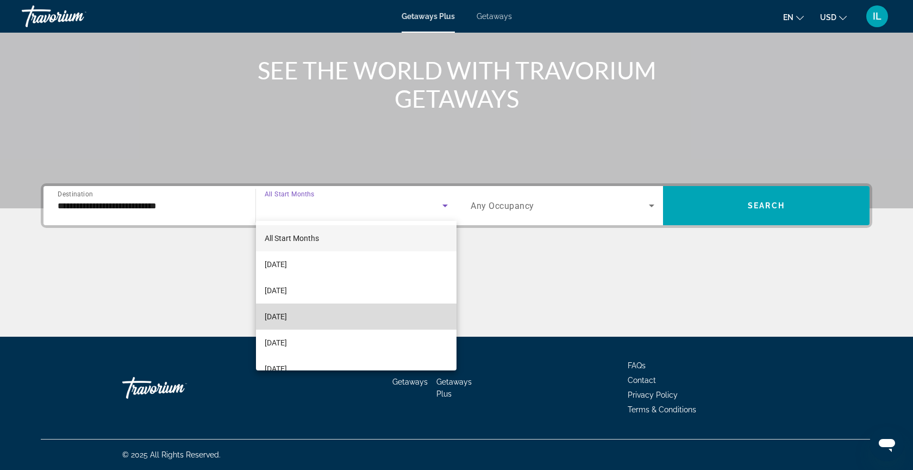
click at [347, 305] on mat-option "[DATE]" at bounding box center [356, 316] width 201 height 26
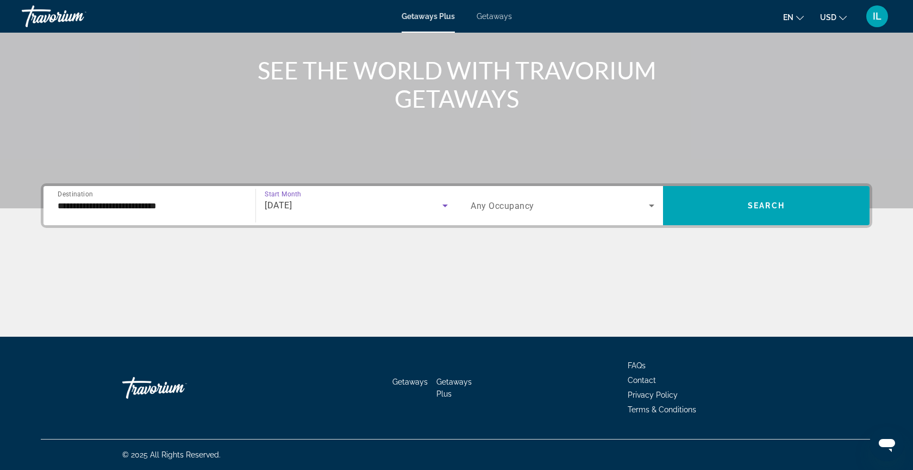
click at [517, 211] on span "Search widget" at bounding box center [560, 205] width 178 height 13
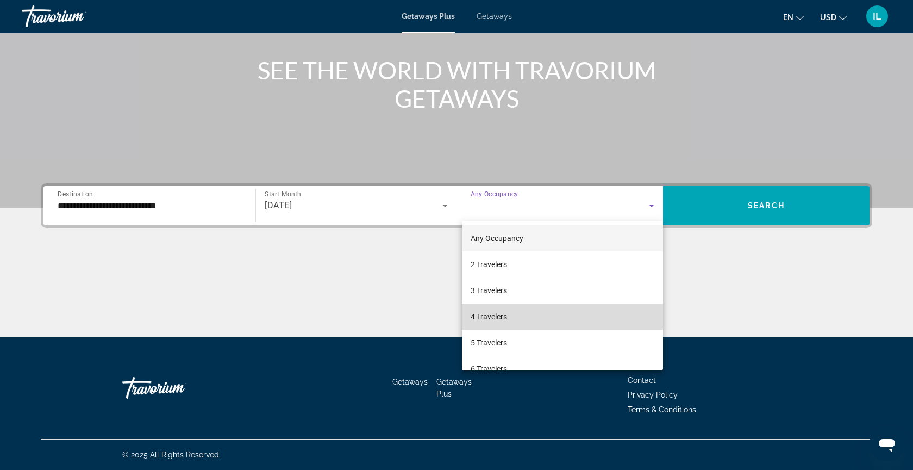
click at [506, 314] on span "4 Travelers" at bounding box center [489, 316] width 36 height 13
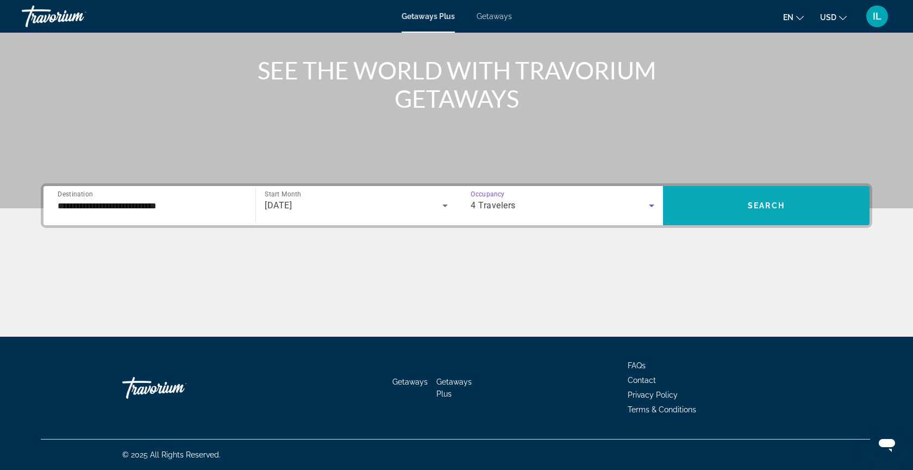
click at [723, 199] on span "Search widget" at bounding box center [766, 205] width 207 height 26
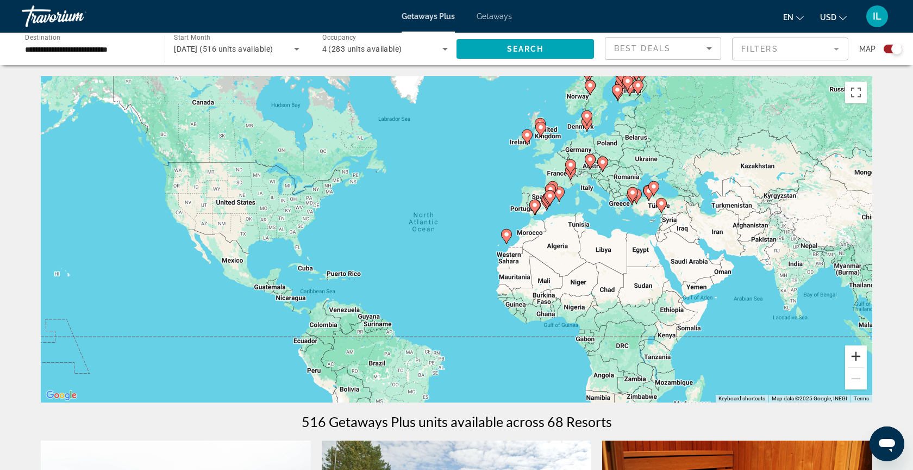
click at [866, 352] on button "Zoom in" at bounding box center [856, 356] width 22 height 22
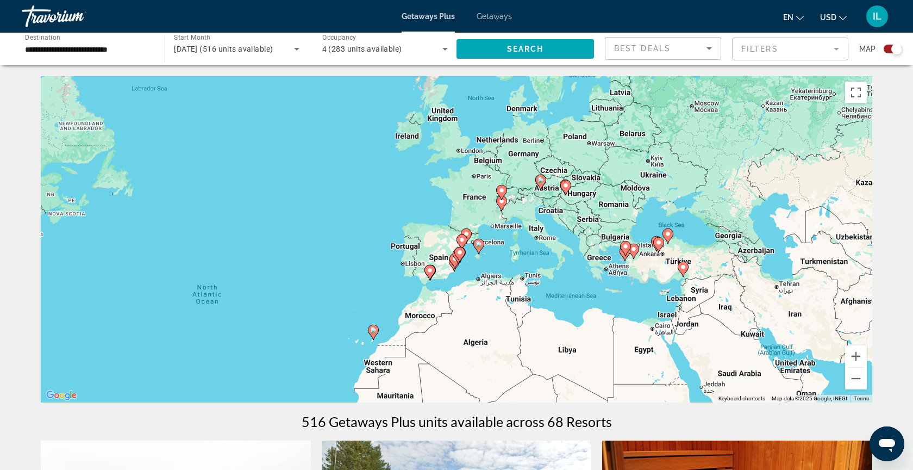
drag, startPoint x: 813, startPoint y: 263, endPoint x: 625, endPoint y: 358, distance: 210.5
click at [626, 357] on div "To activate drag with keyboard, press Alt + Enter. Once in keyboard drag state,…" at bounding box center [457, 239] width 832 height 326
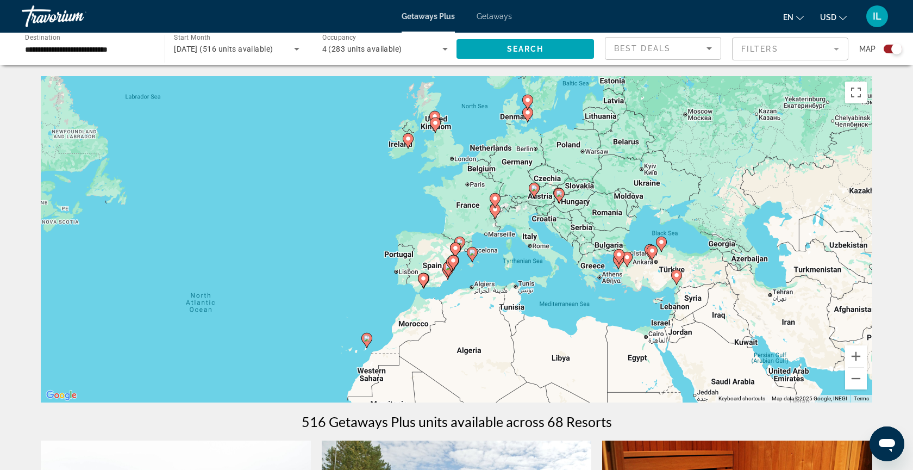
click at [477, 255] on gmp-advanced-marker "Main content" at bounding box center [472, 254] width 11 height 16
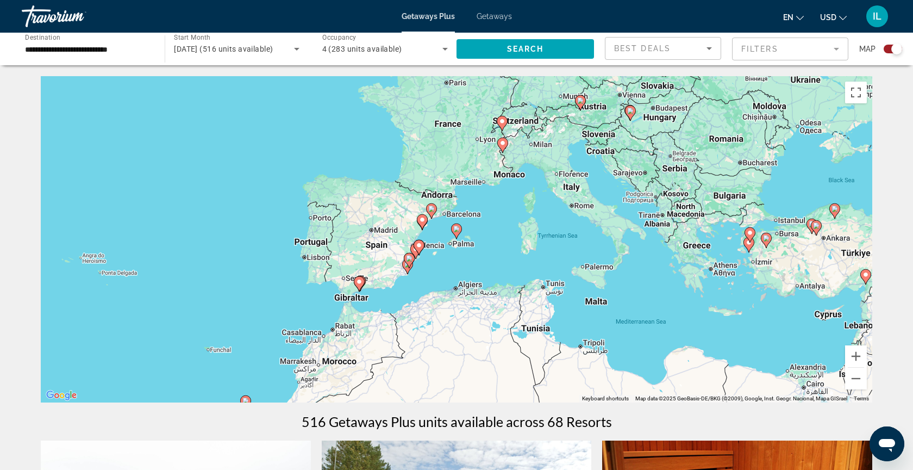
click at [458, 227] on image "Main content" at bounding box center [456, 229] width 7 height 7
type input "**********"
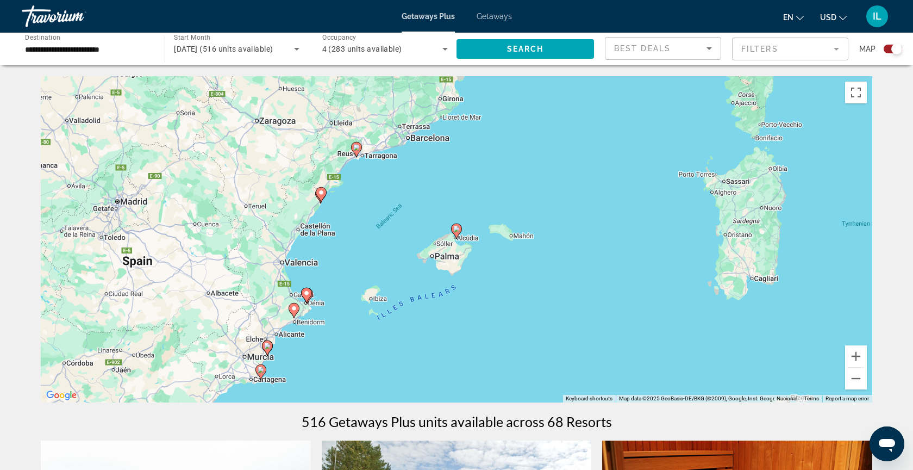
click at [455, 231] on image "Main content" at bounding box center [456, 229] width 7 height 7
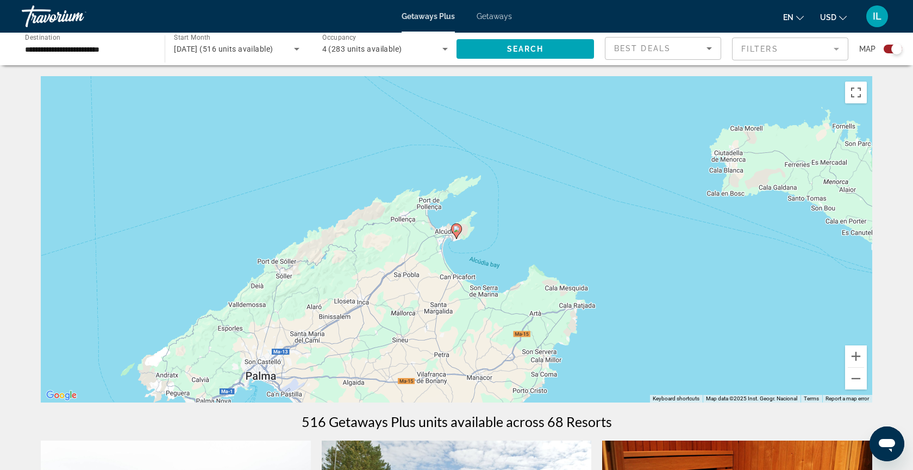
click at [455, 229] on image "Main content" at bounding box center [456, 229] width 7 height 7
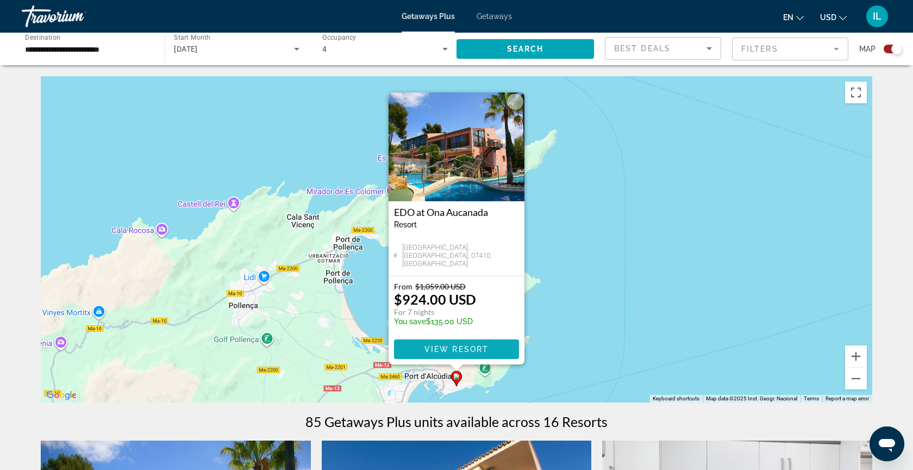
click at [465, 351] on span "View Resort" at bounding box center [456, 349] width 64 height 9
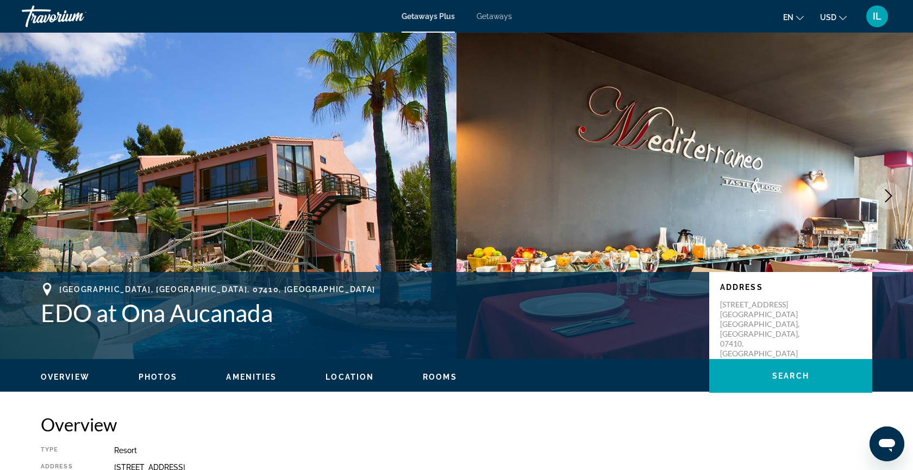
click at [887, 197] on icon "Next image" at bounding box center [888, 195] width 13 height 13
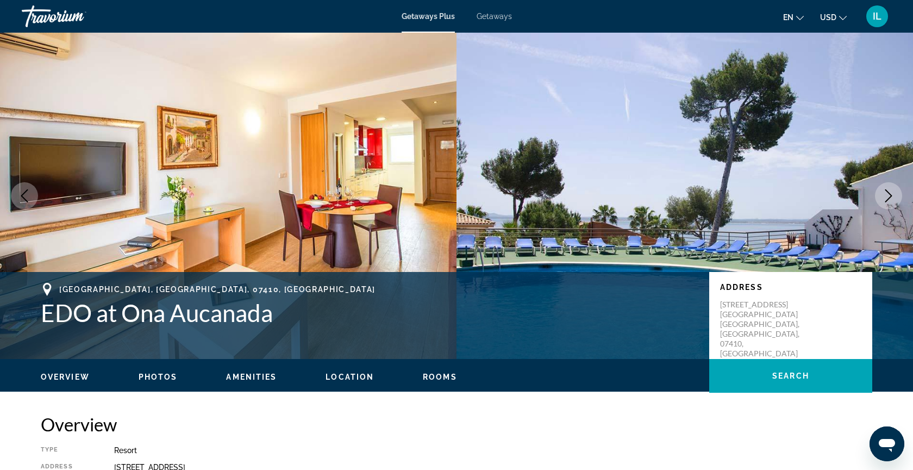
click at [887, 197] on icon "Next image" at bounding box center [888, 195] width 13 height 13
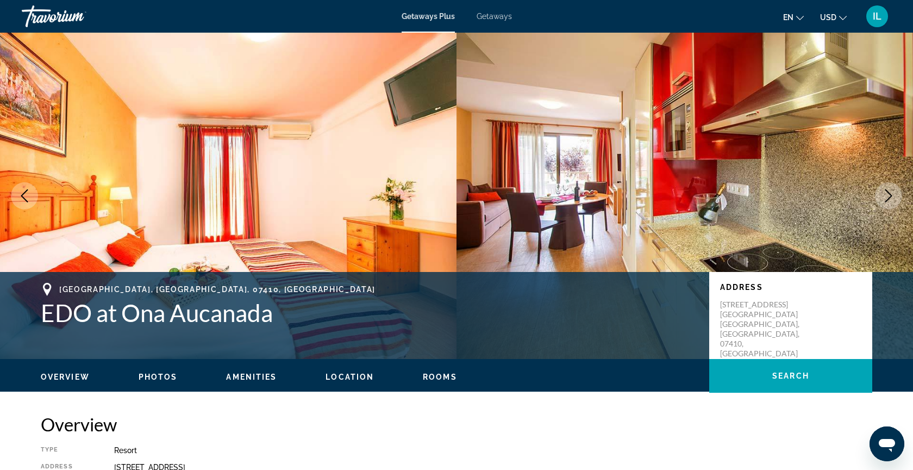
click at [887, 197] on icon "Next image" at bounding box center [888, 195] width 13 height 13
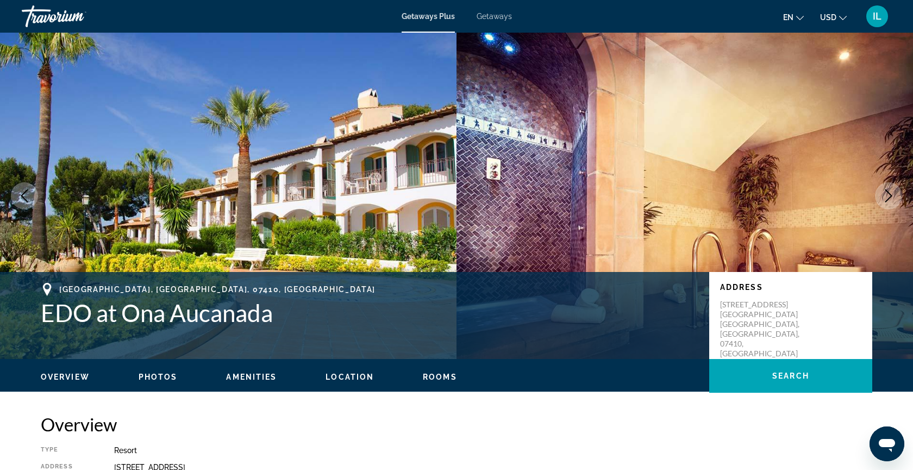
click at [887, 197] on icon "Next image" at bounding box center [888, 195] width 13 height 13
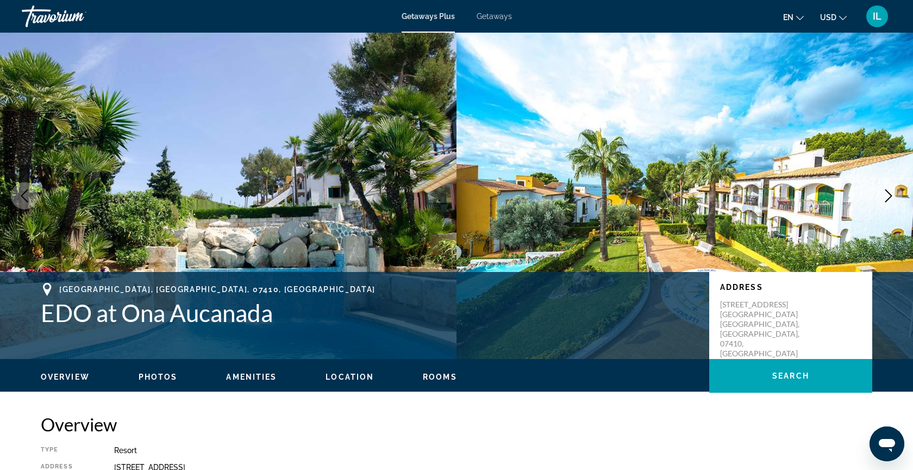
click at [887, 197] on icon "Next image" at bounding box center [888, 195] width 13 height 13
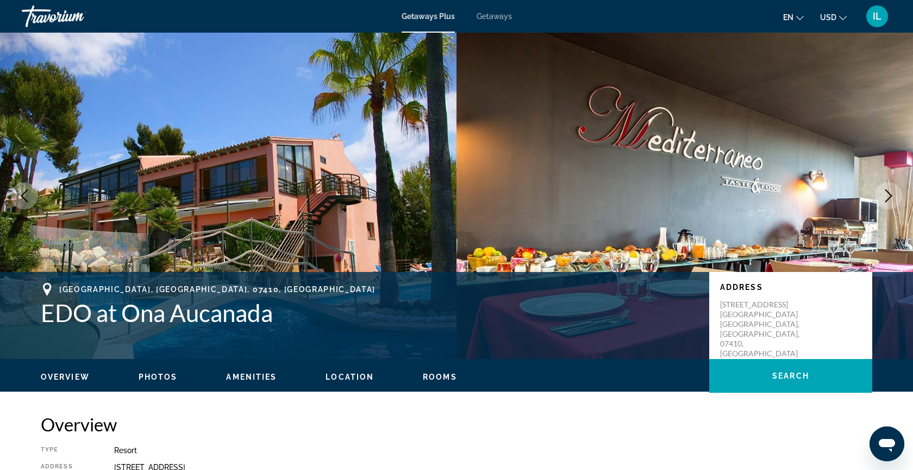
click at [887, 197] on icon "Next image" at bounding box center [888, 195] width 13 height 13
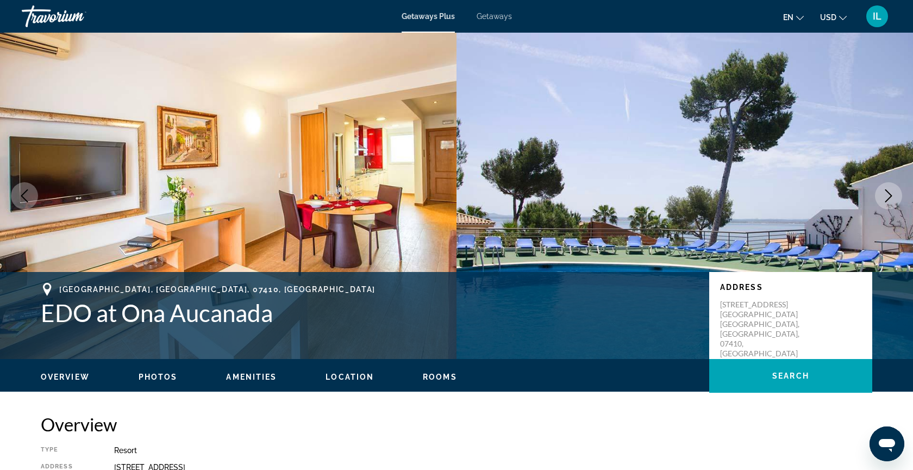
click at [887, 197] on icon "Next image" at bounding box center [888, 195] width 13 height 13
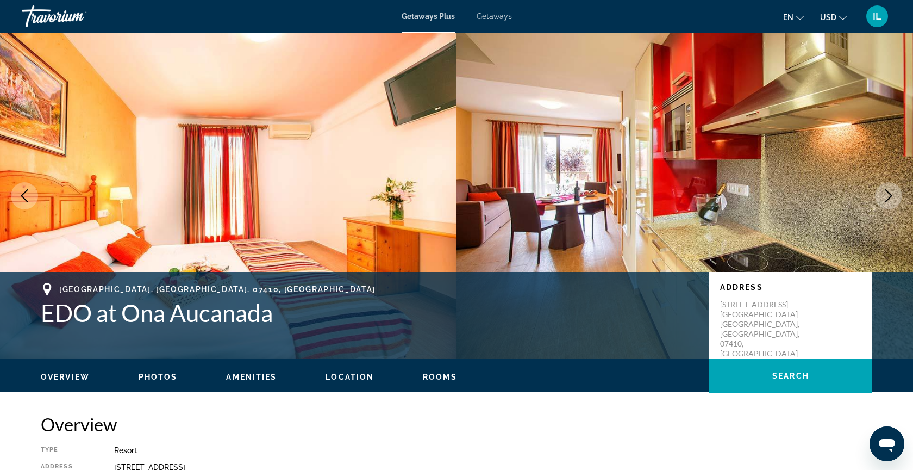
click at [887, 197] on icon "Next image" at bounding box center [888, 195] width 13 height 13
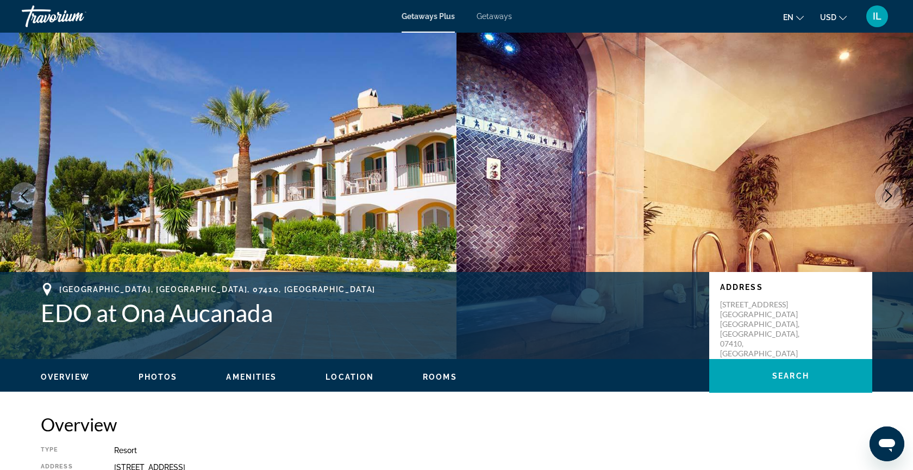
click at [741, 439] on div "Overview Type Resort All-Inclusive No All-Inclusive Address Calle D'es Mirador …" at bounding box center [457, 474] width 832 height 123
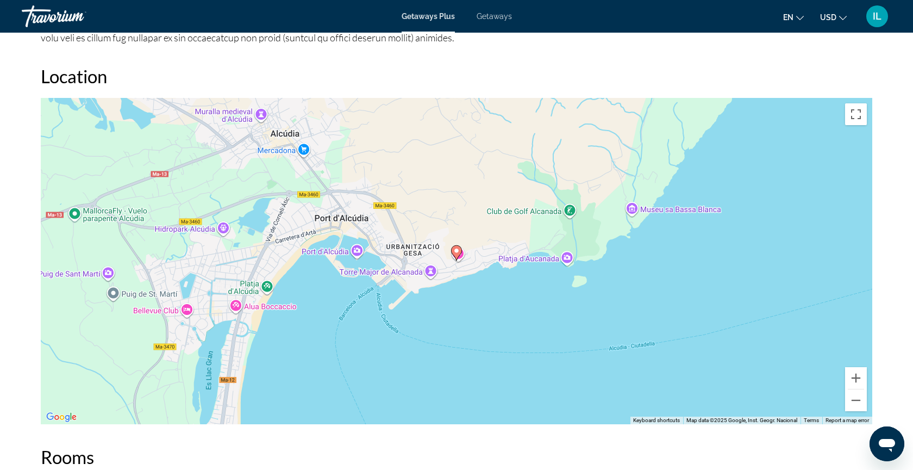
scroll to position [1317, 0]
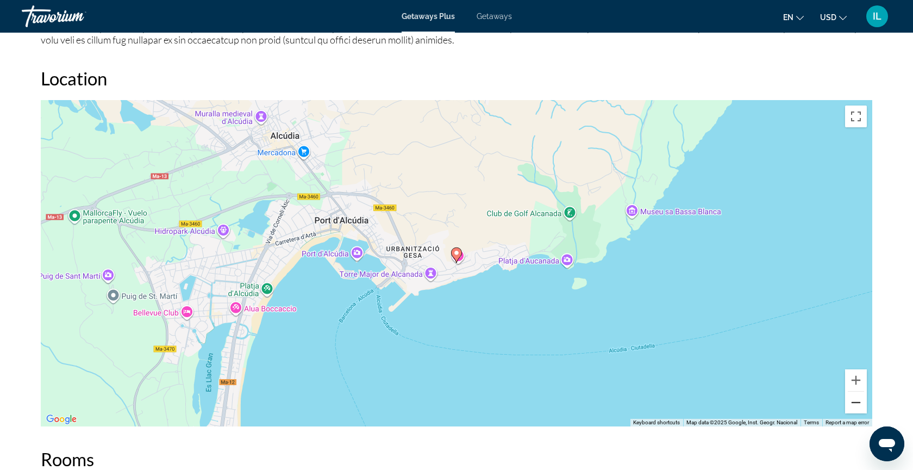
click at [859, 404] on button "Zoom out" at bounding box center [856, 402] width 22 height 22
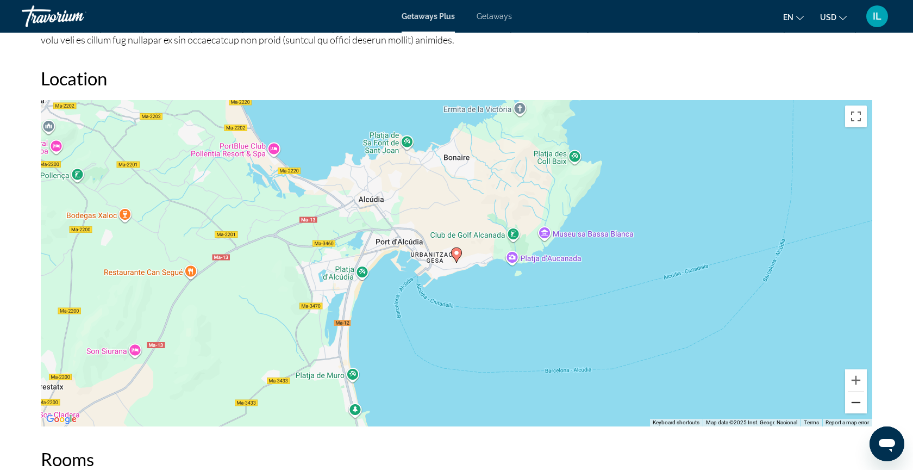
click at [859, 404] on button "Zoom out" at bounding box center [856, 402] width 22 height 22
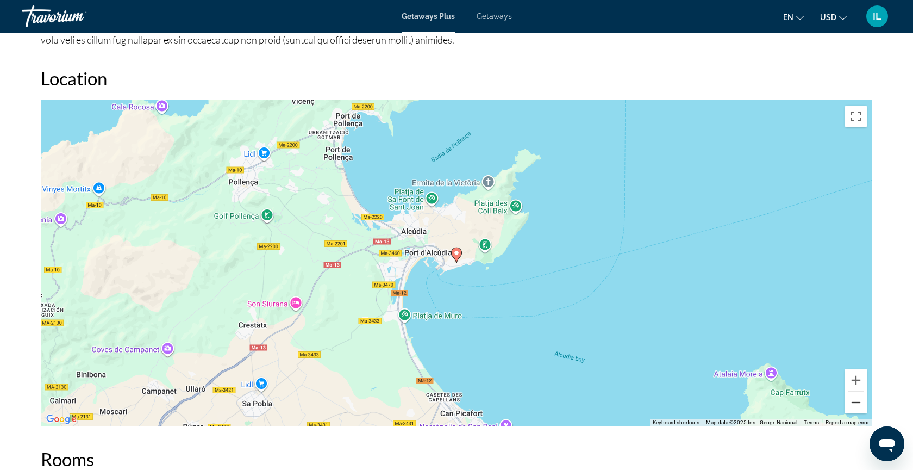
click at [859, 404] on button "Zoom out" at bounding box center [856, 402] width 22 height 22
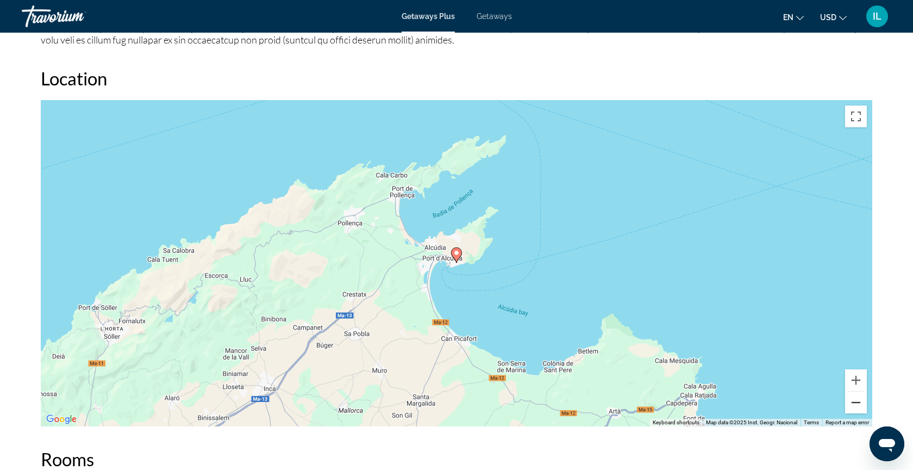
click at [859, 404] on button "Zoom out" at bounding box center [856, 402] width 22 height 22
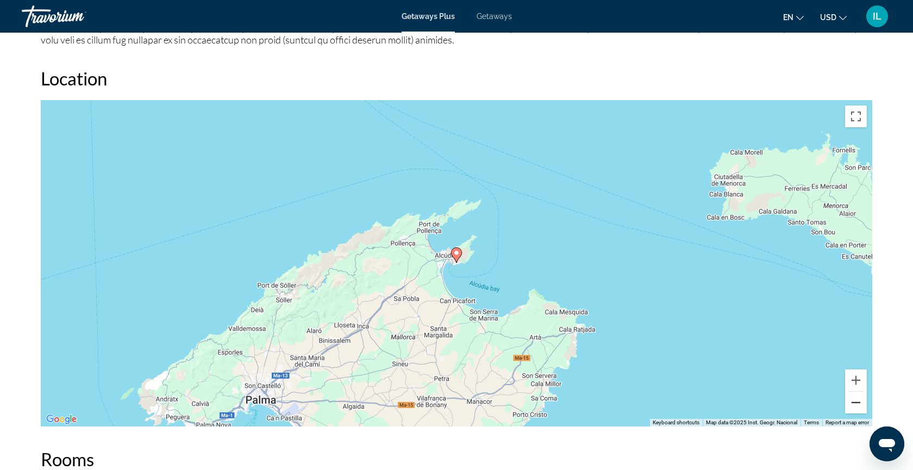
click at [859, 404] on button "Zoom out" at bounding box center [856, 402] width 22 height 22
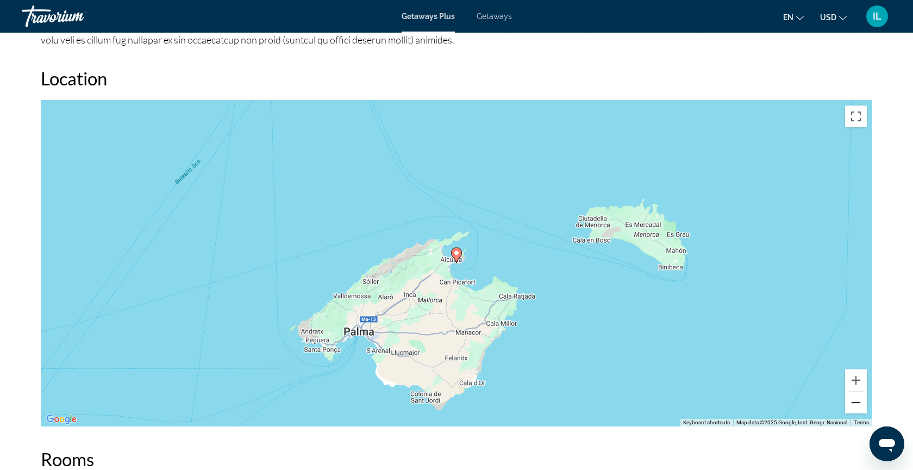
click at [859, 405] on button "Zoom out" at bounding box center [856, 402] width 22 height 22
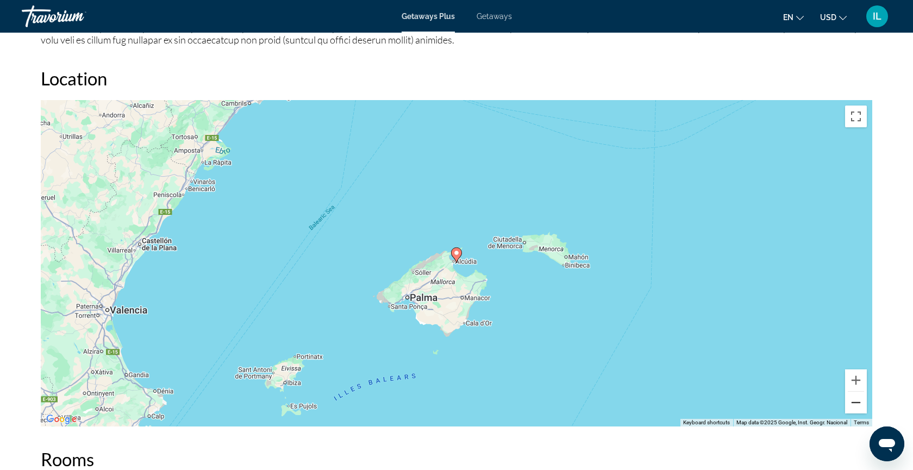
click at [859, 405] on button "Zoom out" at bounding box center [856, 402] width 22 height 22
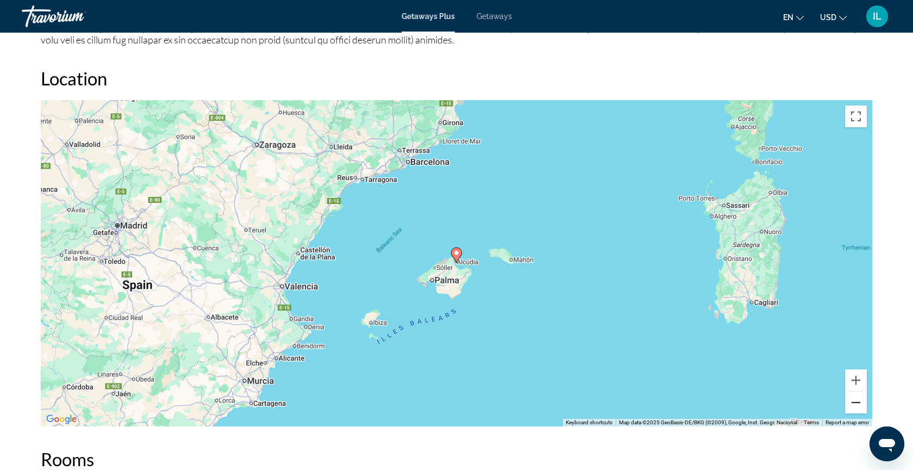
click at [859, 405] on button "Zoom out" at bounding box center [856, 402] width 22 height 22
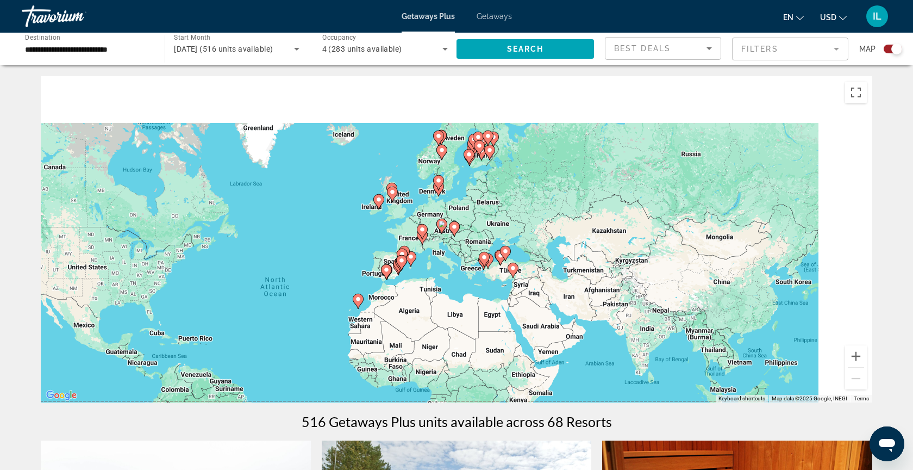
drag, startPoint x: 604, startPoint y: 255, endPoint x: 461, endPoint y: 316, distance: 155.1
click at [455, 321] on div "To activate drag with keyboard, press Alt + Enter. Once in keyboard drag state,…" at bounding box center [457, 239] width 832 height 326
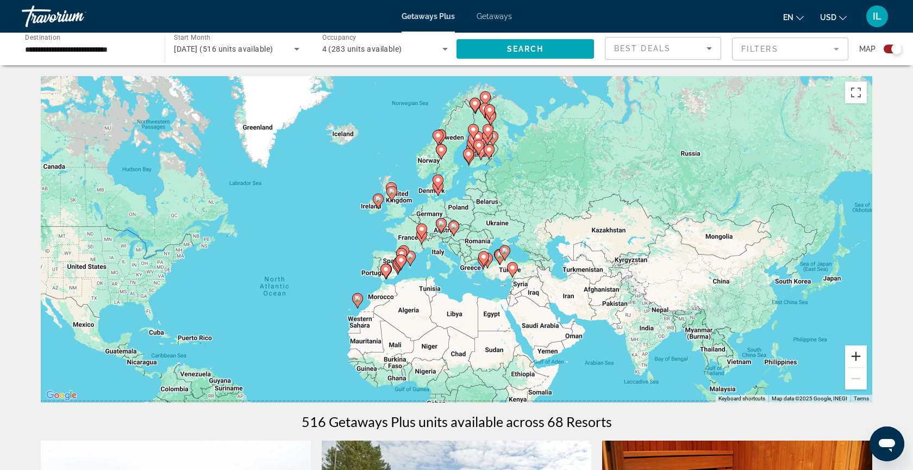
click at [855, 358] on button "Zoom in" at bounding box center [856, 356] width 22 height 22
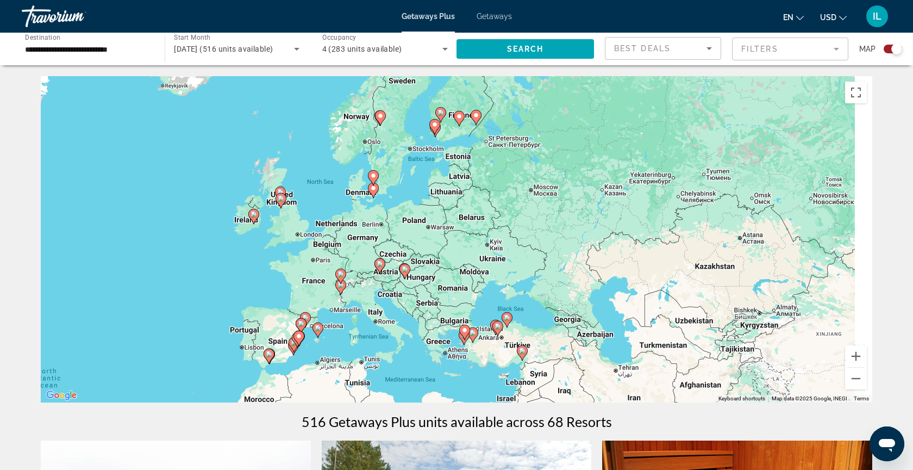
drag, startPoint x: 744, startPoint y: 254, endPoint x: 692, endPoint y: 360, distance: 118.1
click at [689, 341] on div "To activate drag with keyboard, press Alt + Enter. Once in keyboard drag state,…" at bounding box center [457, 239] width 832 height 326
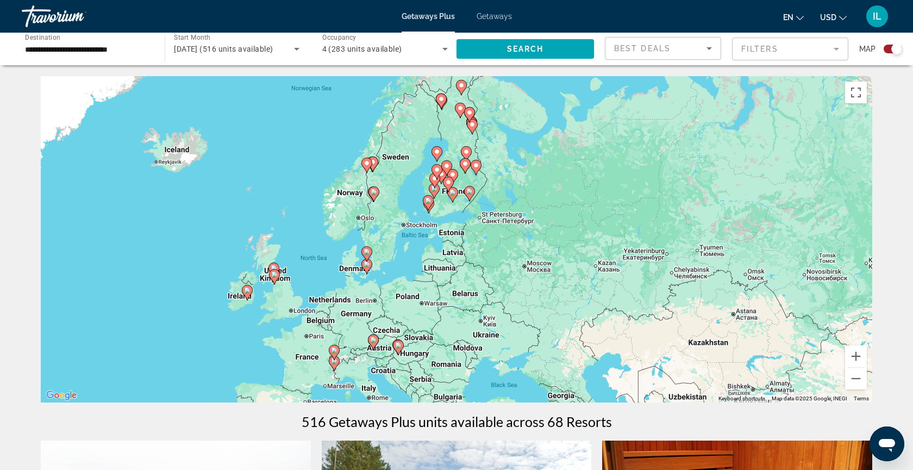
click at [247, 293] on image "Main content" at bounding box center [247, 290] width 7 height 7
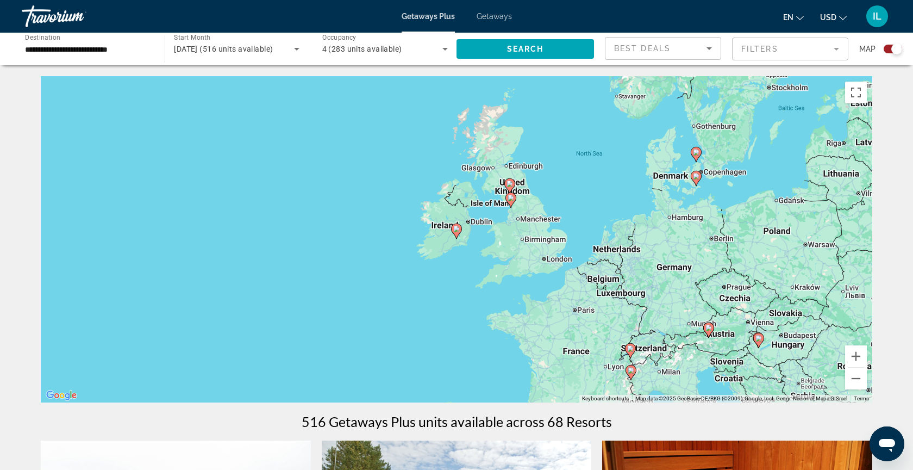
click at [459, 234] on icon "Main content" at bounding box center [456, 230] width 11 height 15
type input "**********"
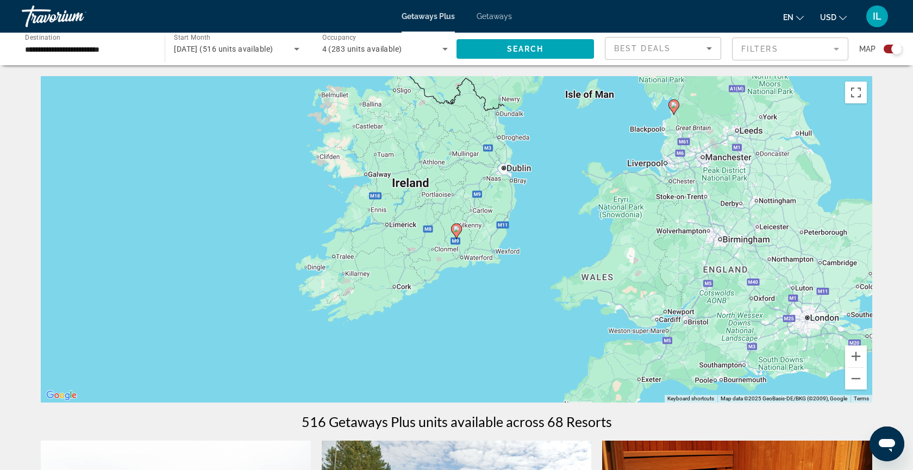
click at [459, 234] on icon "Main content" at bounding box center [456, 230] width 11 height 15
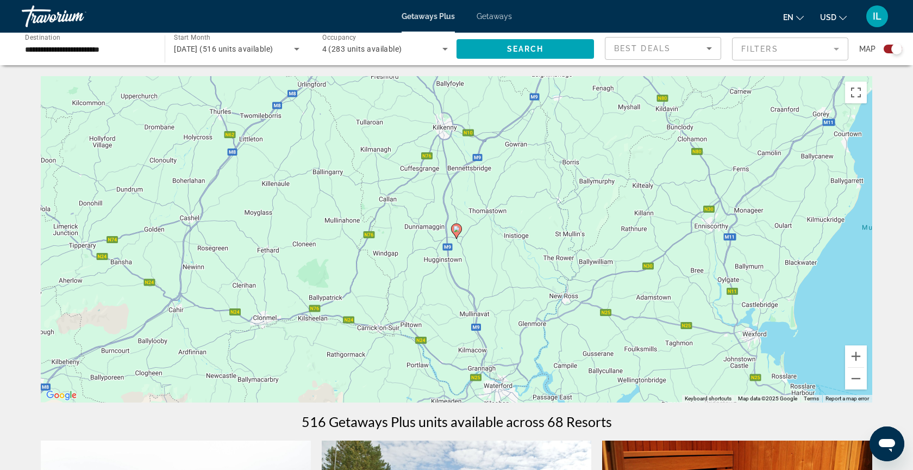
click at [457, 232] on image "Main content" at bounding box center [456, 229] width 7 height 7
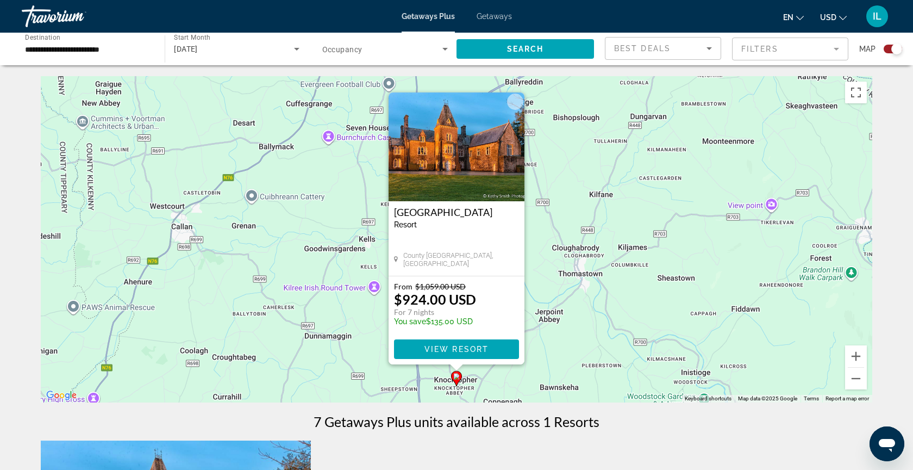
click at [455, 152] on img "Main content" at bounding box center [457, 146] width 136 height 109
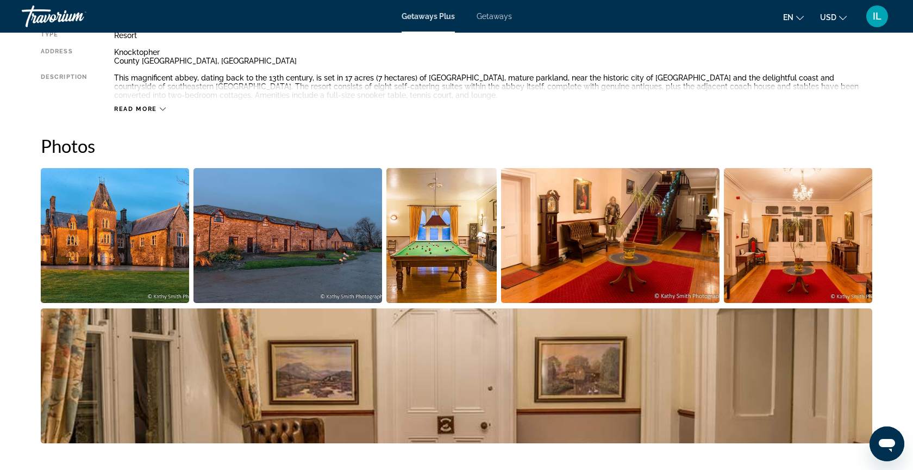
scroll to position [413, 0]
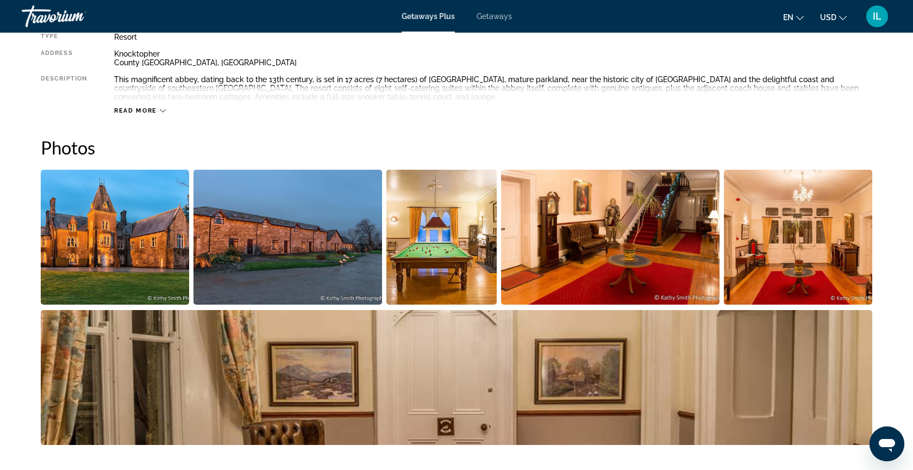
click at [106, 253] on img "Open full-screen image slider" at bounding box center [115, 237] width 148 height 135
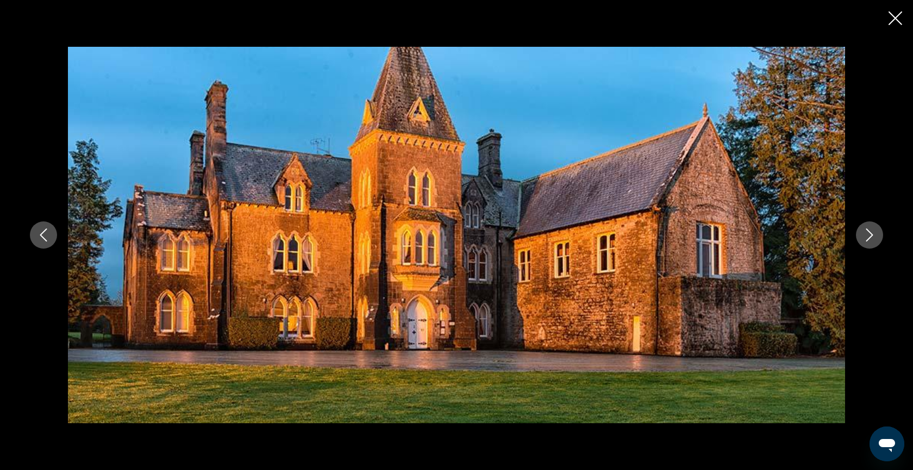
click at [870, 241] on button "Next image" at bounding box center [869, 234] width 27 height 27
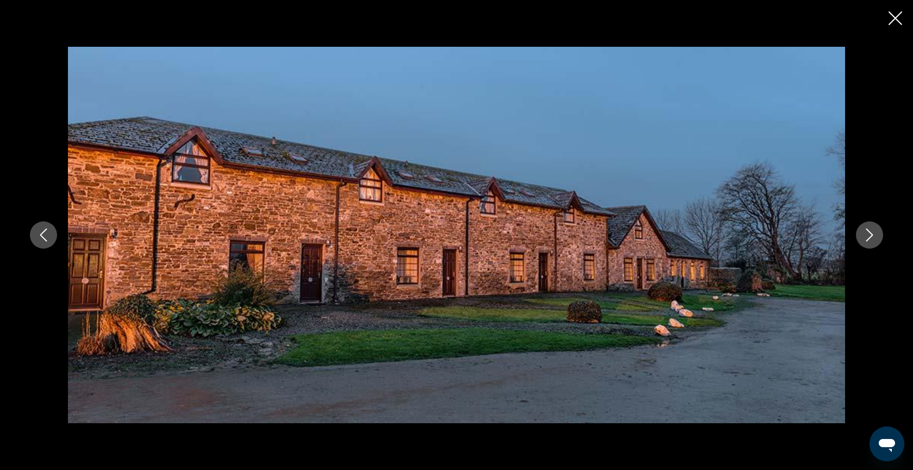
click at [870, 241] on button "Next image" at bounding box center [869, 234] width 27 height 27
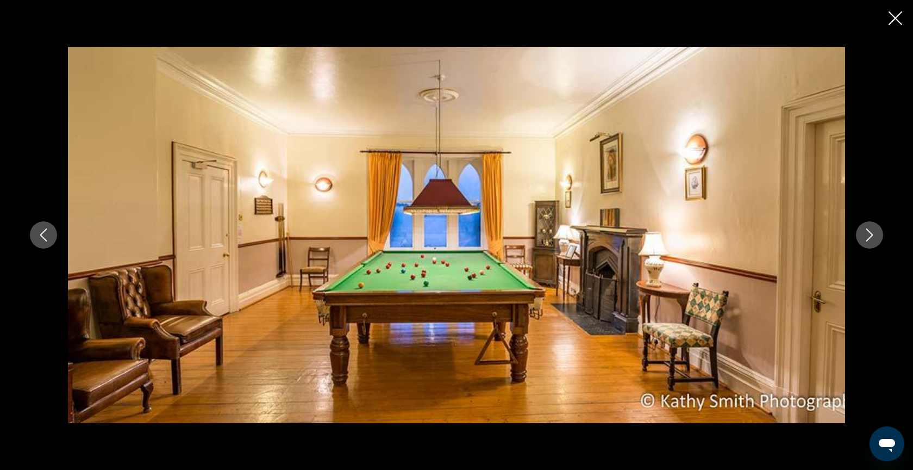
click at [870, 241] on button "Next image" at bounding box center [869, 234] width 27 height 27
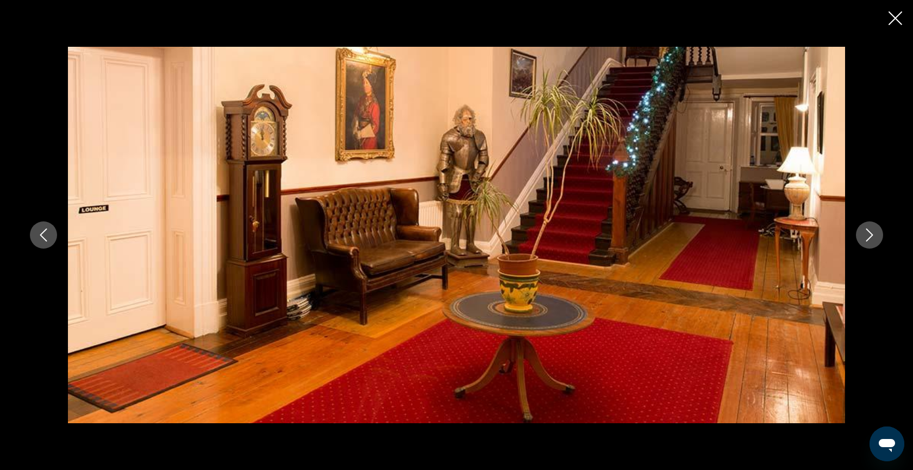
click at [870, 241] on button "Next image" at bounding box center [869, 234] width 27 height 27
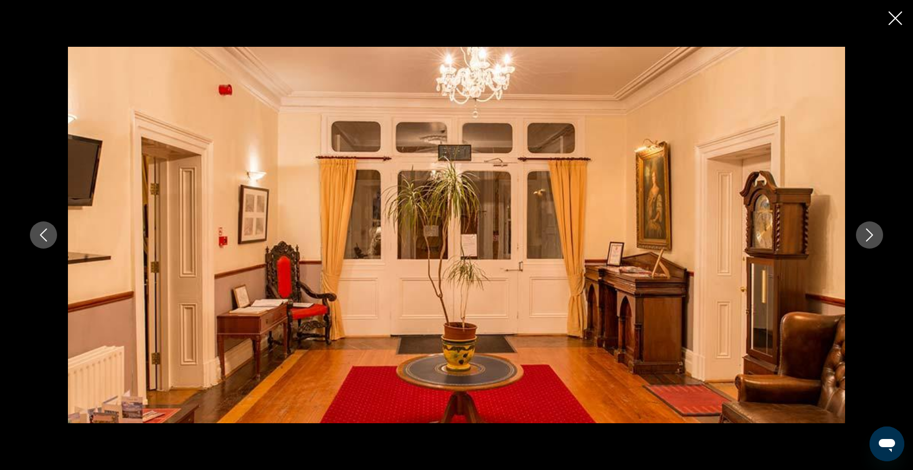
click at [870, 241] on button "Next image" at bounding box center [869, 234] width 27 height 27
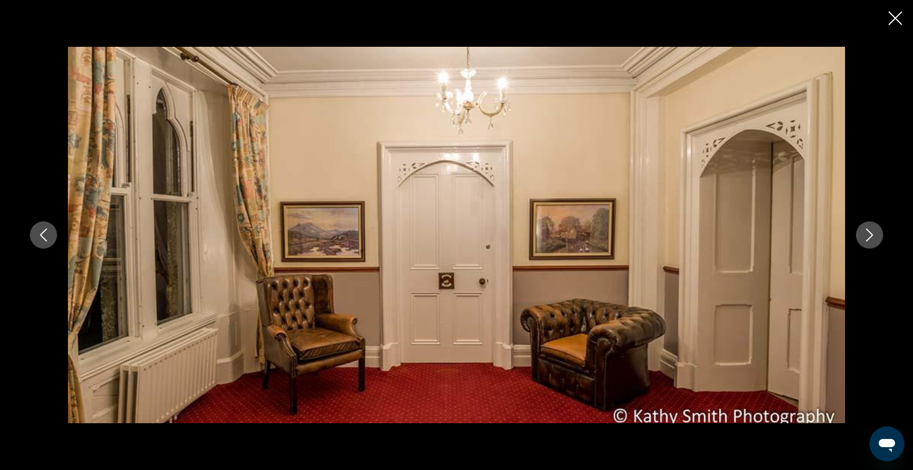
click at [870, 241] on button "Next image" at bounding box center [869, 234] width 27 height 27
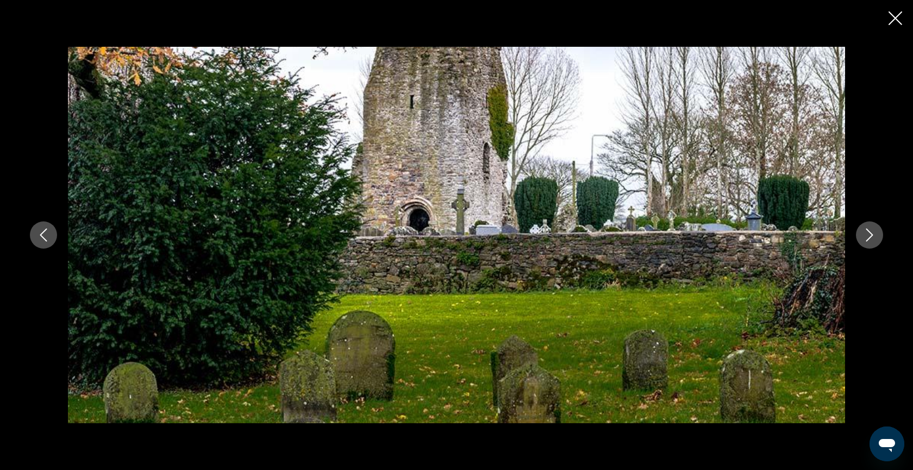
click at [870, 241] on button "Next image" at bounding box center [869, 234] width 27 height 27
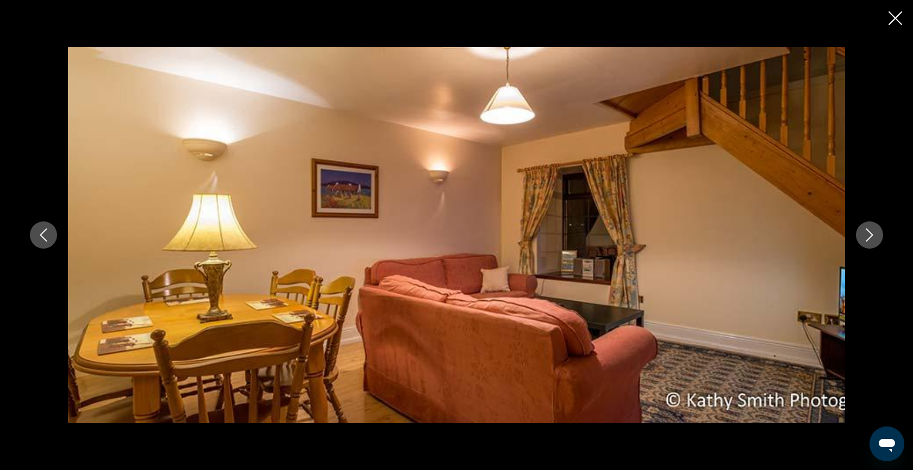
click at [870, 242] on button "Next image" at bounding box center [869, 234] width 27 height 27
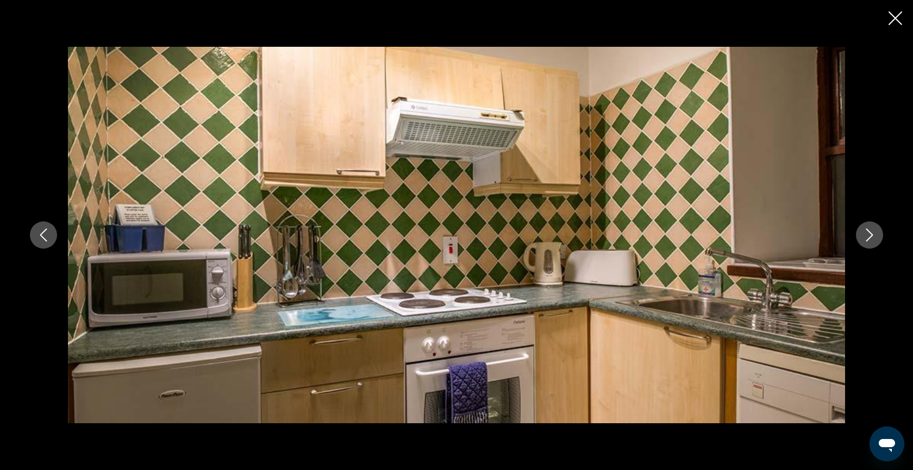
click at [870, 242] on button "Next image" at bounding box center [869, 234] width 27 height 27
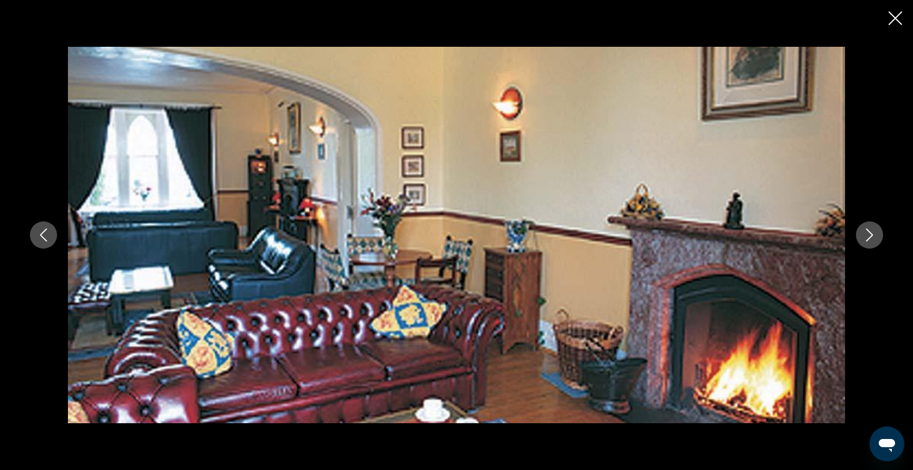
click at [870, 242] on button "Next image" at bounding box center [869, 234] width 27 height 27
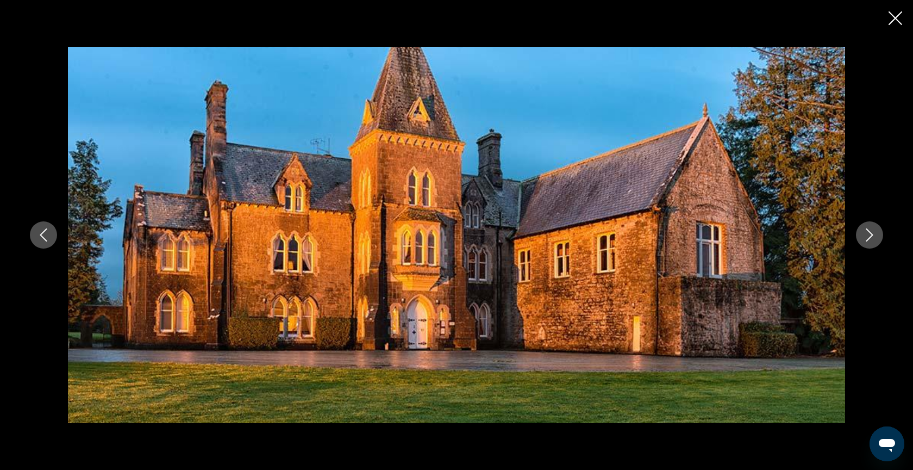
click at [870, 242] on button "Next image" at bounding box center [869, 234] width 27 height 27
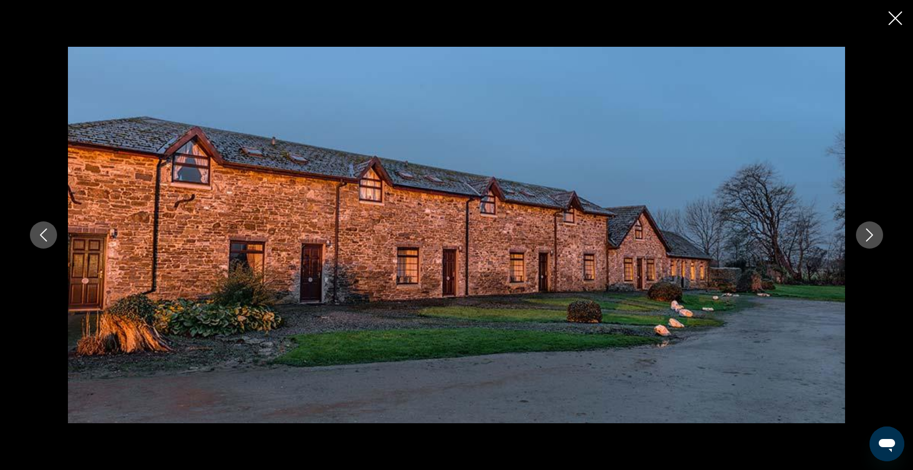
click at [870, 242] on button "Next image" at bounding box center [869, 234] width 27 height 27
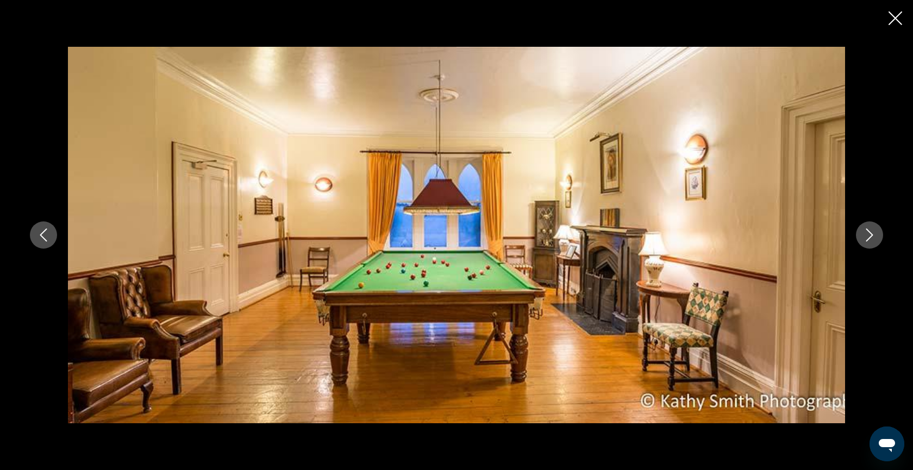
click at [870, 242] on button "Next image" at bounding box center [869, 234] width 27 height 27
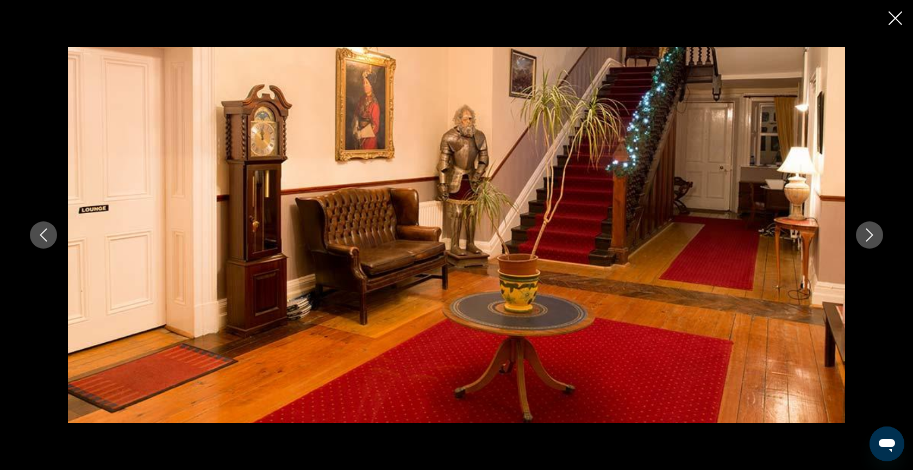
click at [870, 242] on button "Next image" at bounding box center [869, 234] width 27 height 27
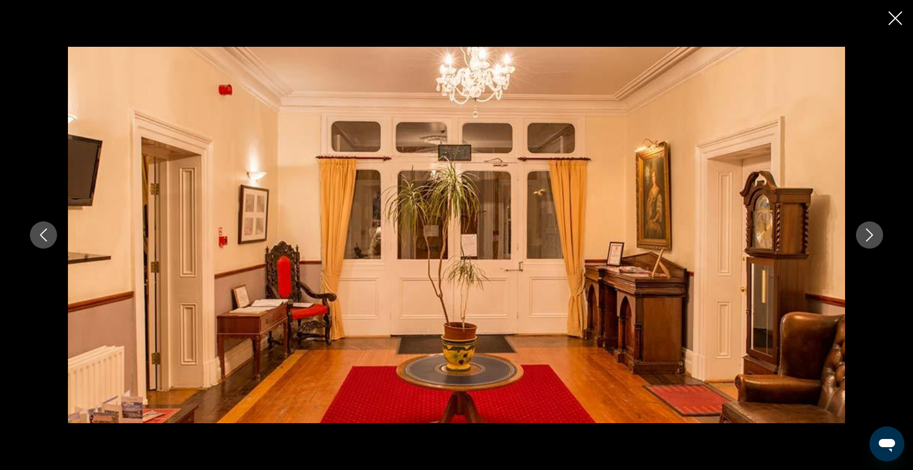
click at [870, 242] on button "Next image" at bounding box center [869, 234] width 27 height 27
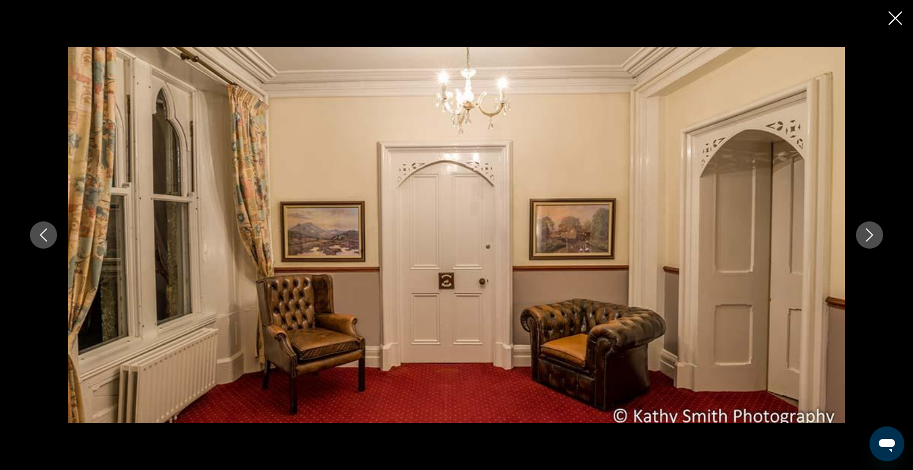
click at [870, 242] on button "Next image" at bounding box center [869, 234] width 27 height 27
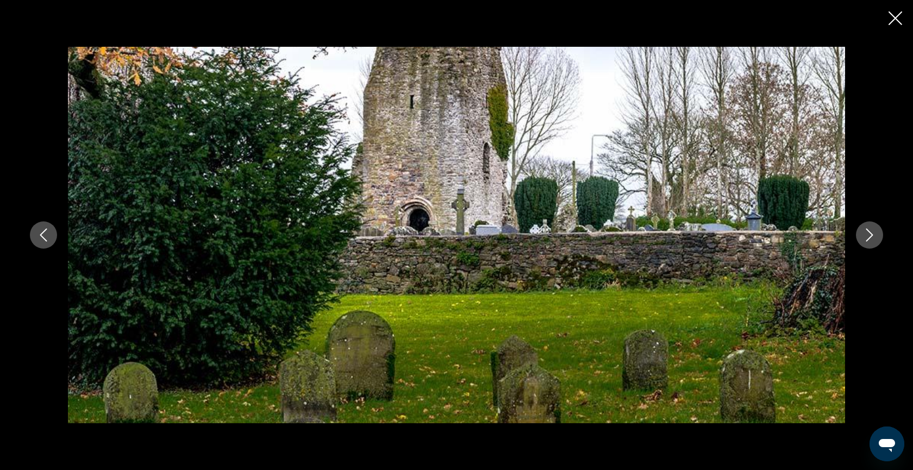
click at [870, 242] on button "Next image" at bounding box center [869, 234] width 27 height 27
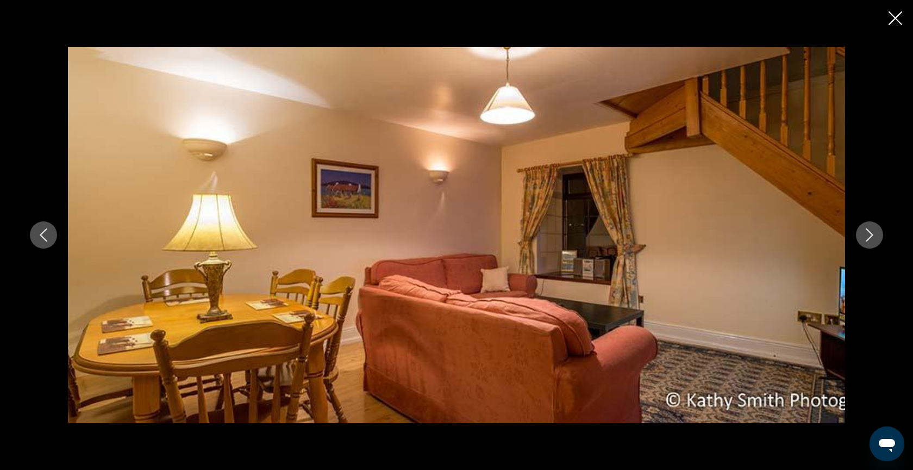
click at [870, 242] on button "Next image" at bounding box center [869, 234] width 27 height 27
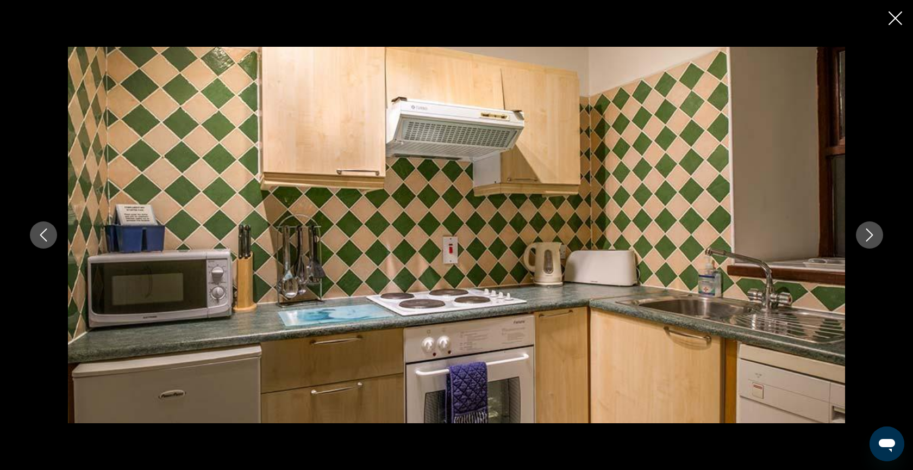
click at [870, 242] on button "Next image" at bounding box center [869, 234] width 27 height 27
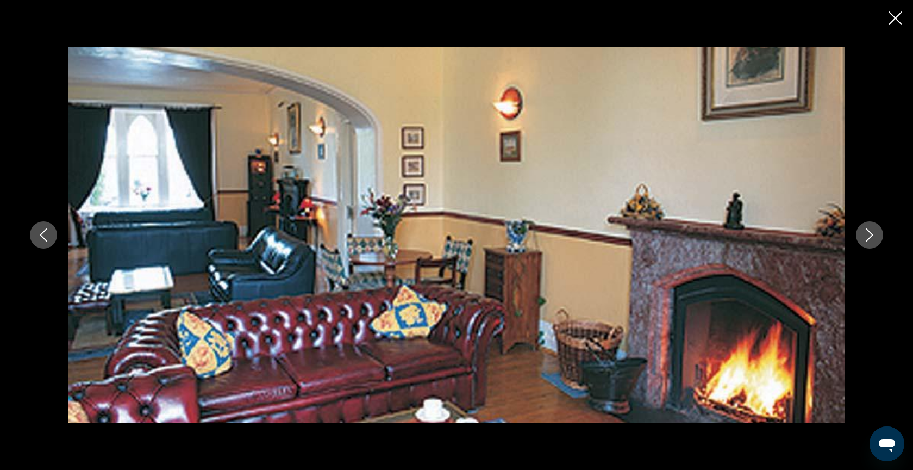
click at [870, 242] on button "Next image" at bounding box center [869, 234] width 27 height 27
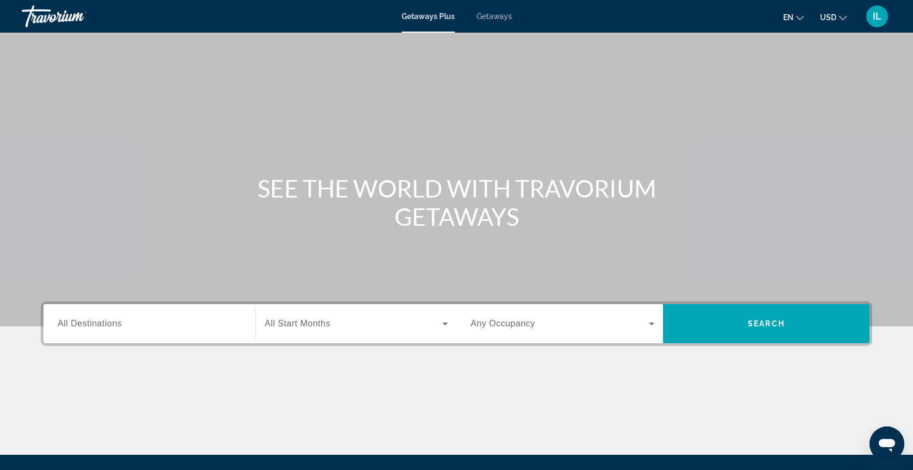
click at [84, 314] on div "Search widget" at bounding box center [150, 323] width 184 height 31
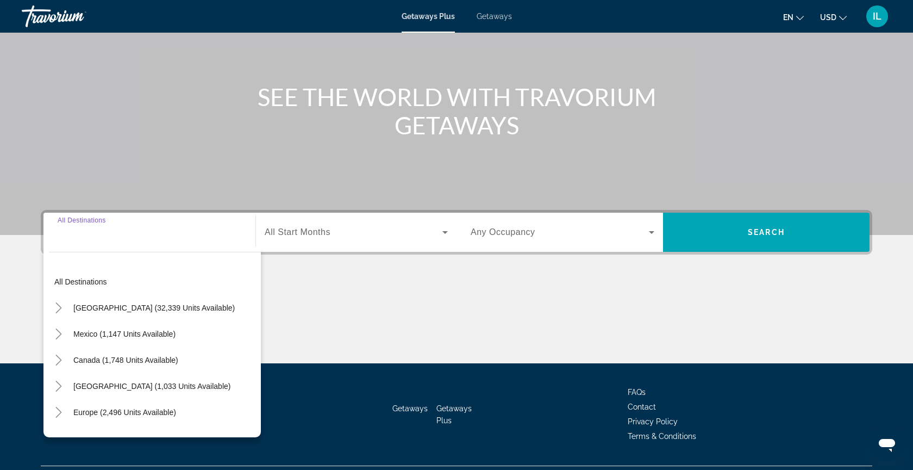
scroll to position [118, 0]
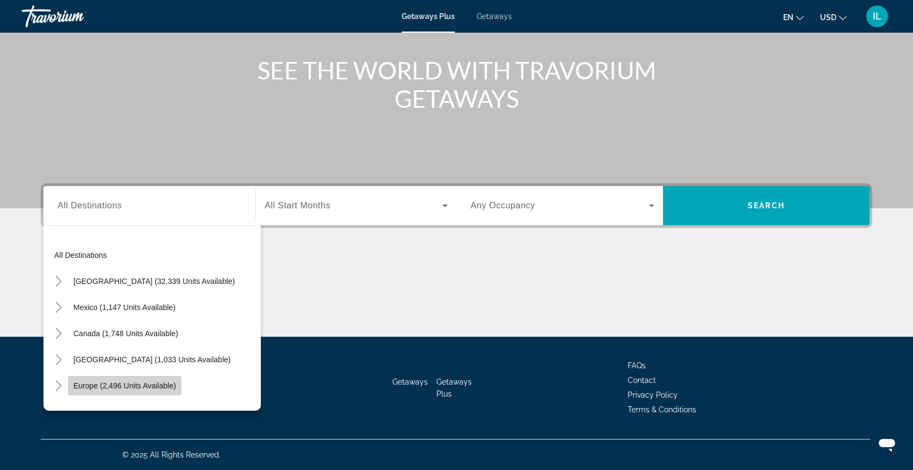
click at [93, 389] on span "Europe (2,496 units available)" at bounding box center [124, 385] width 103 height 9
type input "**********"
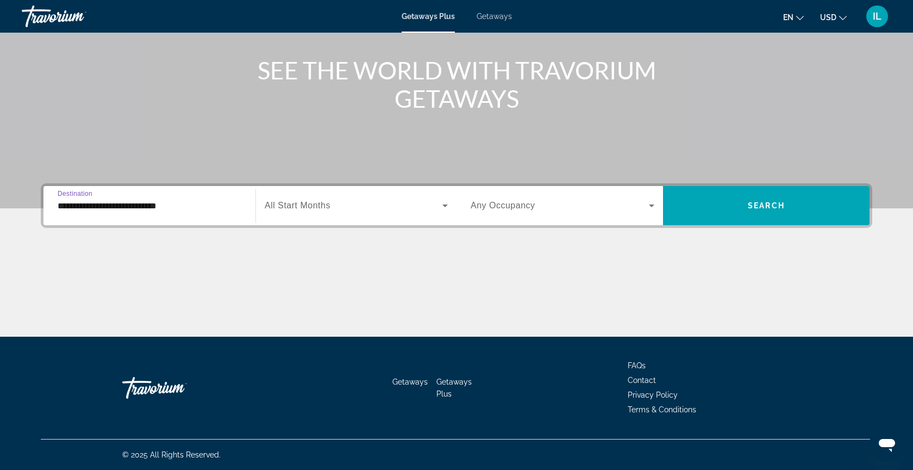
click at [401, 203] on span "Search widget" at bounding box center [354, 205] width 178 height 13
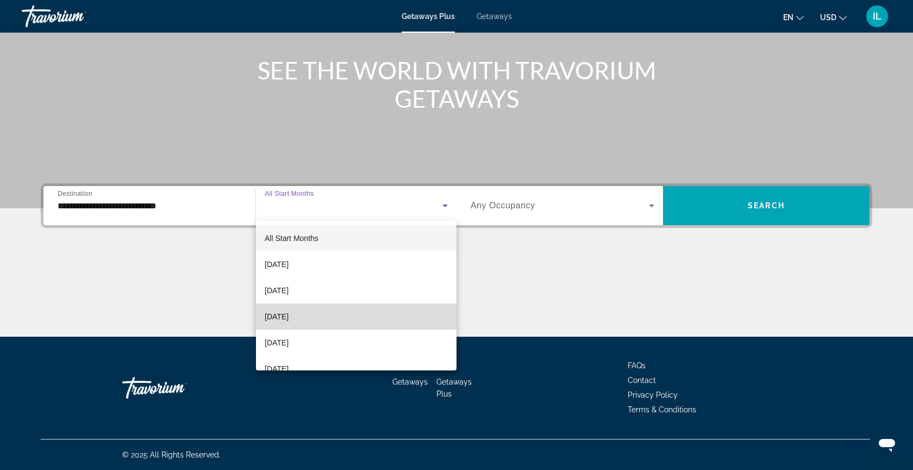
click at [353, 320] on mat-option "[DATE]" at bounding box center [356, 316] width 201 height 26
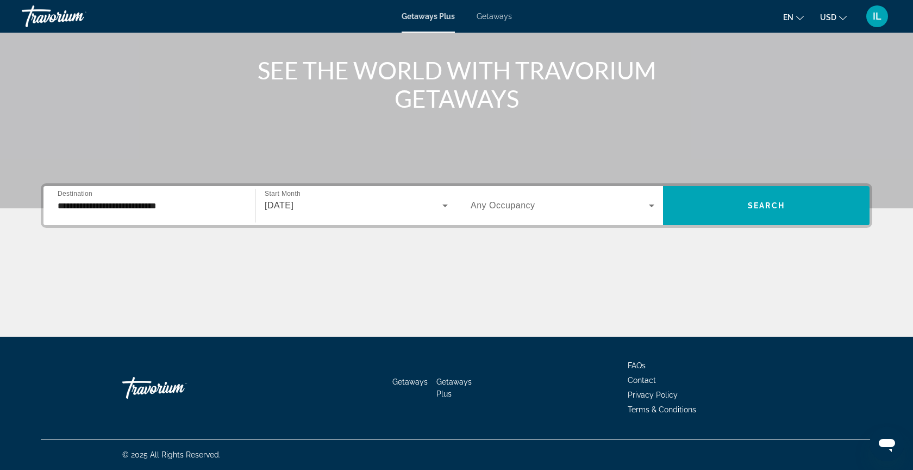
click at [523, 205] on span "Any Occupancy" at bounding box center [503, 205] width 65 height 9
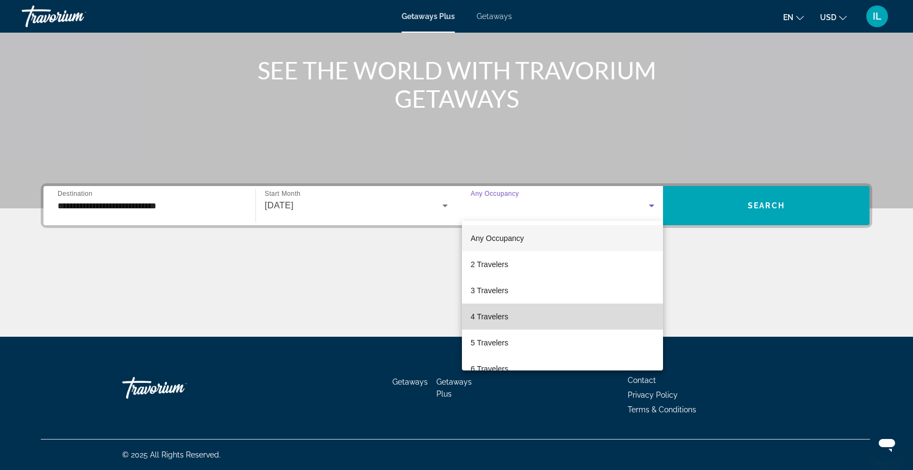
click at [492, 314] on span "4 Travelers" at bounding box center [490, 316] width 38 height 13
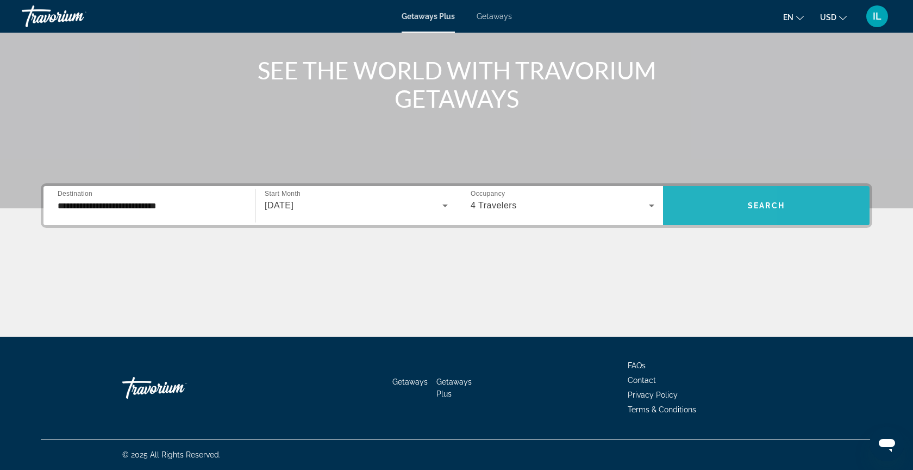
click at [686, 209] on span "Search widget" at bounding box center [766, 205] width 207 height 26
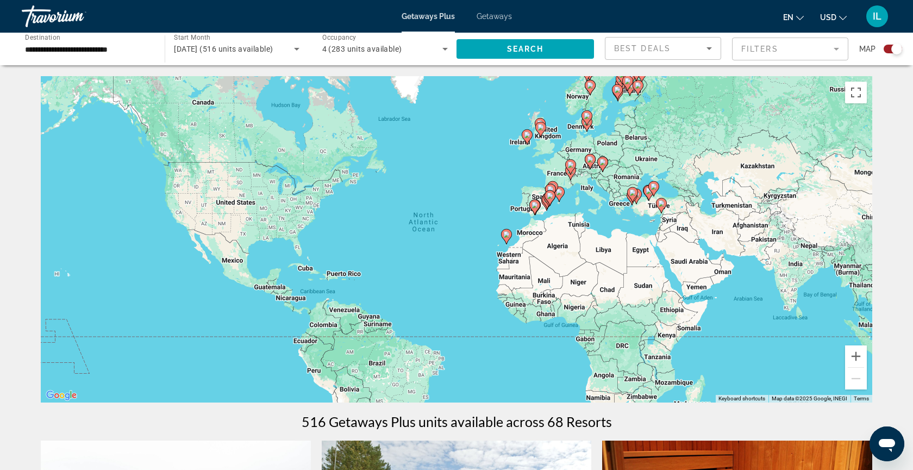
click at [633, 195] on image "Main content" at bounding box center [632, 192] width 7 height 7
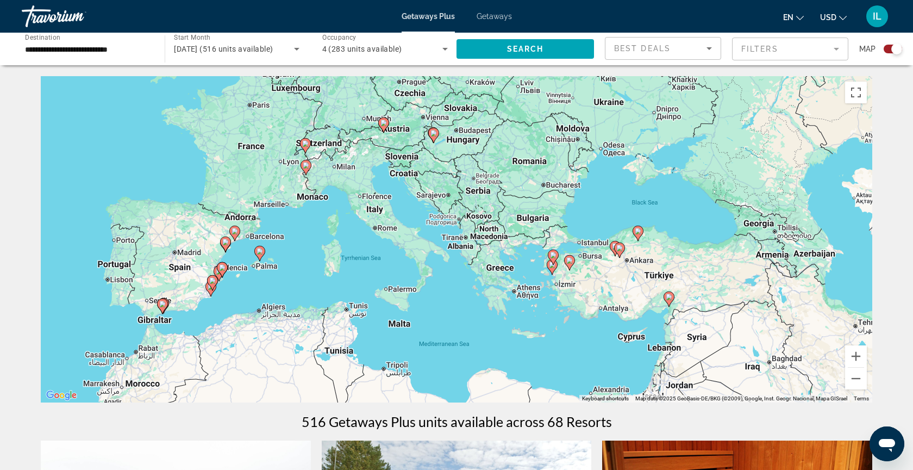
drag, startPoint x: 394, startPoint y: 269, endPoint x: 534, endPoint y: 320, distance: 149.1
click at [534, 320] on div "To activate drag with keyboard, press Alt + Enter. Once in keyboard drag state,…" at bounding box center [457, 239] width 832 height 326
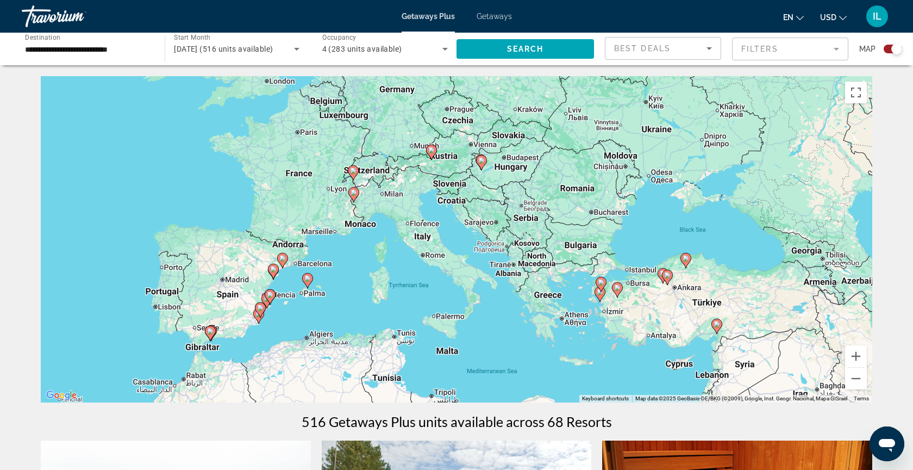
click at [354, 190] on image "Main content" at bounding box center [354, 192] width 7 height 7
type input "**********"
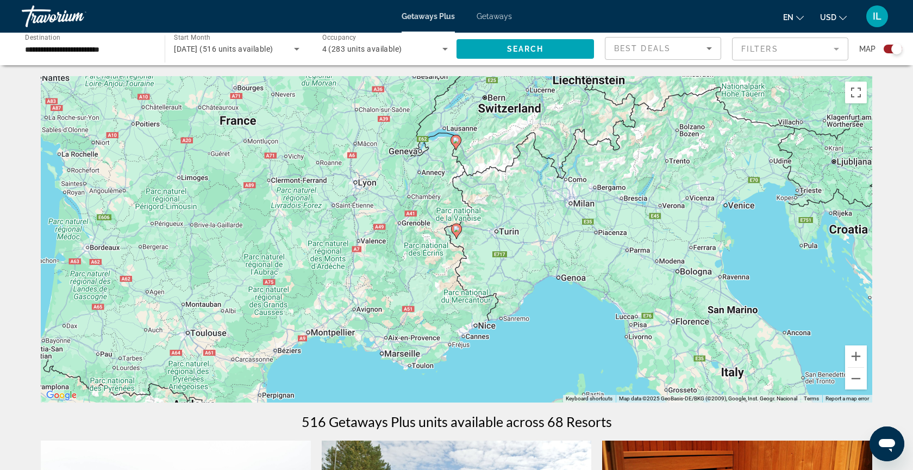
click at [458, 229] on image "Main content" at bounding box center [456, 229] width 7 height 7
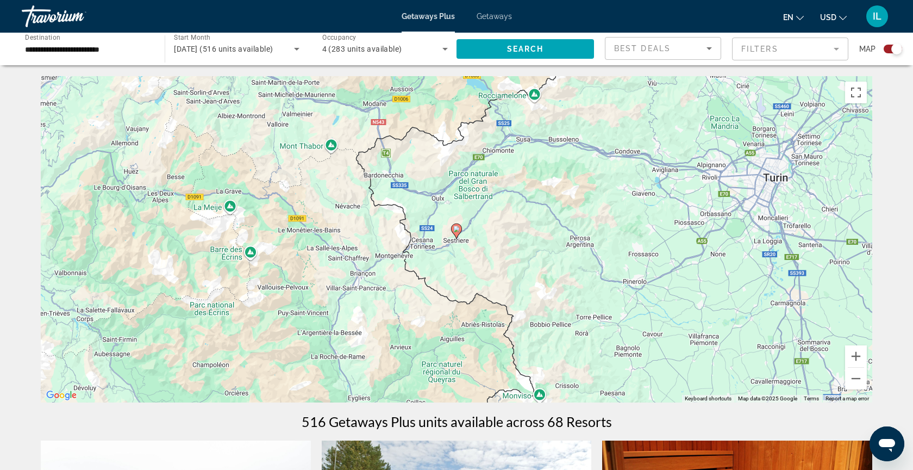
click at [458, 234] on icon "Main content" at bounding box center [457, 231] width 10 height 14
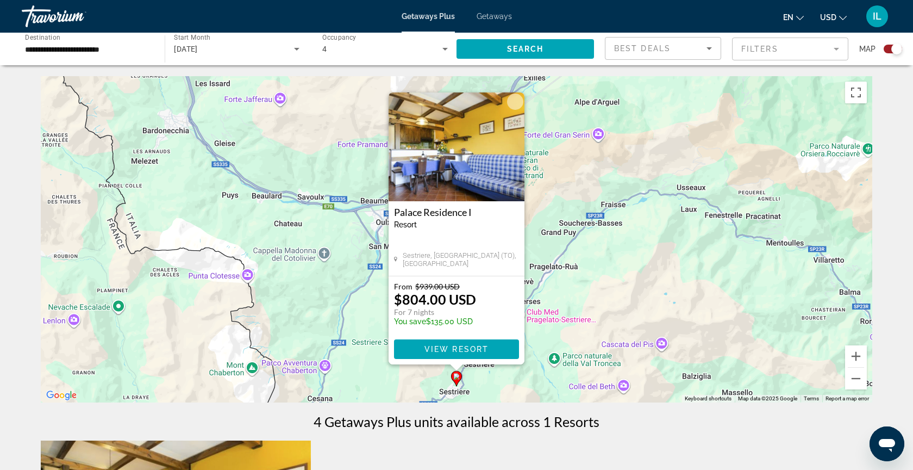
click at [661, 266] on div "To activate drag with keyboard, press Alt + Enter. Once in keyboard drag state,…" at bounding box center [457, 239] width 832 height 326
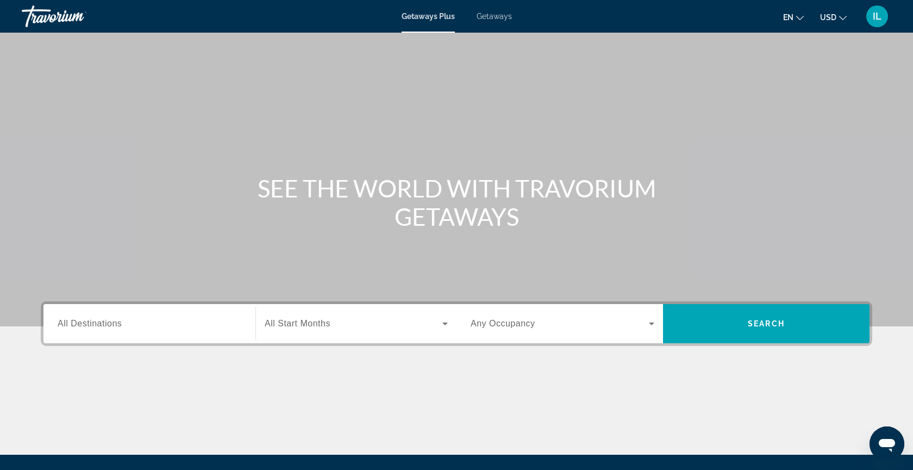
click at [92, 326] on span "All Destinations" at bounding box center [90, 322] width 64 height 9
click at [92, 326] on input "Destination All Destinations" at bounding box center [150, 323] width 184 height 13
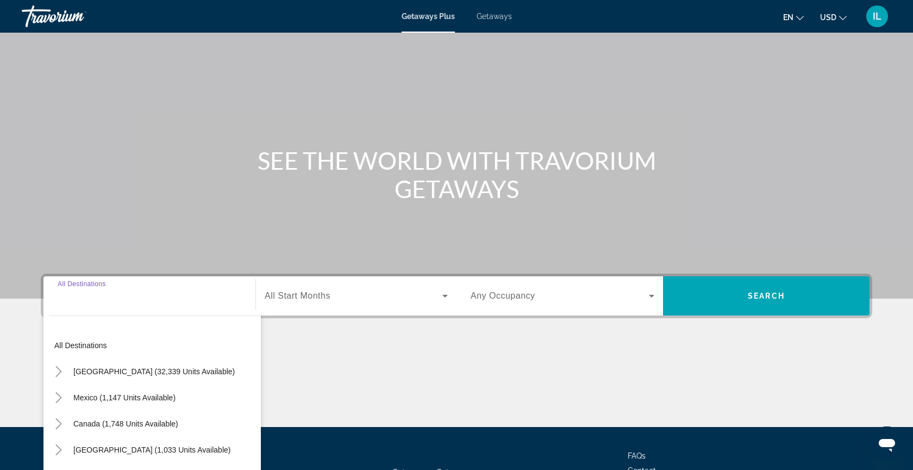
scroll to position [118, 0]
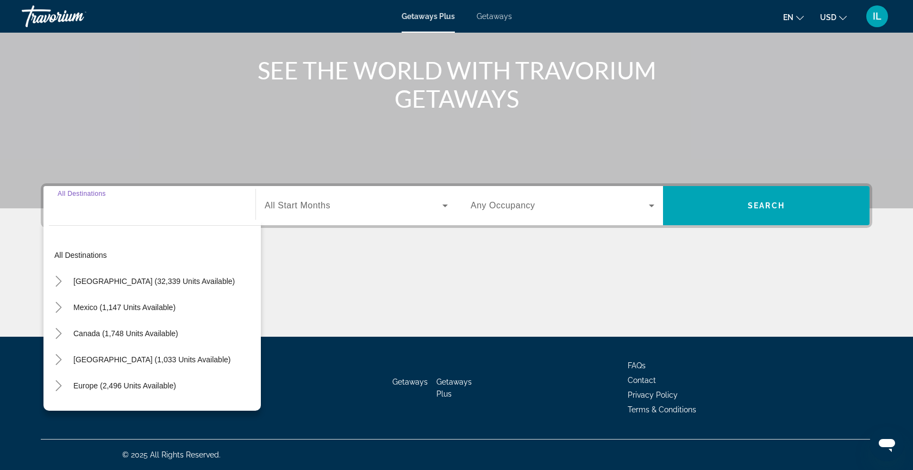
click at [92, 358] on span "[GEOGRAPHIC_DATA] (1,033 units available)" at bounding box center [151, 359] width 157 height 9
type input "**********"
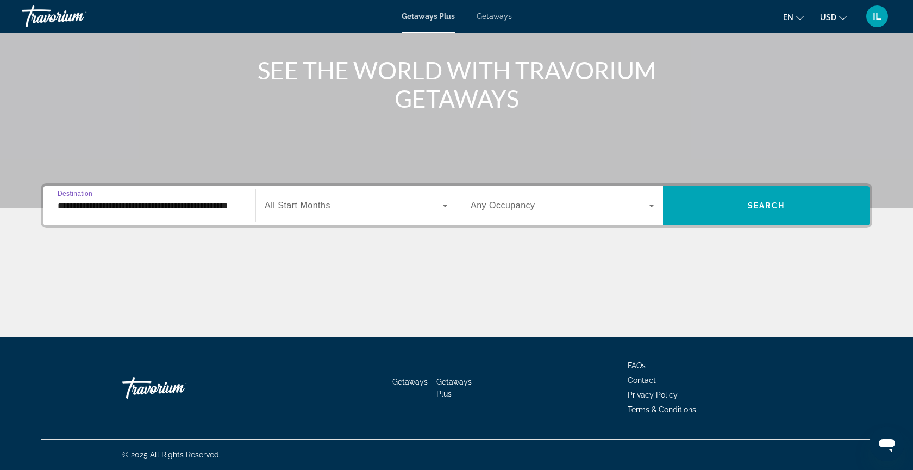
click at [447, 205] on icon "Search widget" at bounding box center [445, 205] width 13 height 13
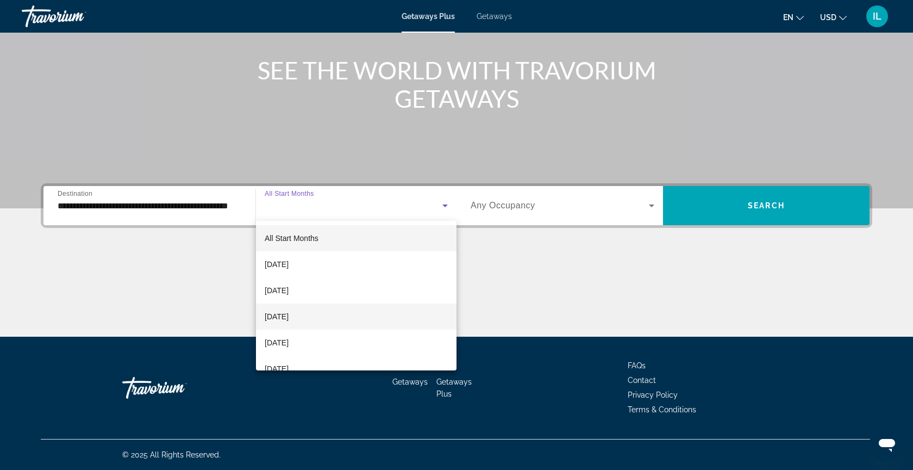
click at [363, 320] on mat-option "[DATE]" at bounding box center [356, 316] width 201 height 26
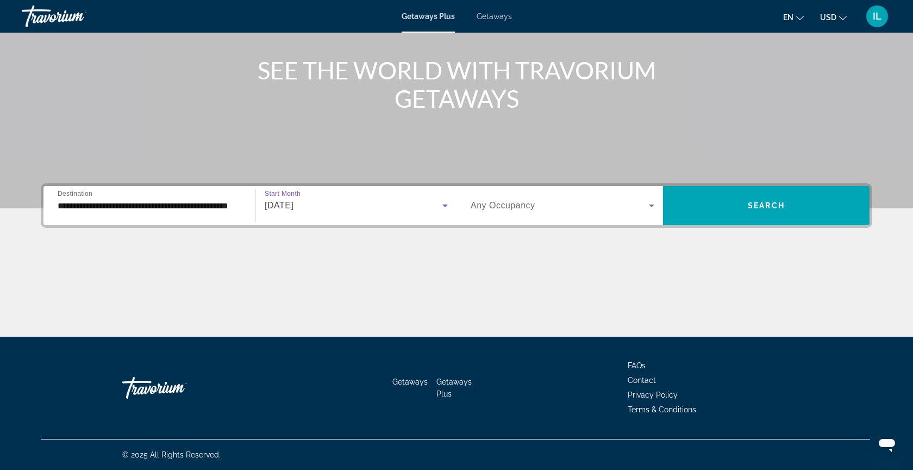
click at [555, 202] on span "Search widget" at bounding box center [560, 205] width 178 height 13
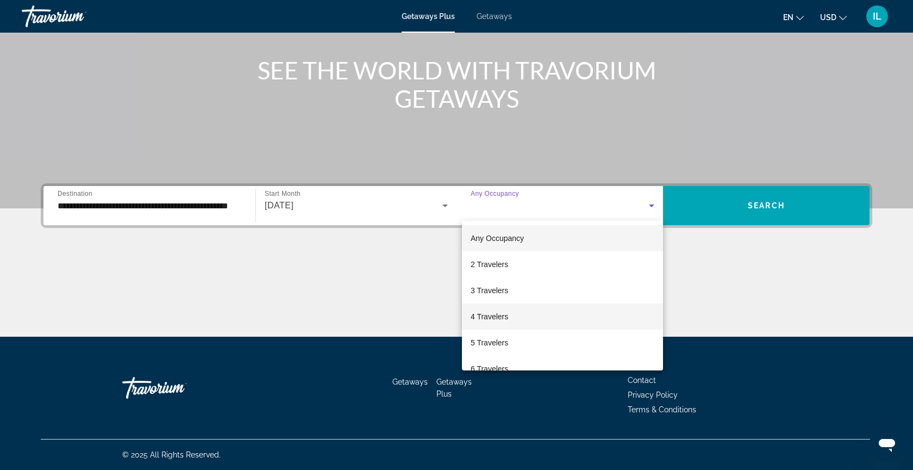
click at [523, 316] on mat-option "4 Travelers" at bounding box center [562, 316] width 201 height 26
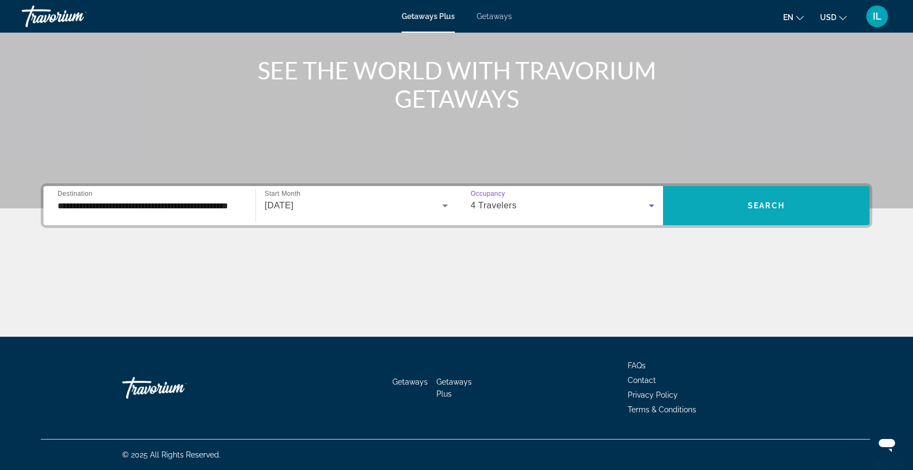
click at [708, 202] on span "Search widget" at bounding box center [766, 205] width 207 height 26
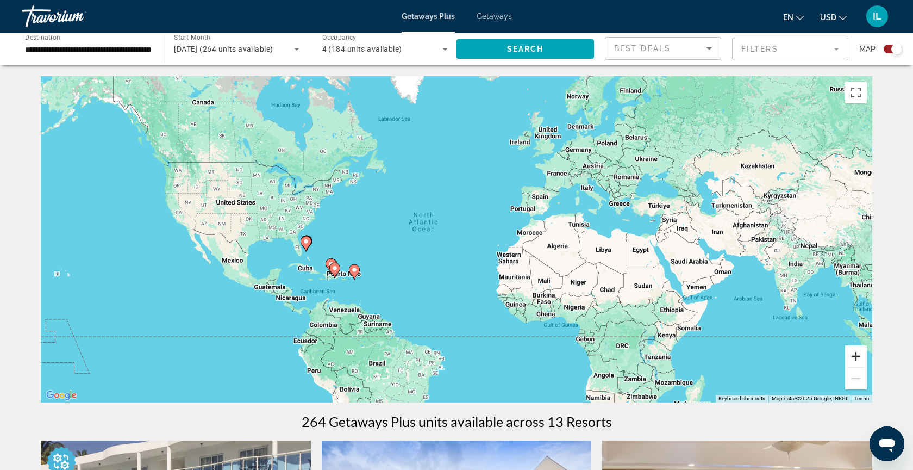
click at [855, 359] on button "Zoom in" at bounding box center [856, 356] width 22 height 22
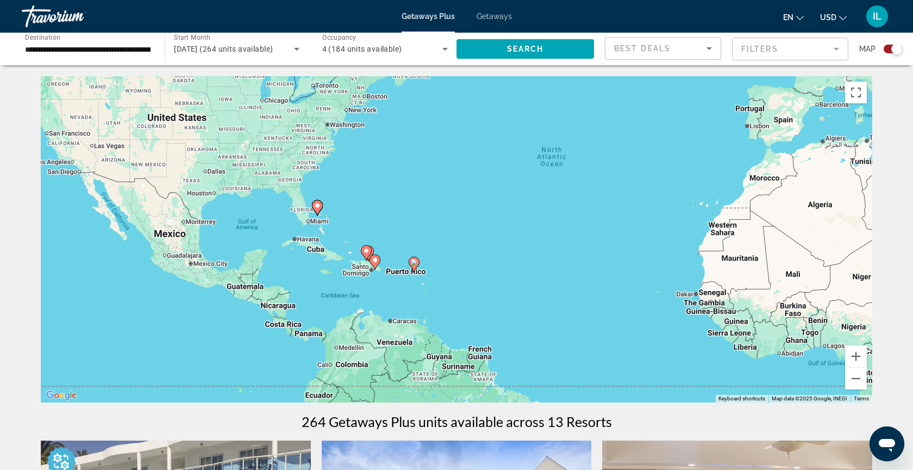
drag, startPoint x: 294, startPoint y: 285, endPoint x: 458, endPoint y: 244, distance: 169.1
click at [459, 238] on div "To activate drag with keyboard, press Alt + Enter. Once in keyboard drag state,…" at bounding box center [457, 239] width 832 height 326
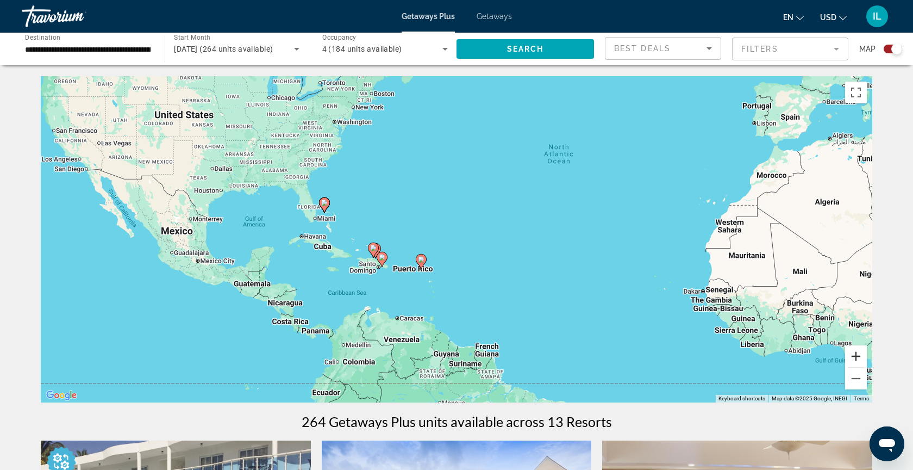
click at [854, 358] on button "Zoom in" at bounding box center [856, 356] width 22 height 22
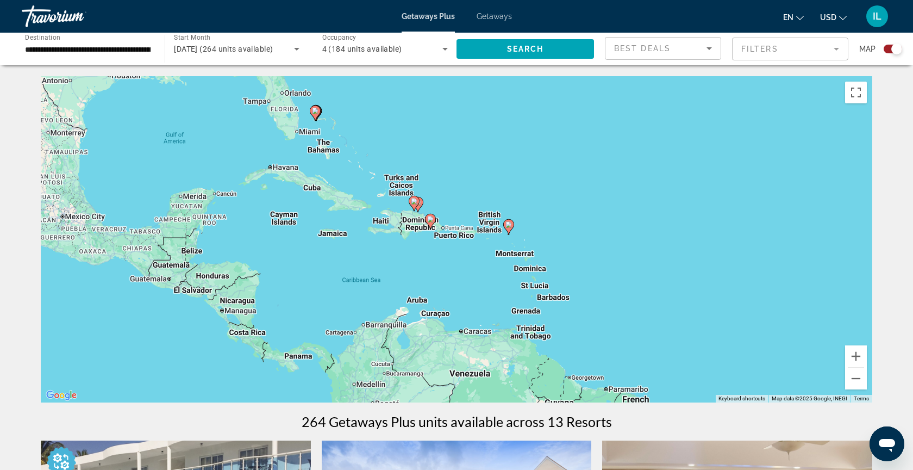
drag, startPoint x: 483, startPoint y: 249, endPoint x: 610, endPoint y: 182, distance: 143.9
click at [610, 182] on div "To activate drag with keyboard, press Alt + Enter. Once in keyboard drag state,…" at bounding box center [457, 239] width 832 height 326
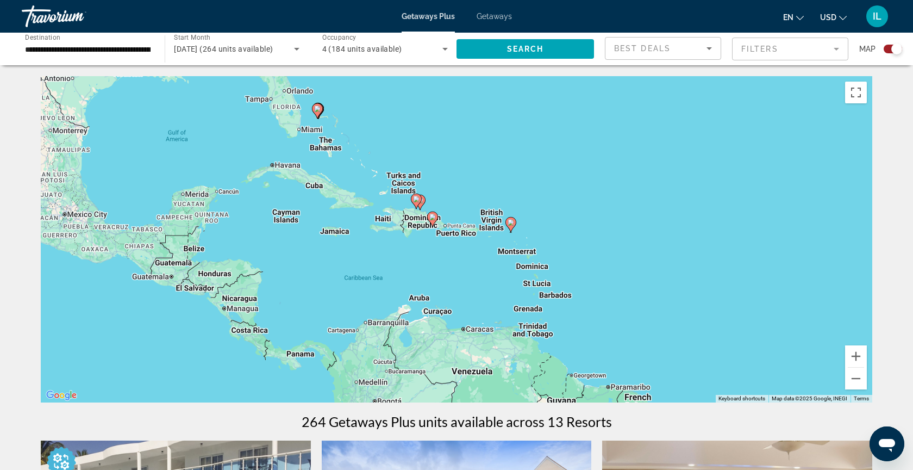
click at [512, 221] on image "Main content" at bounding box center [511, 222] width 7 height 7
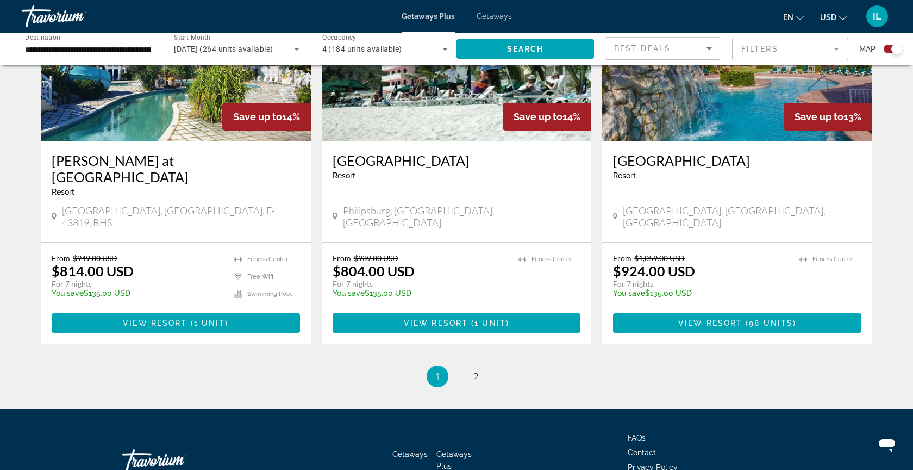
scroll to position [1642, 0]
